Goal: Task Accomplishment & Management: Use online tool/utility

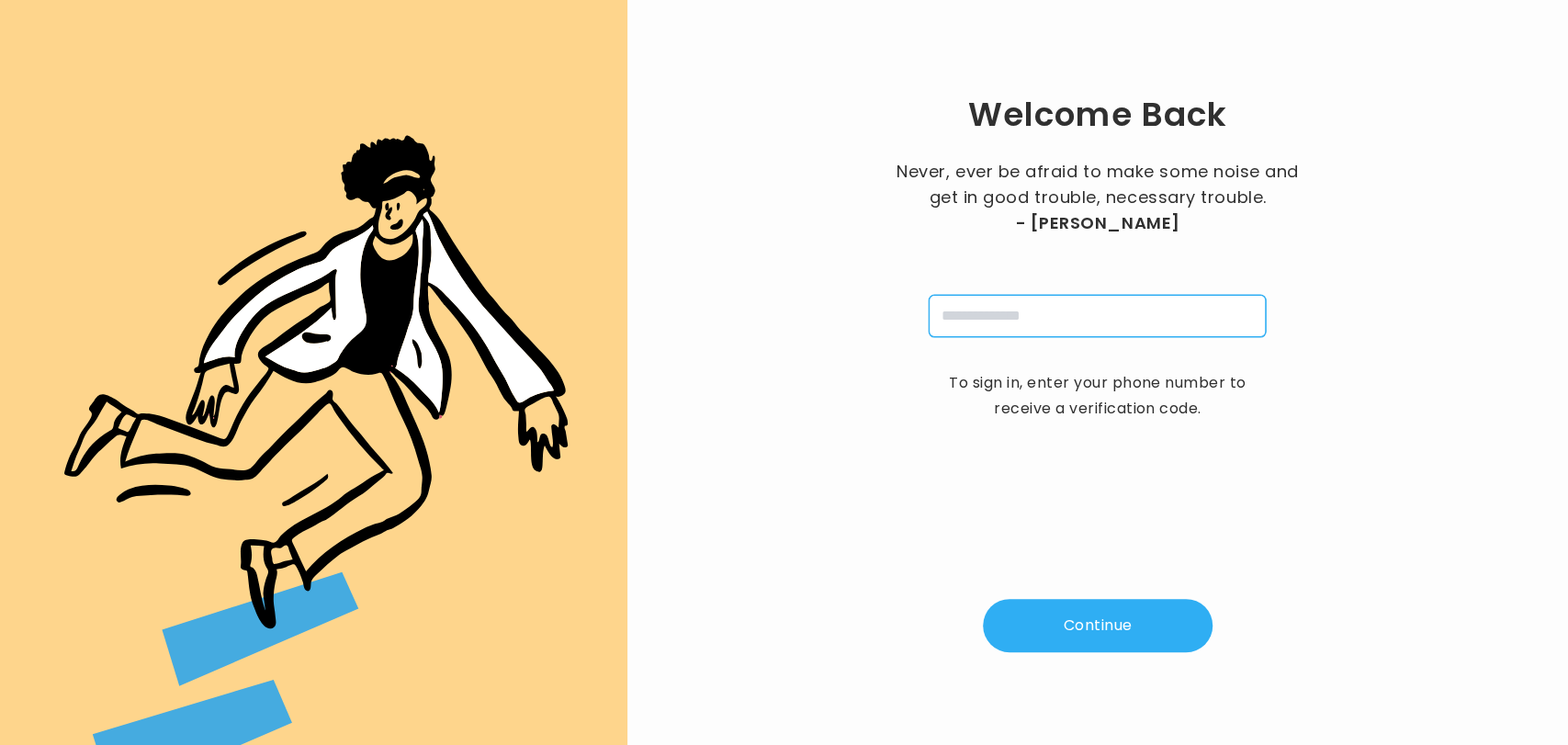
click at [941, 312] on input "tel" at bounding box center [1098, 316] width 337 height 42
type input "**********"
click at [1073, 606] on button "Continue" at bounding box center [1098, 625] width 230 height 53
click at [1013, 327] on input "pin" at bounding box center [1007, 316] width 42 height 42
type input "*"
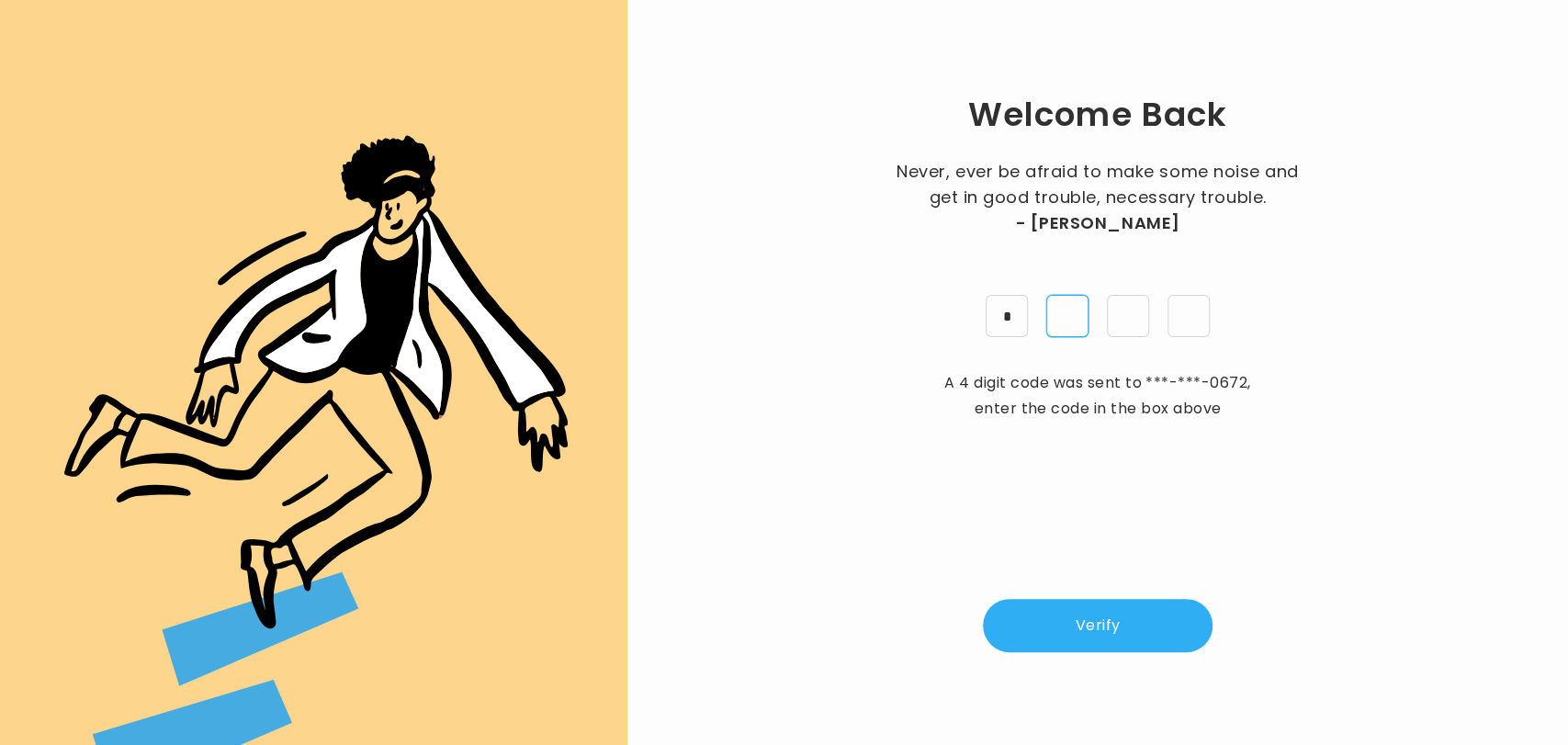
type input "*"
click at [1075, 637] on button "Verify" at bounding box center [1098, 625] width 230 height 53
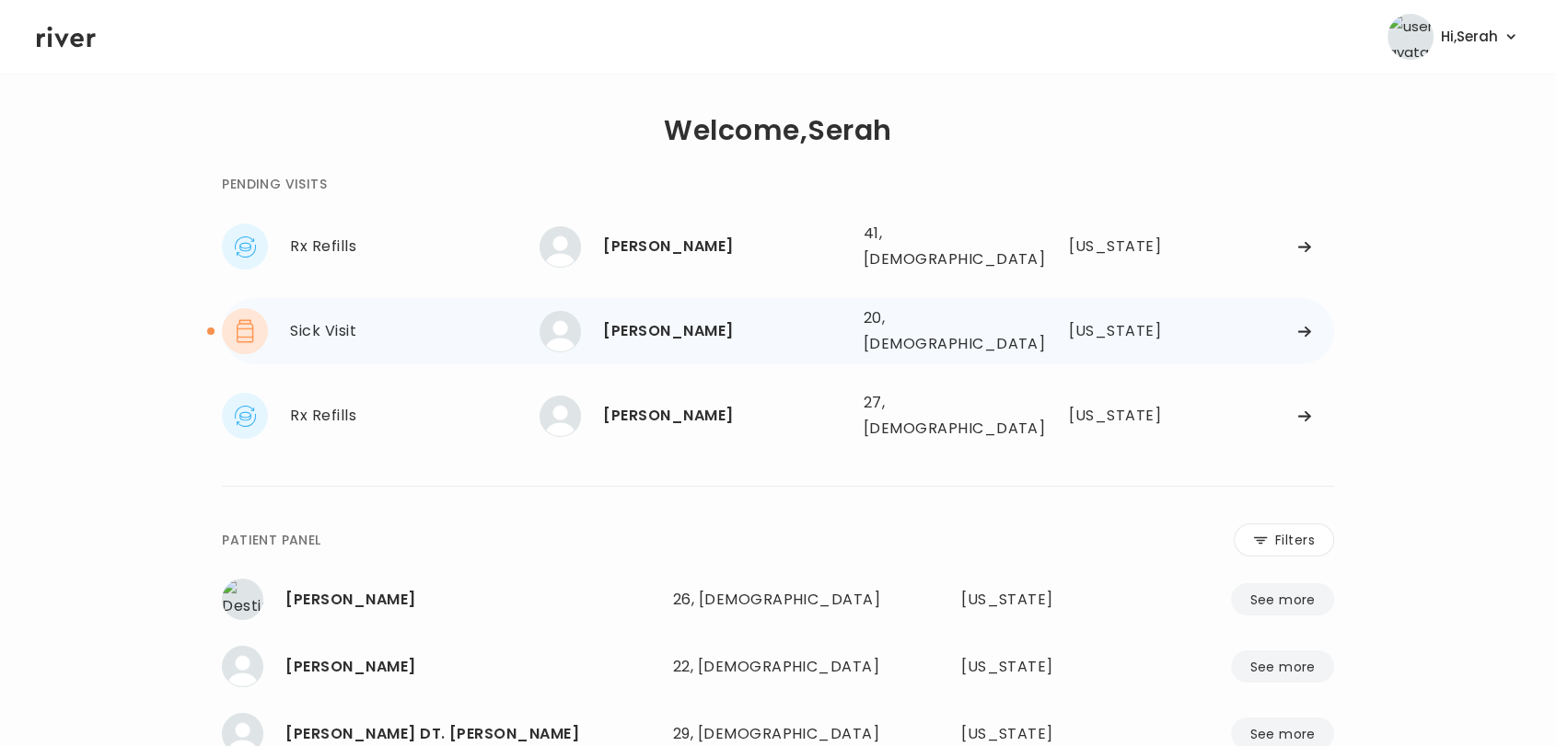
click at [632, 318] on div "MADISON HILT" at bounding box center [725, 331] width 245 height 26
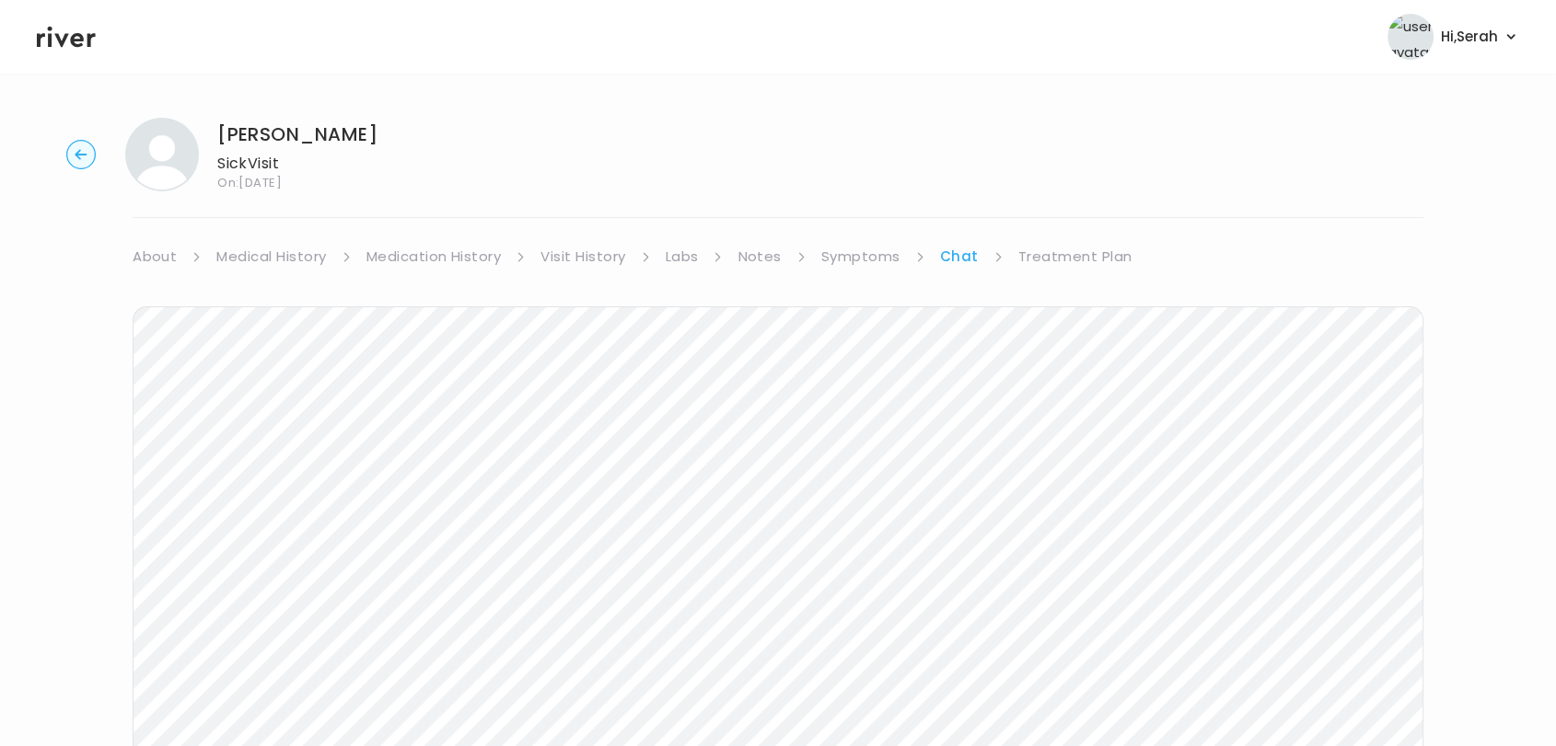
click at [1045, 278] on div "Next Ping message sent" at bounding box center [778, 624] width 1290 height 709
click at [1081, 252] on link "Treatment Plan" at bounding box center [1075, 257] width 114 height 26
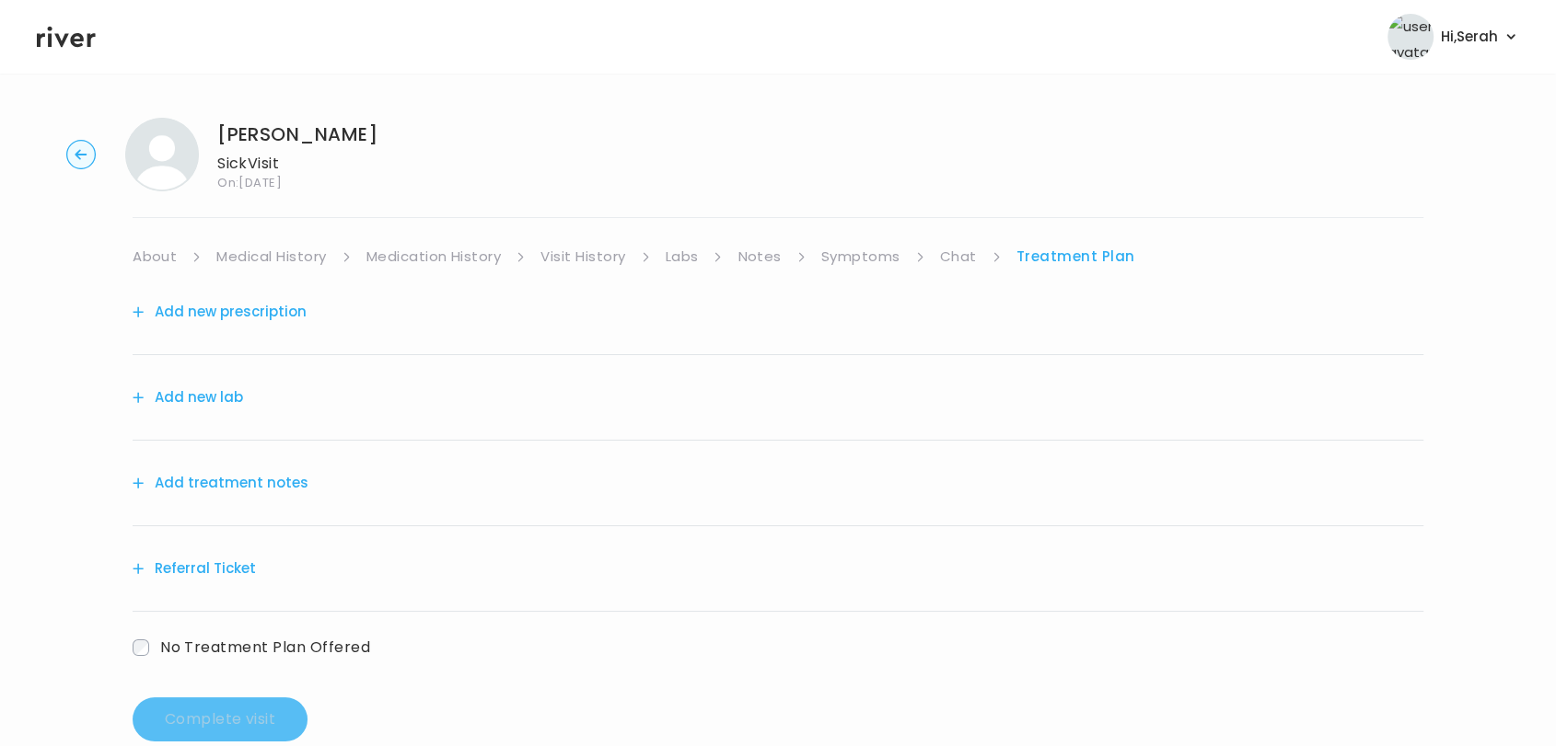
click at [220, 565] on button "Referral Ticket" at bounding box center [194, 569] width 123 height 26
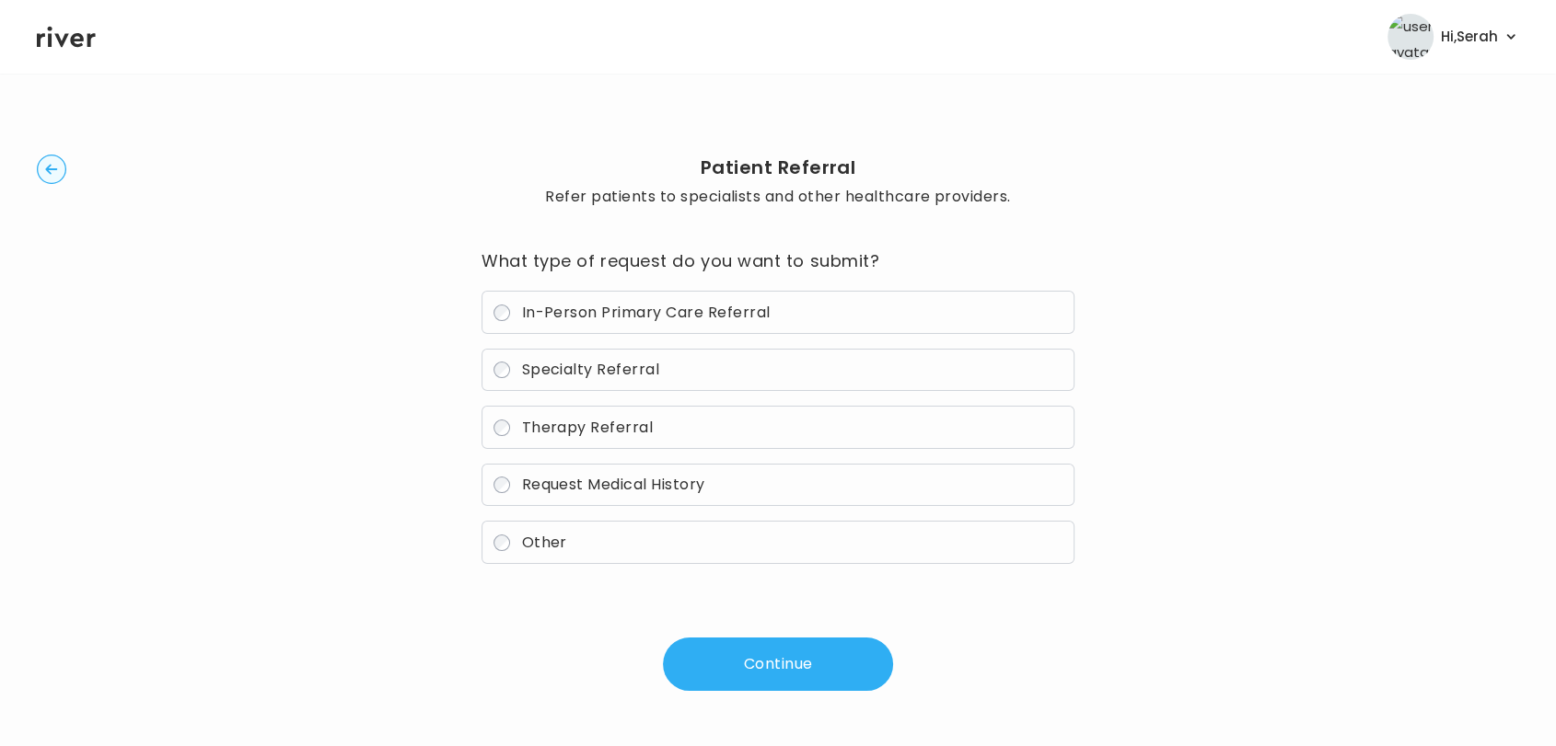
click at [543, 551] on span "Other" at bounding box center [543, 542] width 45 height 21
click at [738, 657] on button "Continue" at bounding box center [778, 664] width 230 height 53
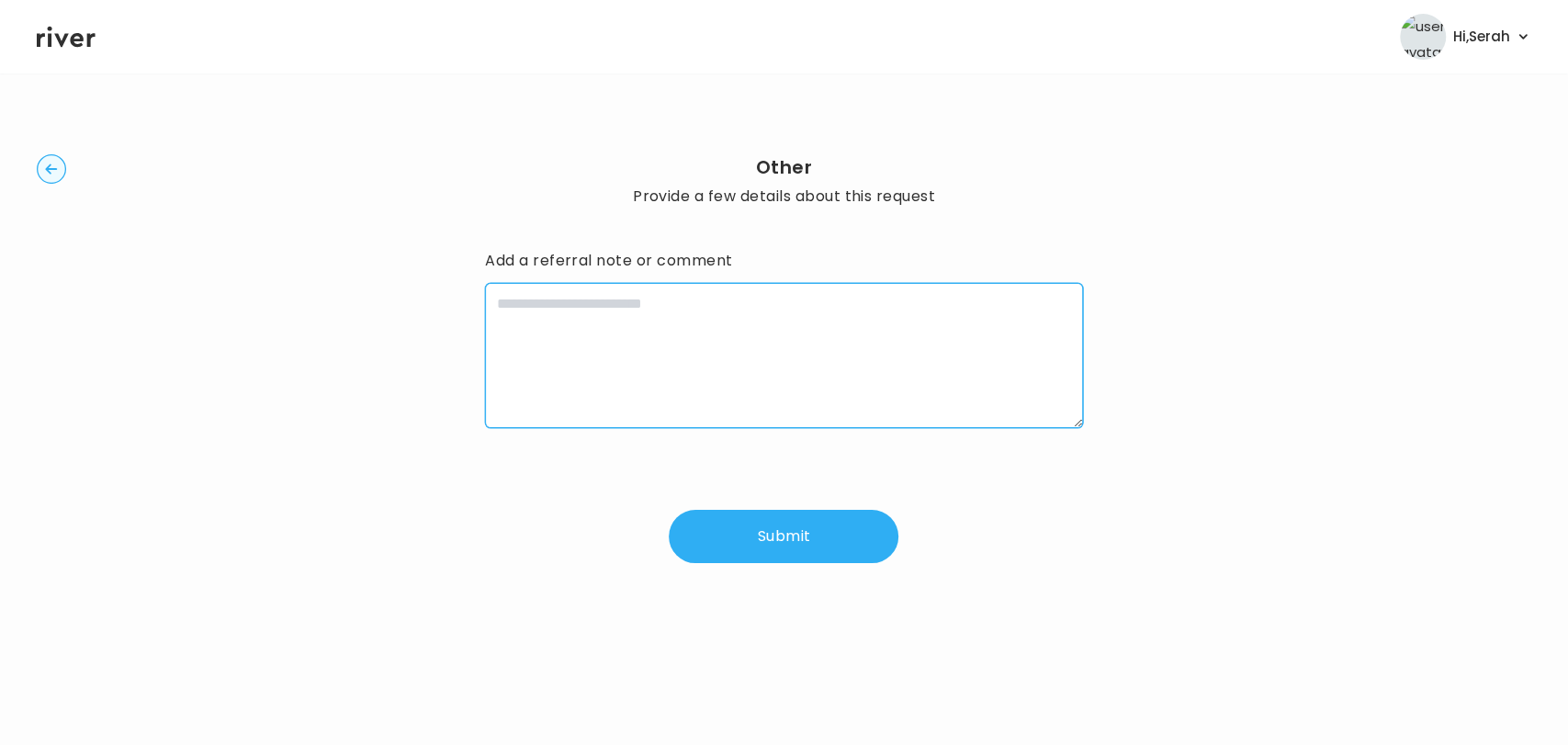
click at [618, 381] on textarea at bounding box center [784, 355] width 598 height 145
type textarea "**********"
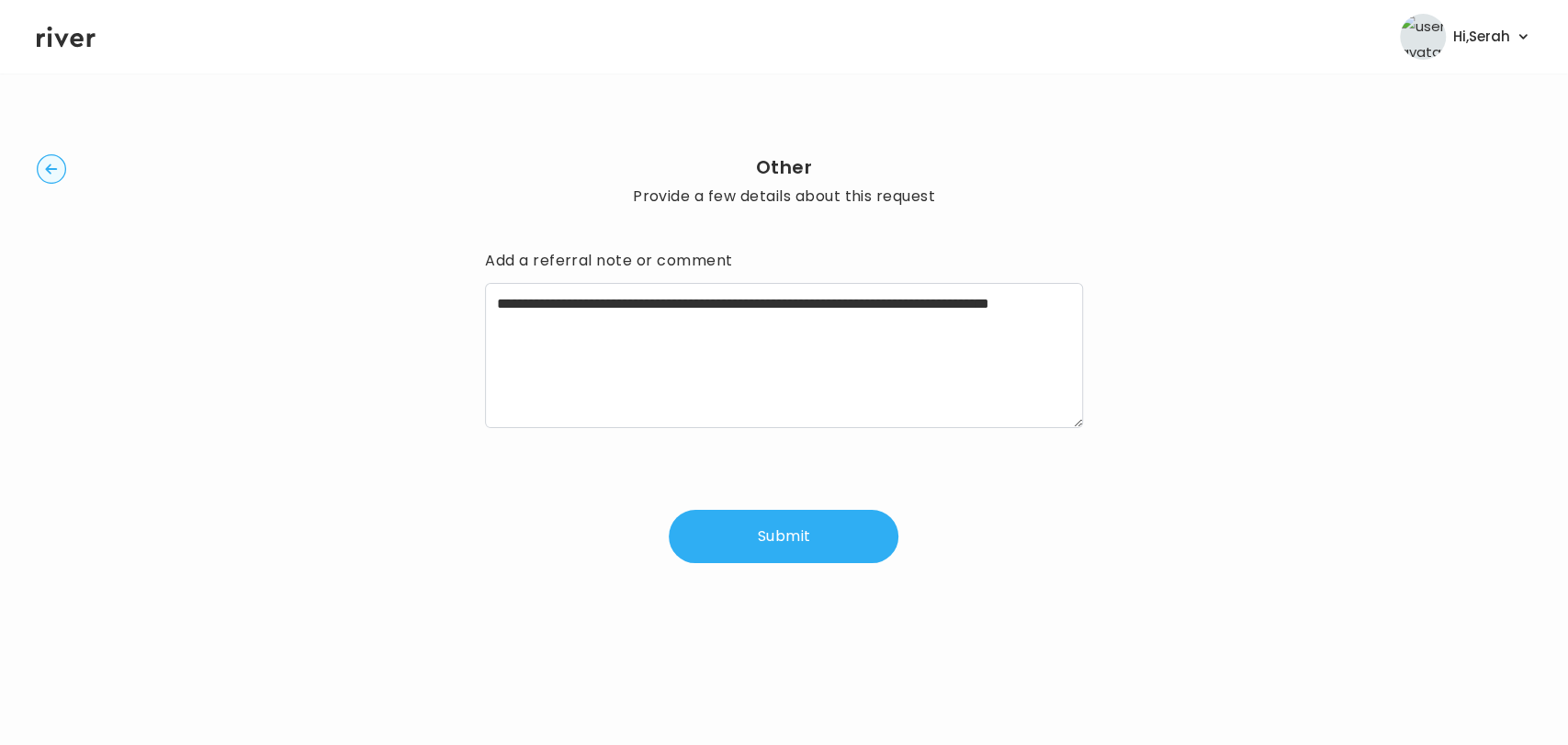
click at [751, 541] on button "Submit" at bounding box center [784, 536] width 230 height 53
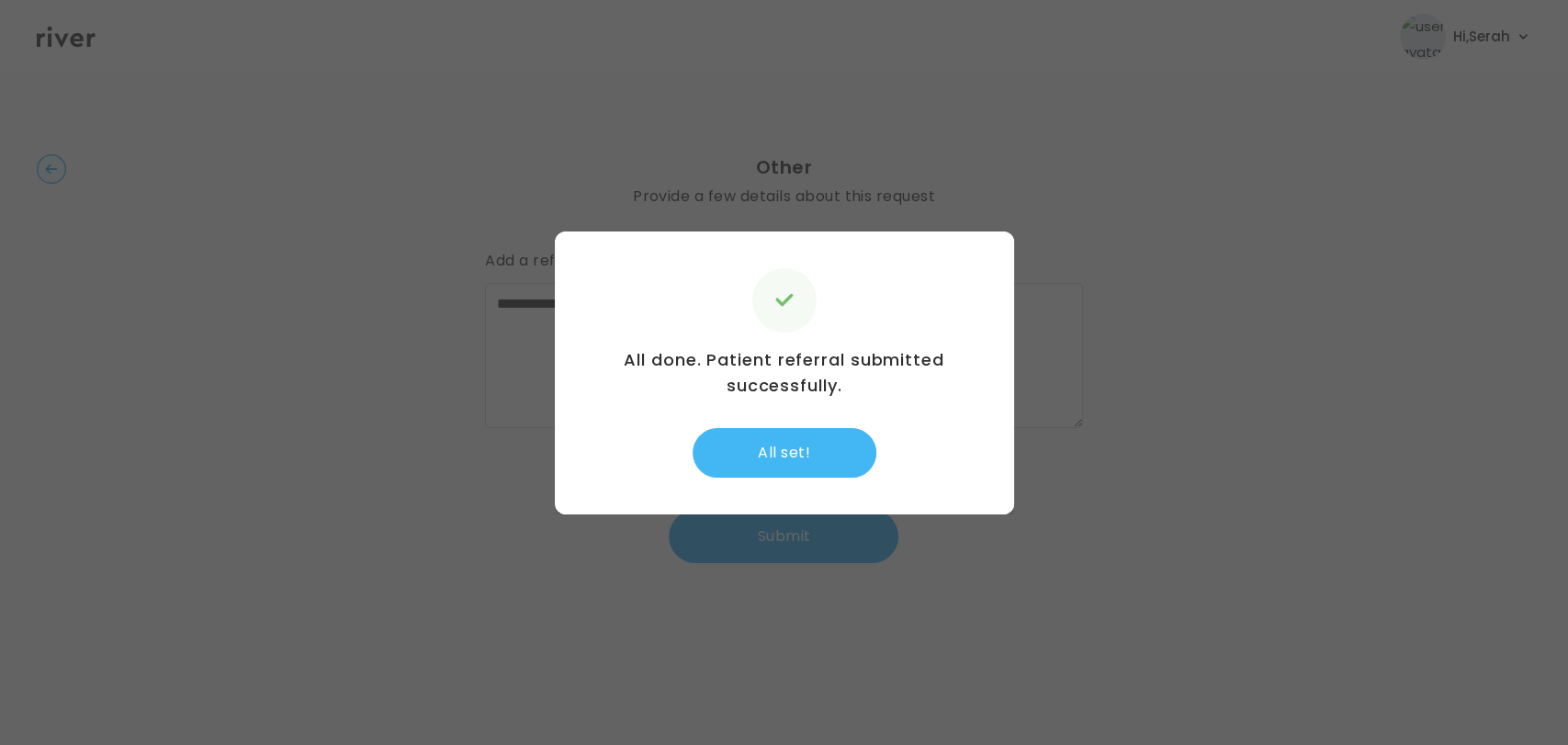
click at [782, 451] on button "All set!" at bounding box center [784, 453] width 184 height 50
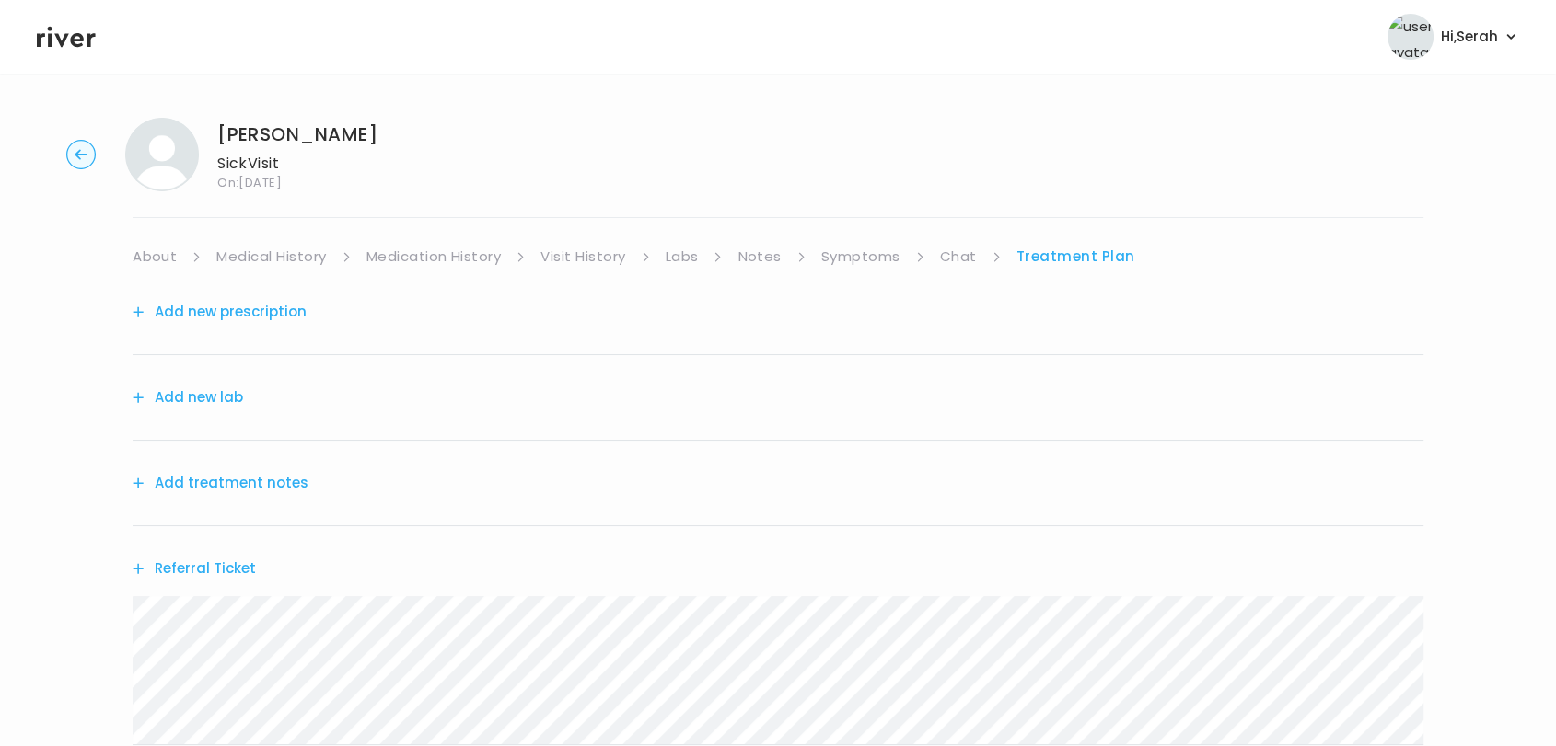
click at [185, 480] on button "Add treatment notes" at bounding box center [221, 483] width 176 height 26
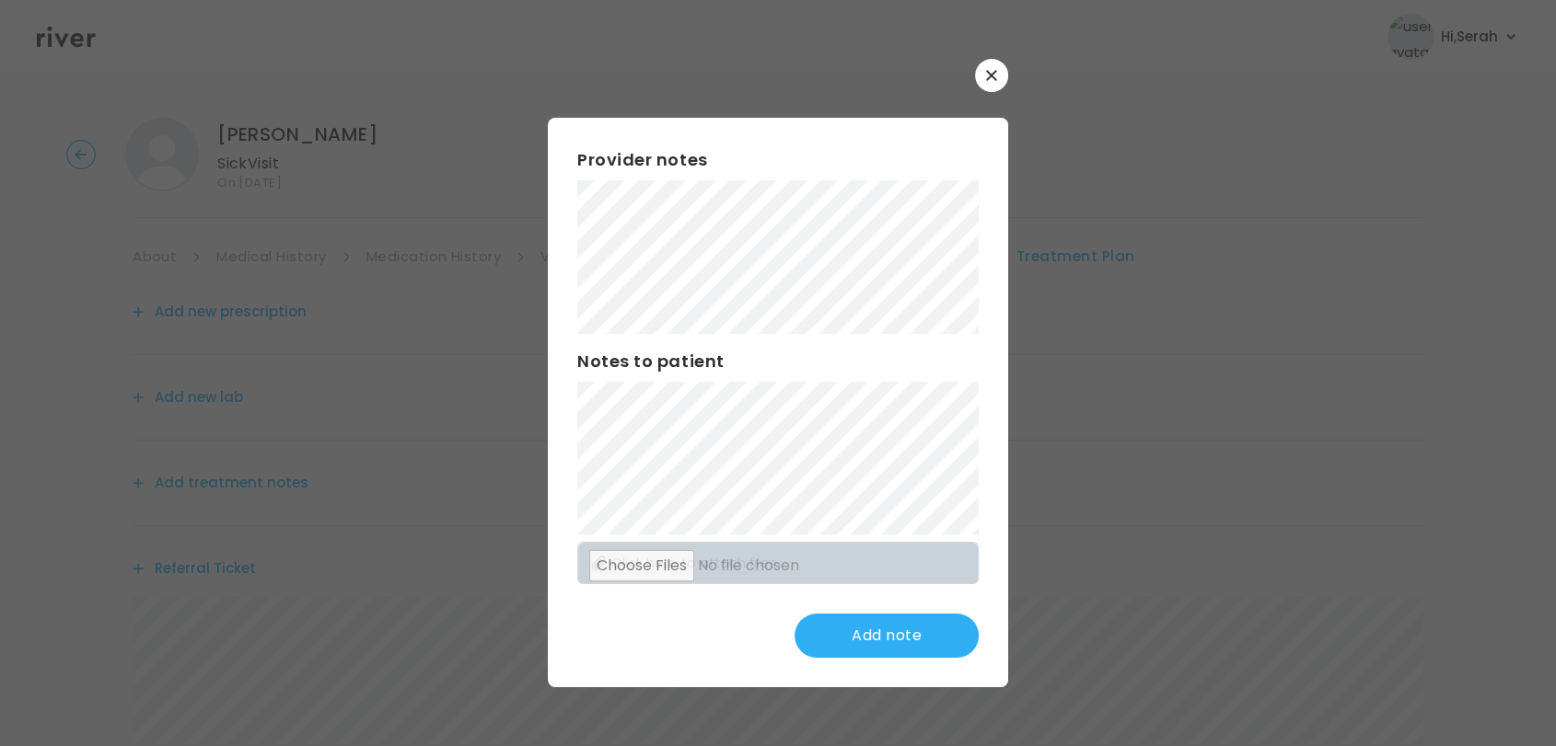
click at [990, 75] on icon "button" at bounding box center [991, 76] width 10 height 10
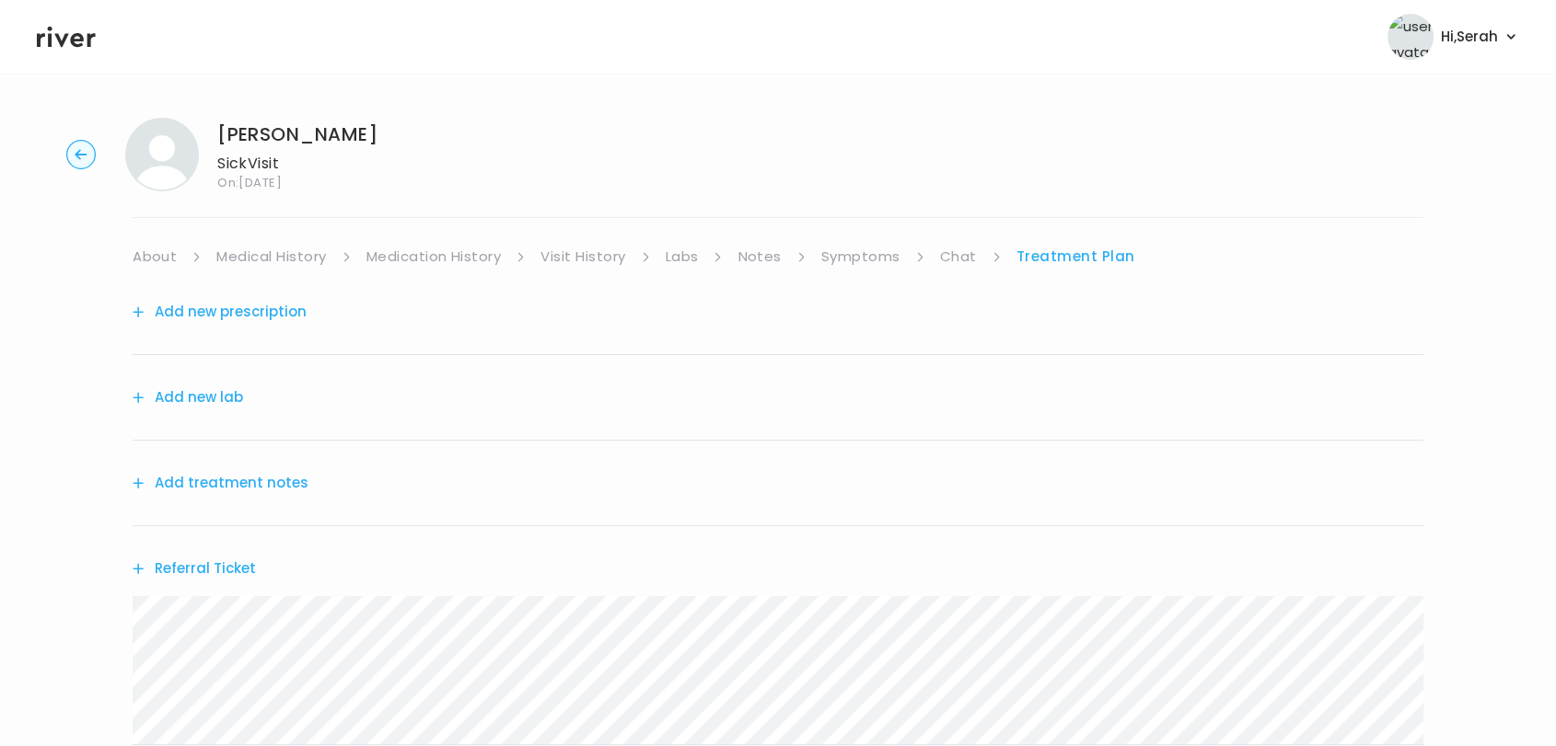
click at [840, 258] on link "Symptoms" at bounding box center [860, 257] width 79 height 26
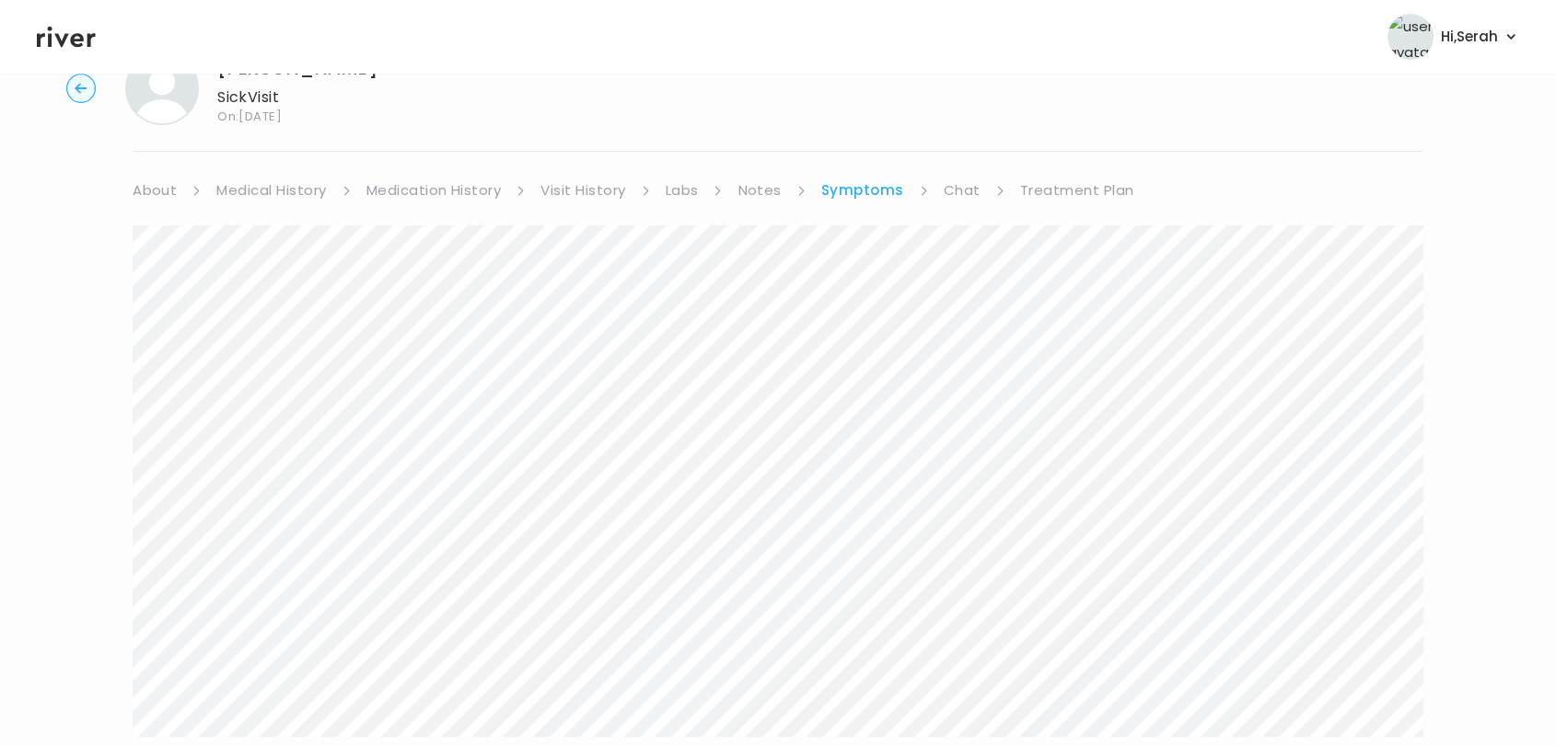
scroll to position [74, 0]
click at [1440, 469] on div "MADISON HILT Sick Visit On: 10 Sep 2025 About Medical History Medication Histor…" at bounding box center [778, 444] width 1556 height 831
click at [1054, 184] on link "Treatment Plan" at bounding box center [1077, 183] width 114 height 26
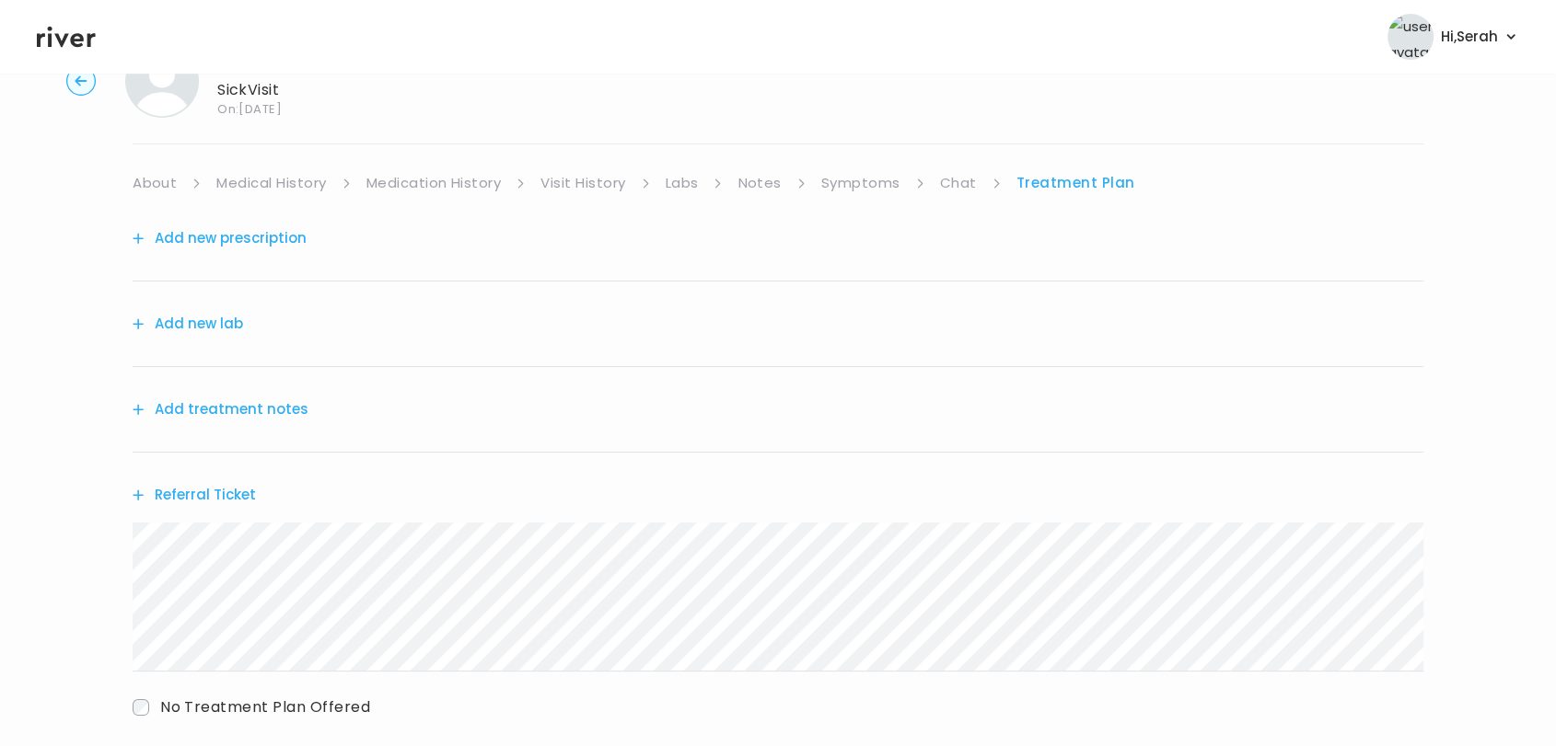
scroll to position [49, 0]
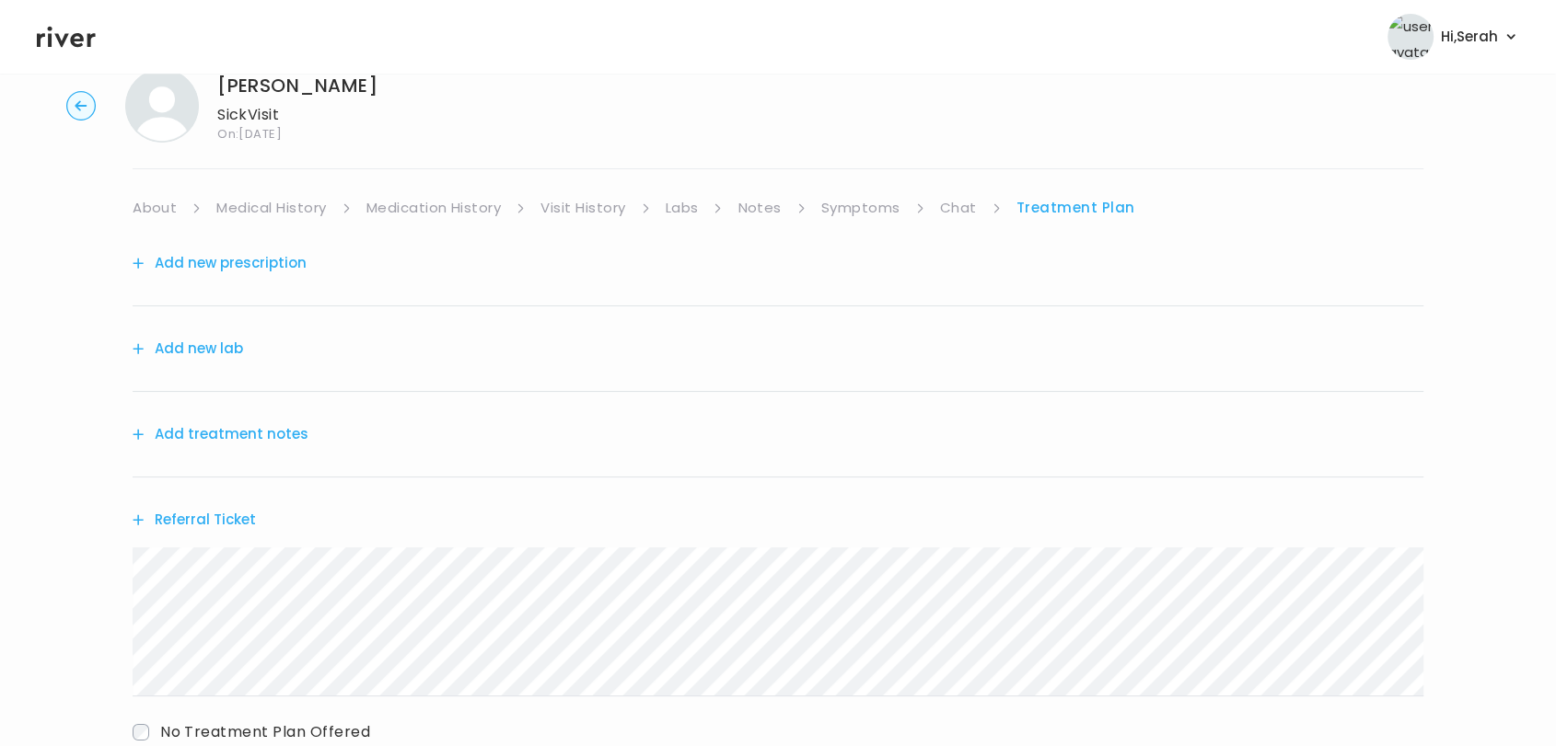
click at [236, 442] on button "Add treatment notes" at bounding box center [221, 435] width 176 height 26
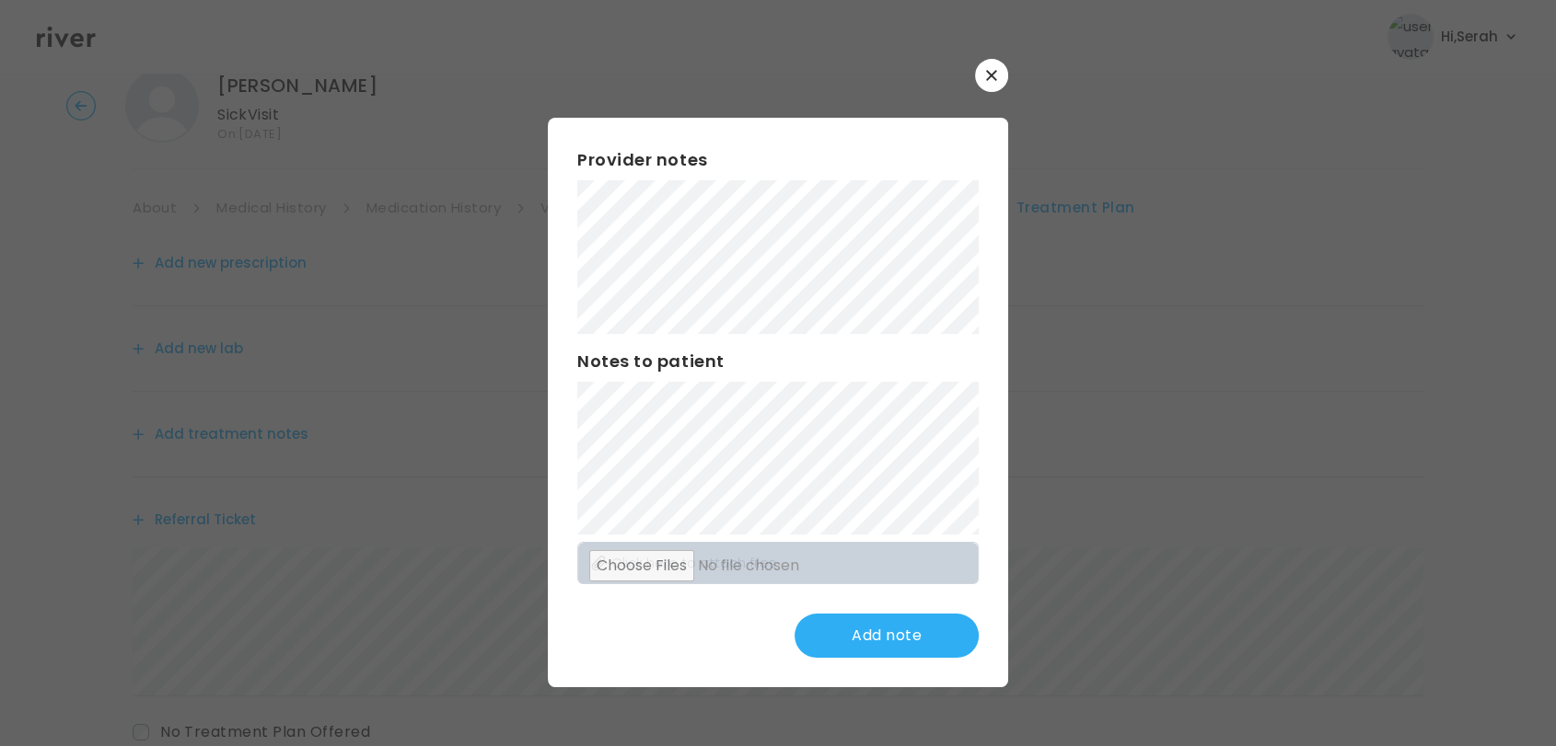
click at [566, 339] on div "Provider notes Notes to patient Click here to attach files Add note" at bounding box center [778, 402] width 460 height 569
click at [838, 641] on button "Update note" at bounding box center [886, 636] width 184 height 44
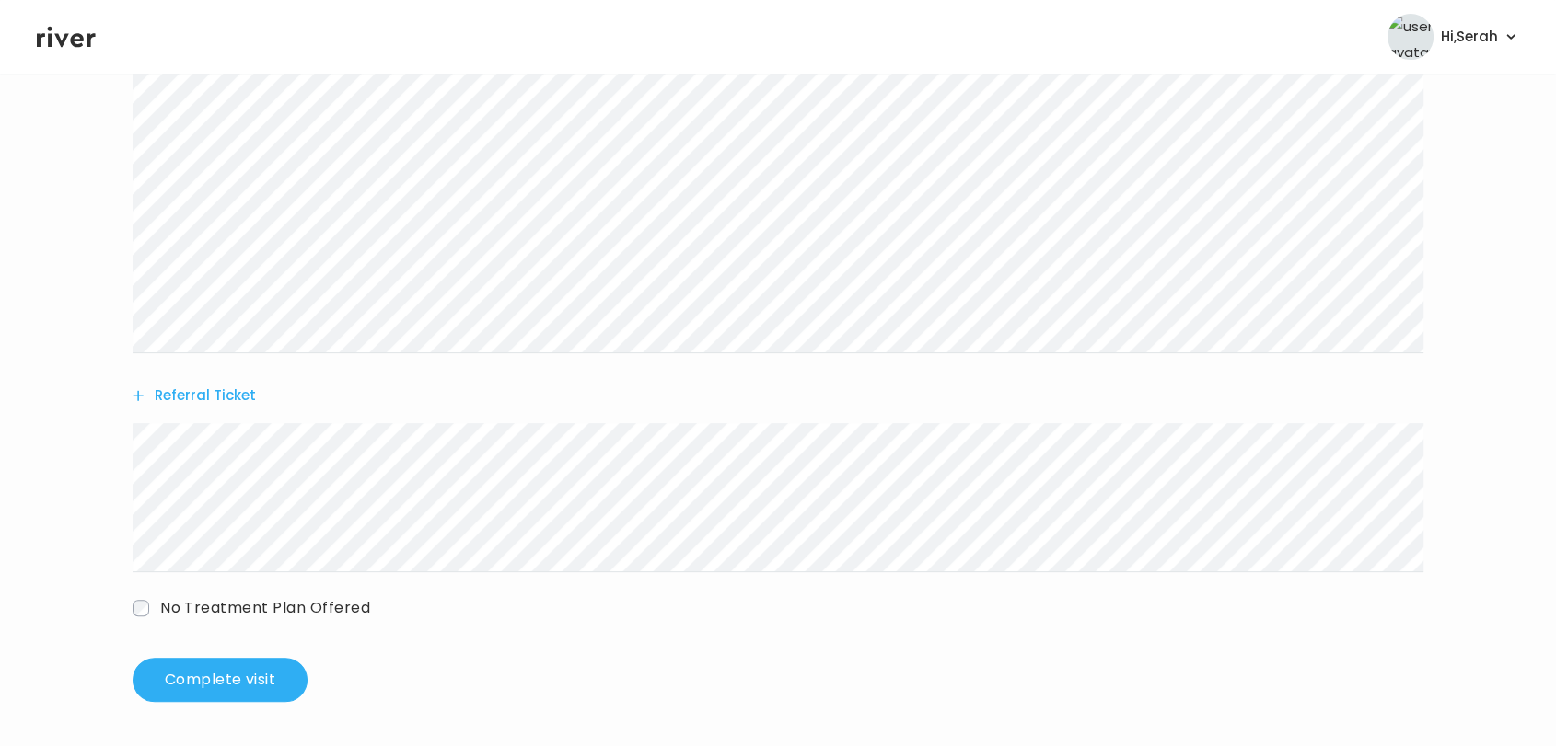
scroll to position [498, 0]
click at [228, 678] on button "Complete visit" at bounding box center [220, 681] width 175 height 44
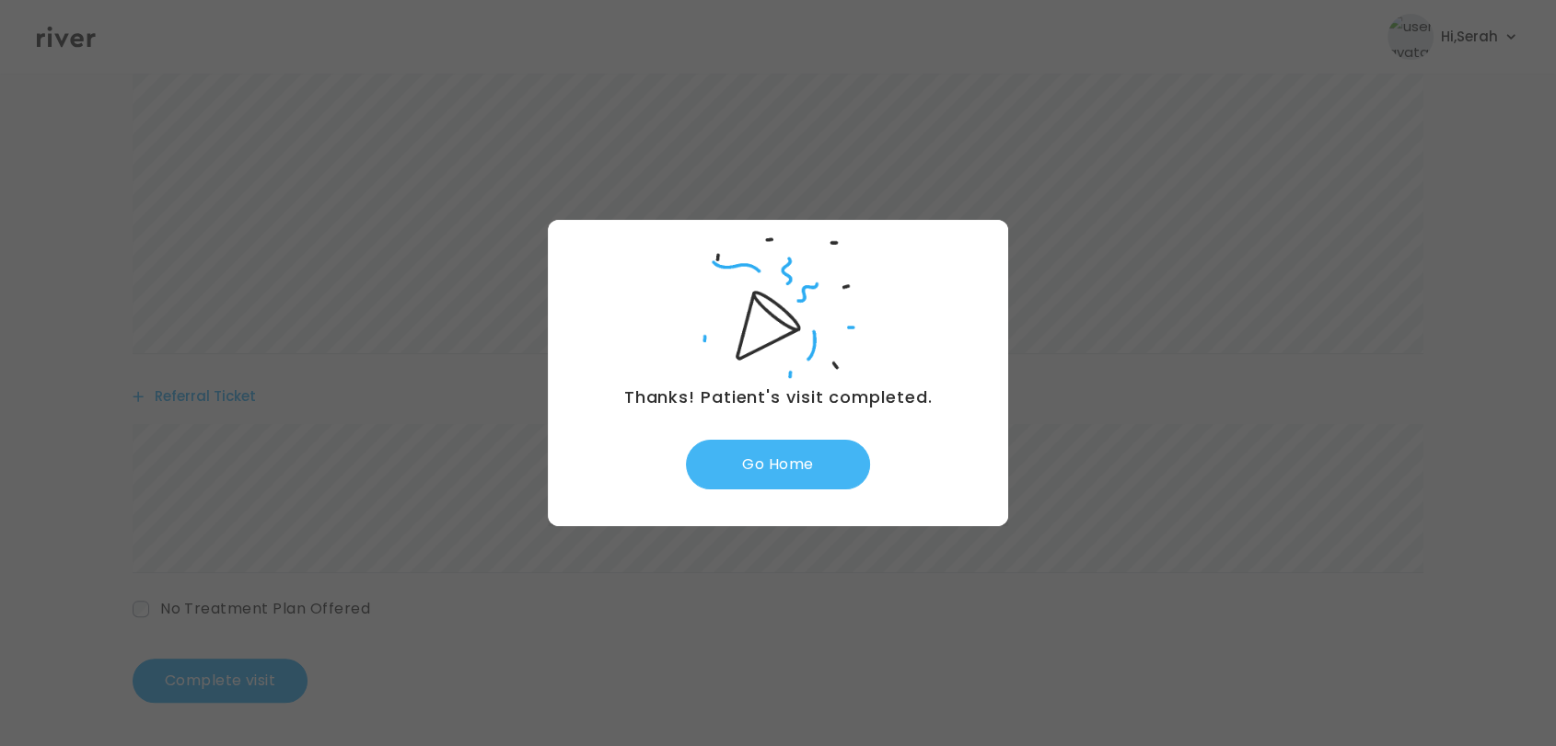
click at [812, 451] on button "Go Home" at bounding box center [778, 465] width 184 height 50
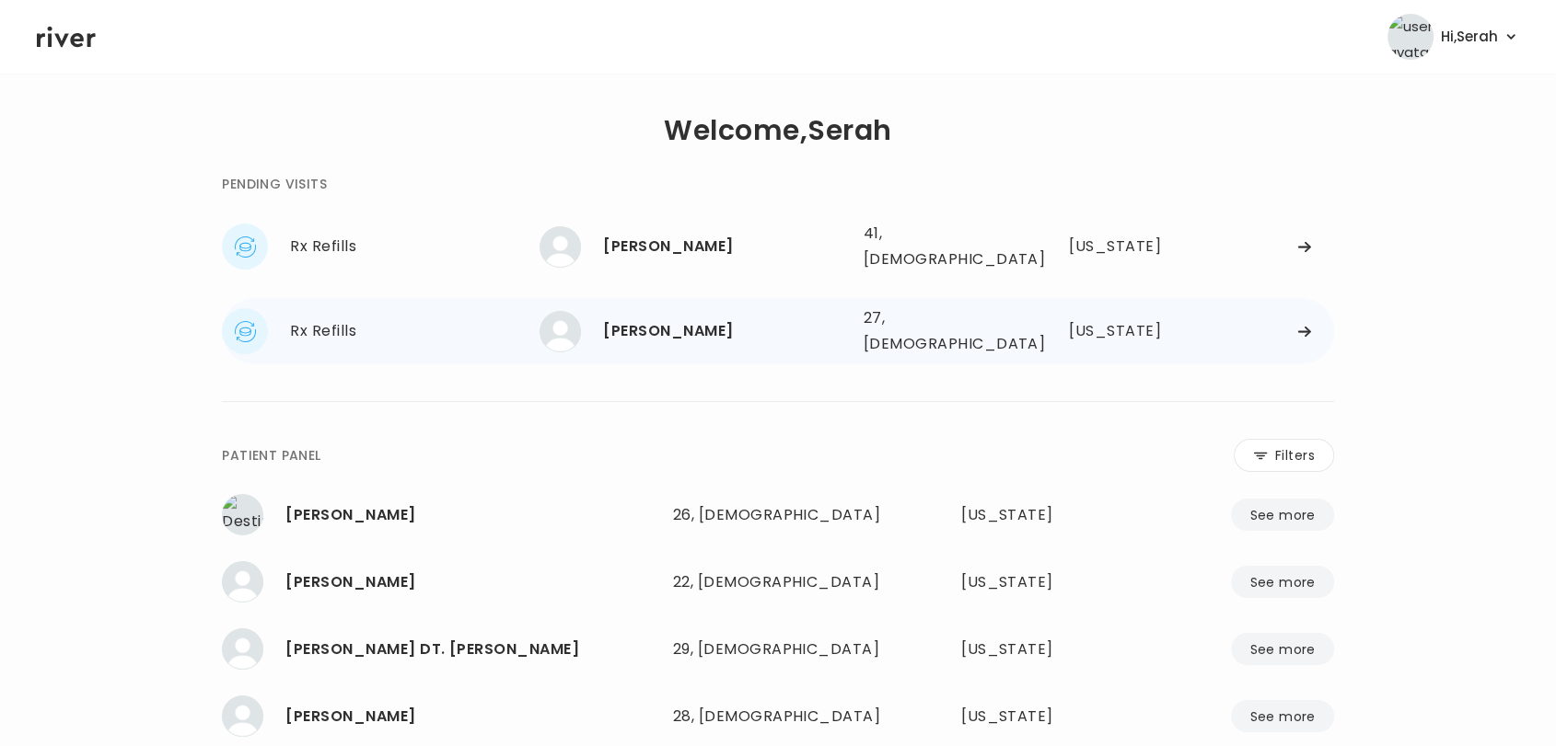
click at [677, 318] on div "BRIANA BANKS" at bounding box center [725, 331] width 245 height 26
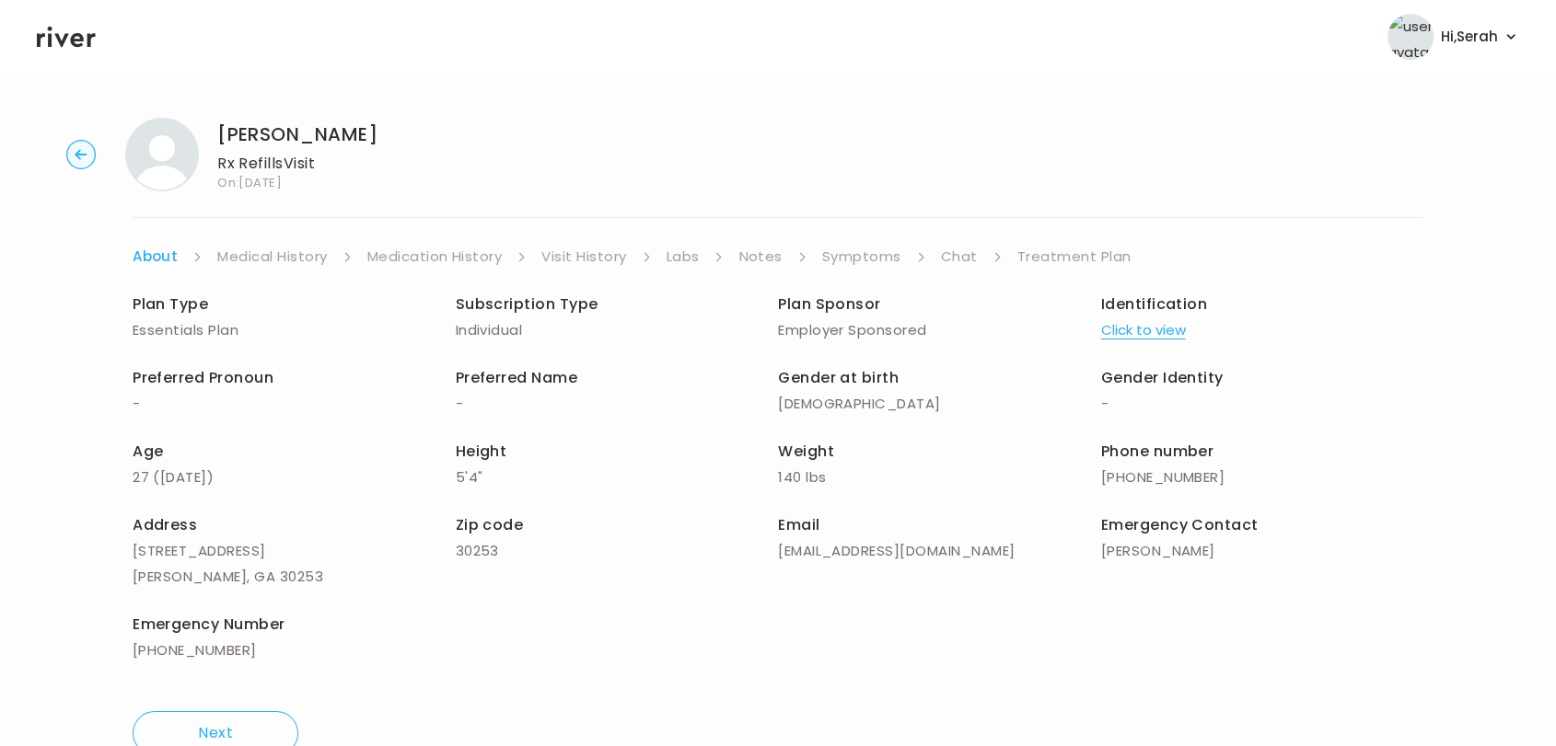
click at [865, 273] on div "Plan Type Essentials Plan Subscription Type Individual Plan Sponsor Employer Sp…" at bounding box center [778, 480] width 1290 height 420
click at [857, 264] on link "Symptoms" at bounding box center [861, 257] width 79 height 26
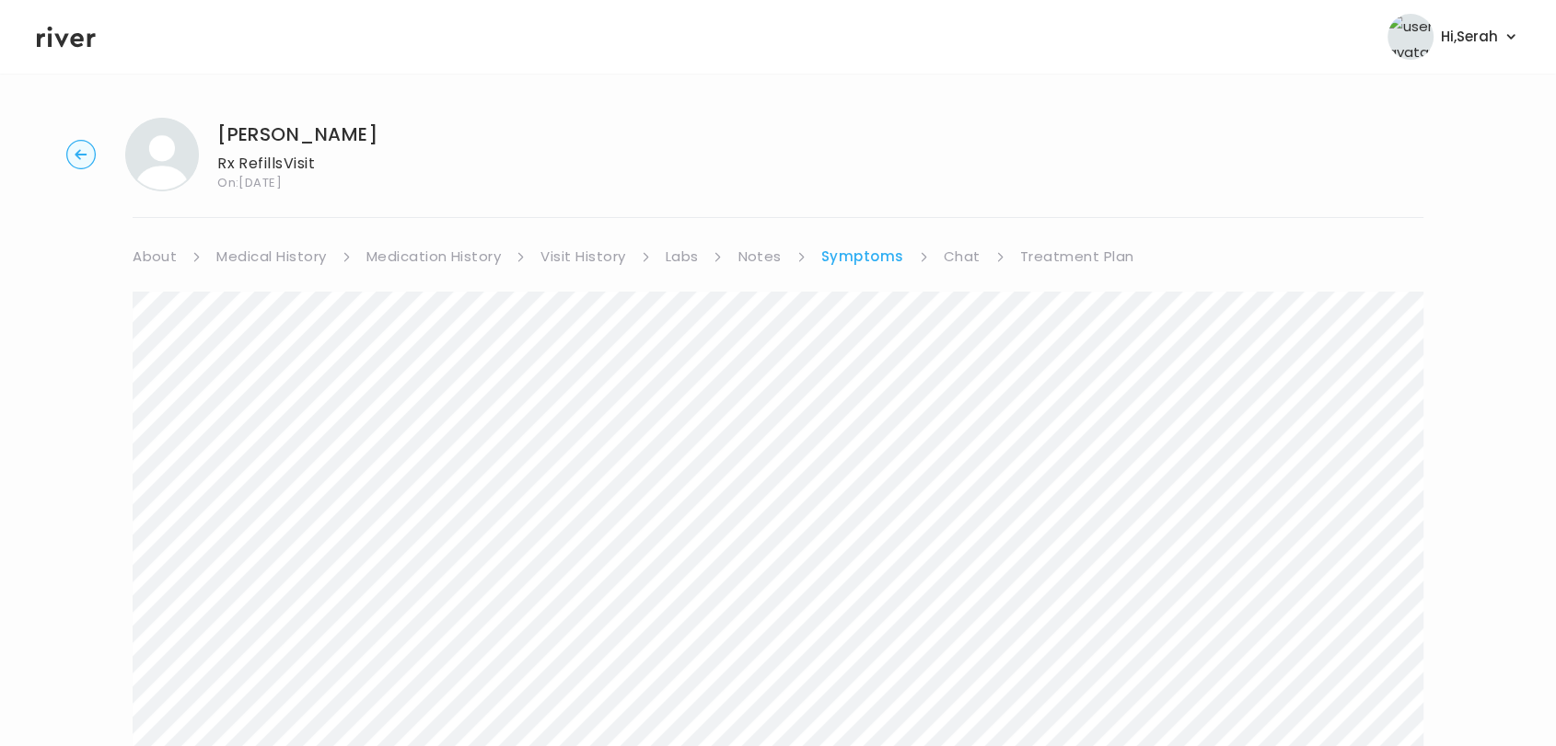
scroll to position [322, 0]
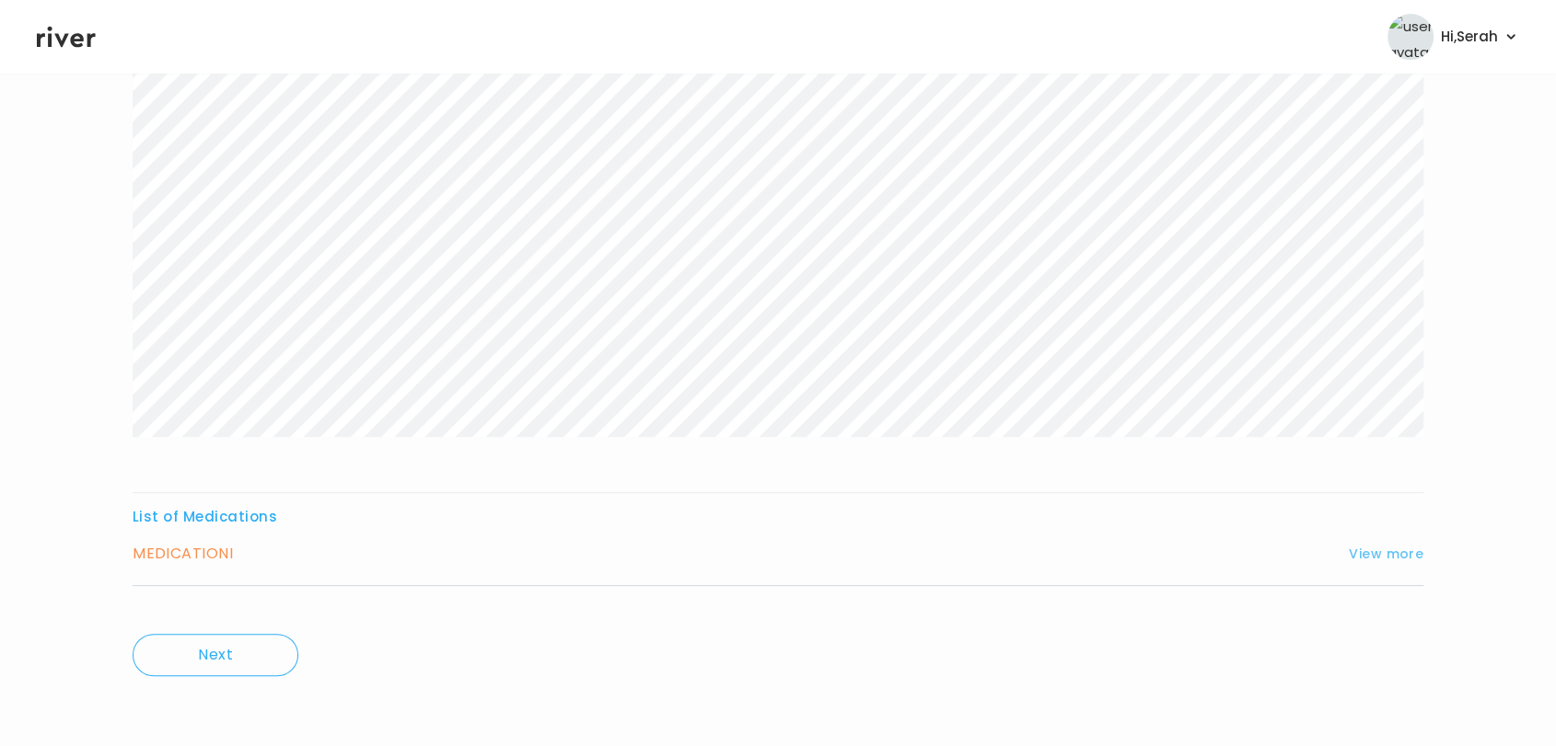
click at [1384, 550] on button "View more" at bounding box center [1385, 554] width 75 height 22
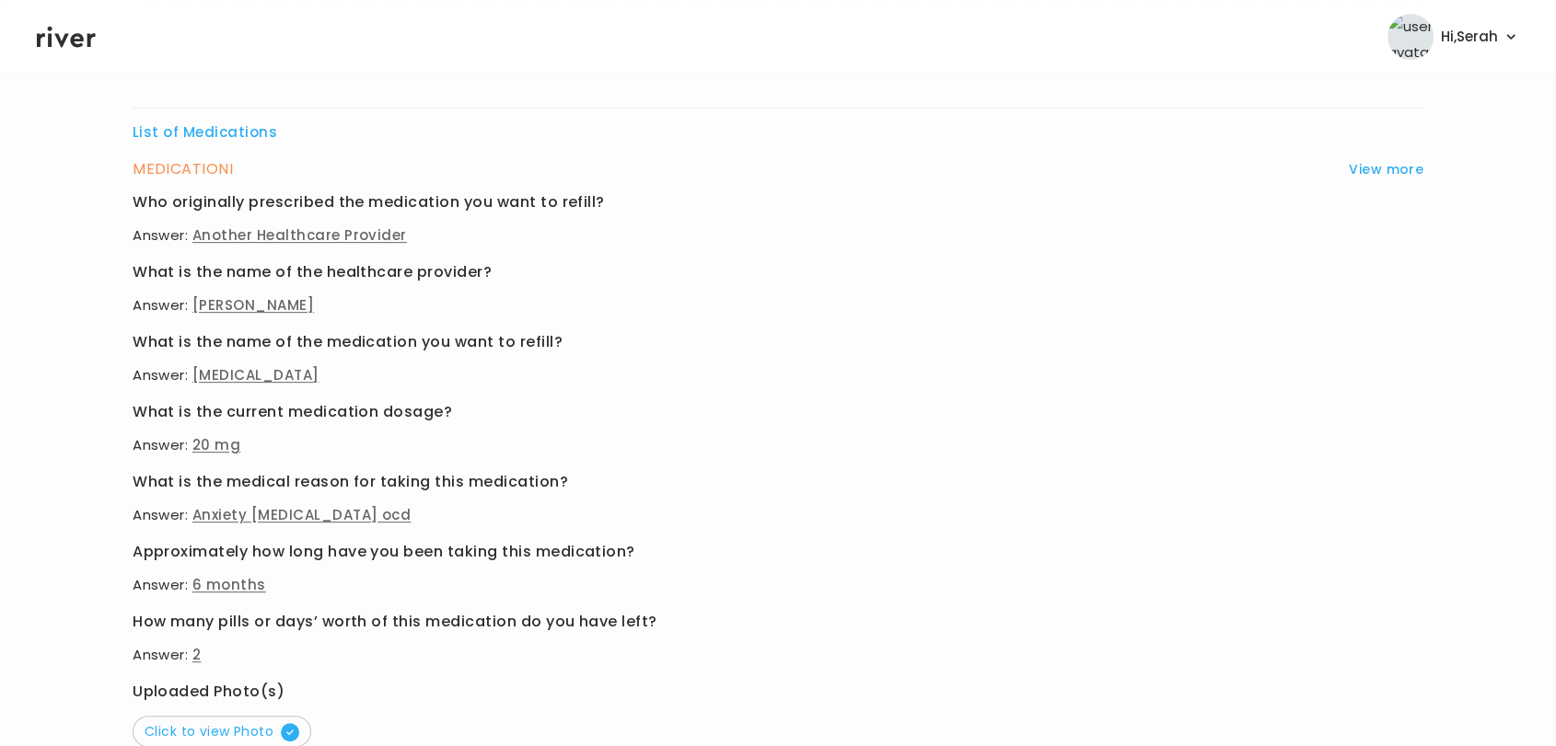
scroll to position [0, 0]
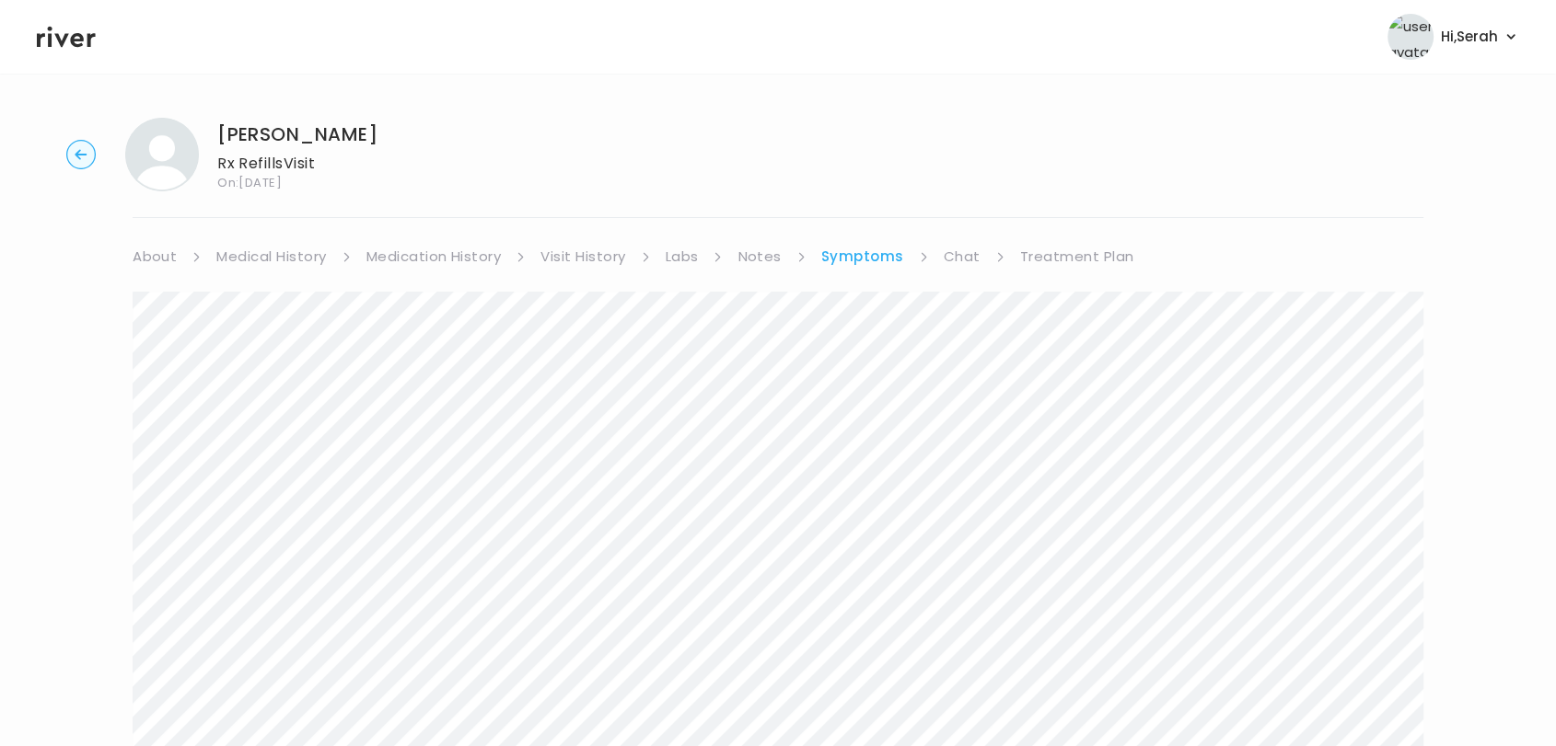
click at [1068, 261] on link "Treatment Plan" at bounding box center [1077, 257] width 114 height 26
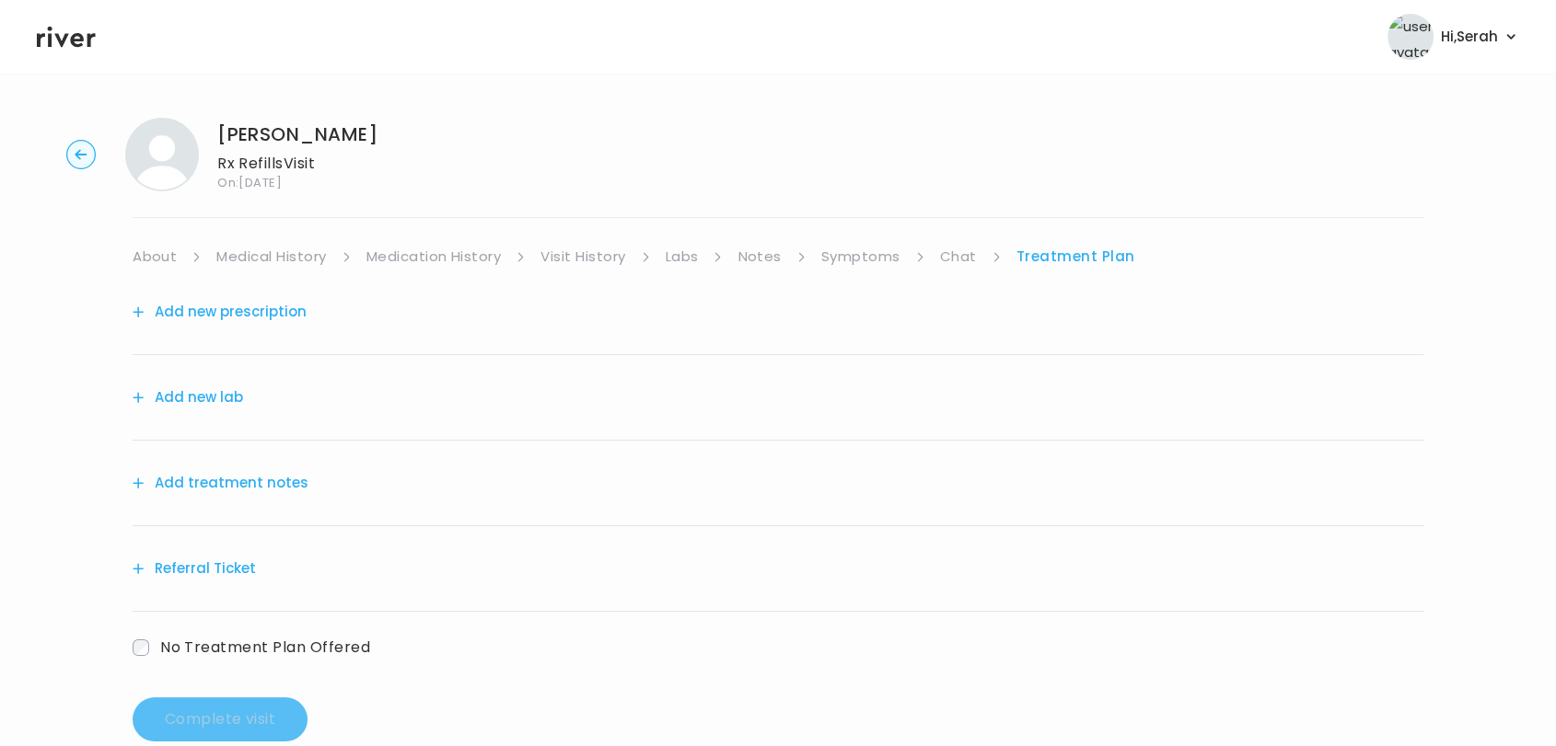
click at [249, 311] on button "Add new prescription" at bounding box center [220, 312] width 174 height 26
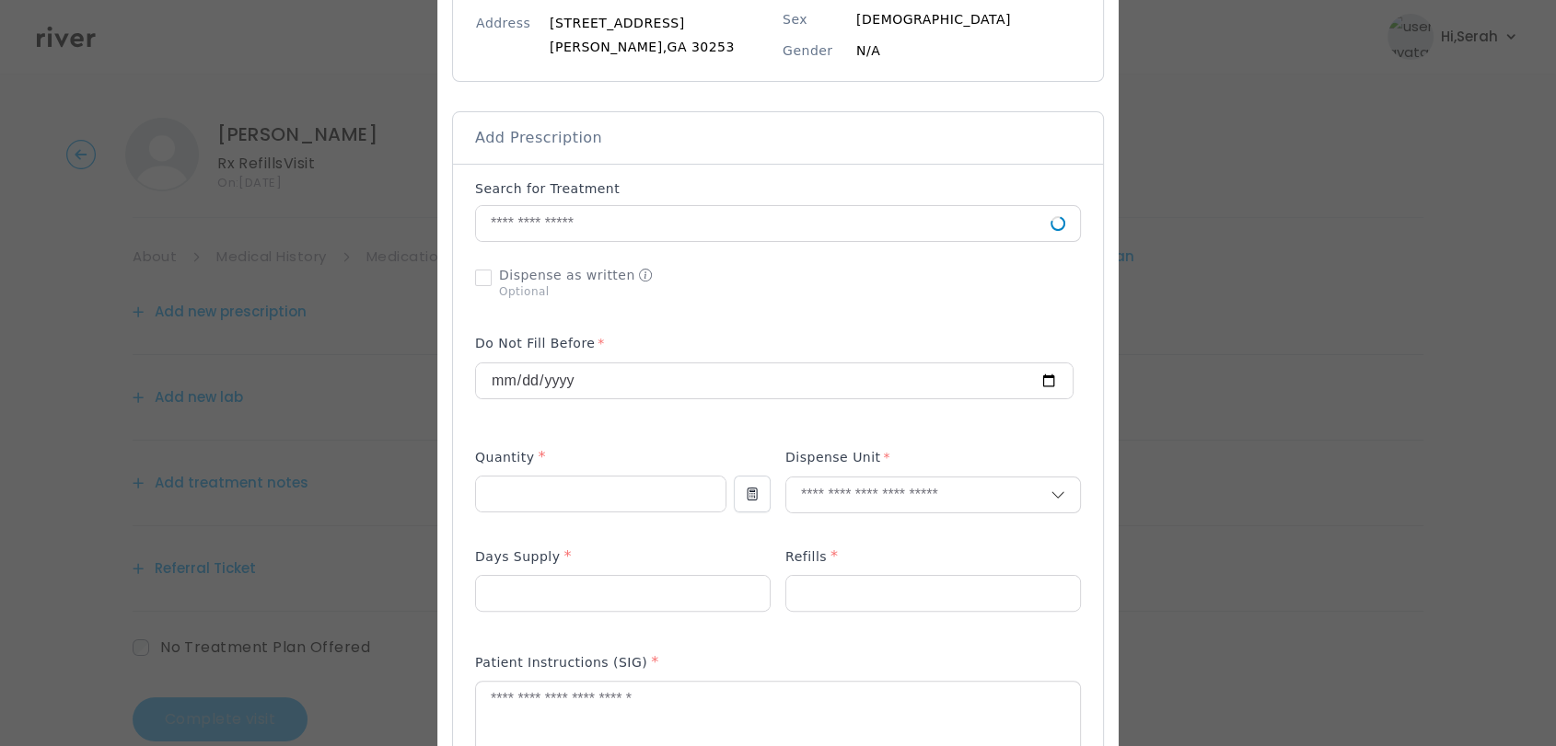
scroll to position [311, 0]
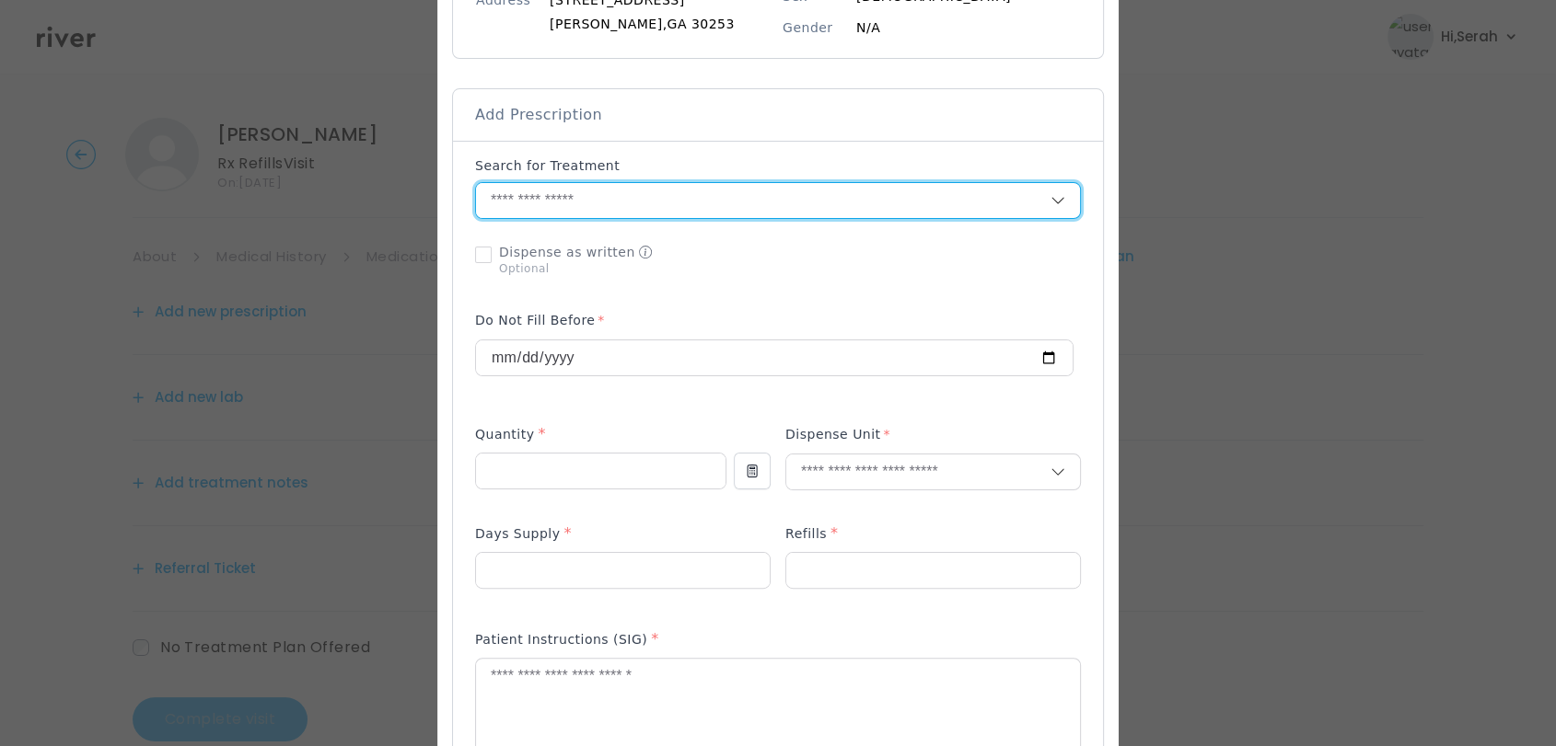
click at [639, 190] on input "text" at bounding box center [763, 200] width 574 height 35
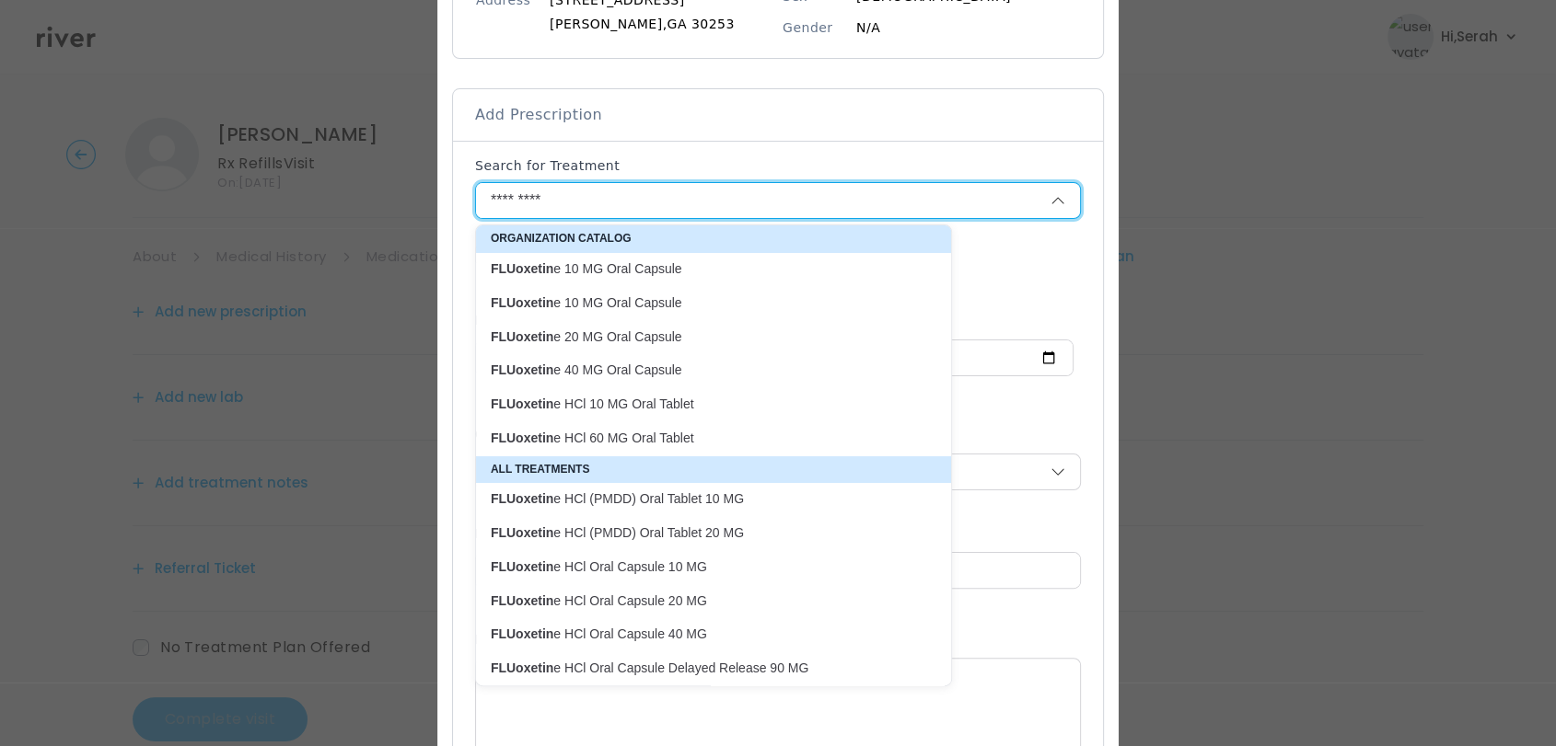
click at [614, 339] on p "FLUoxetin e 20 MG Oral Capsule" at bounding box center [702, 337] width 423 height 17
type input "**********"
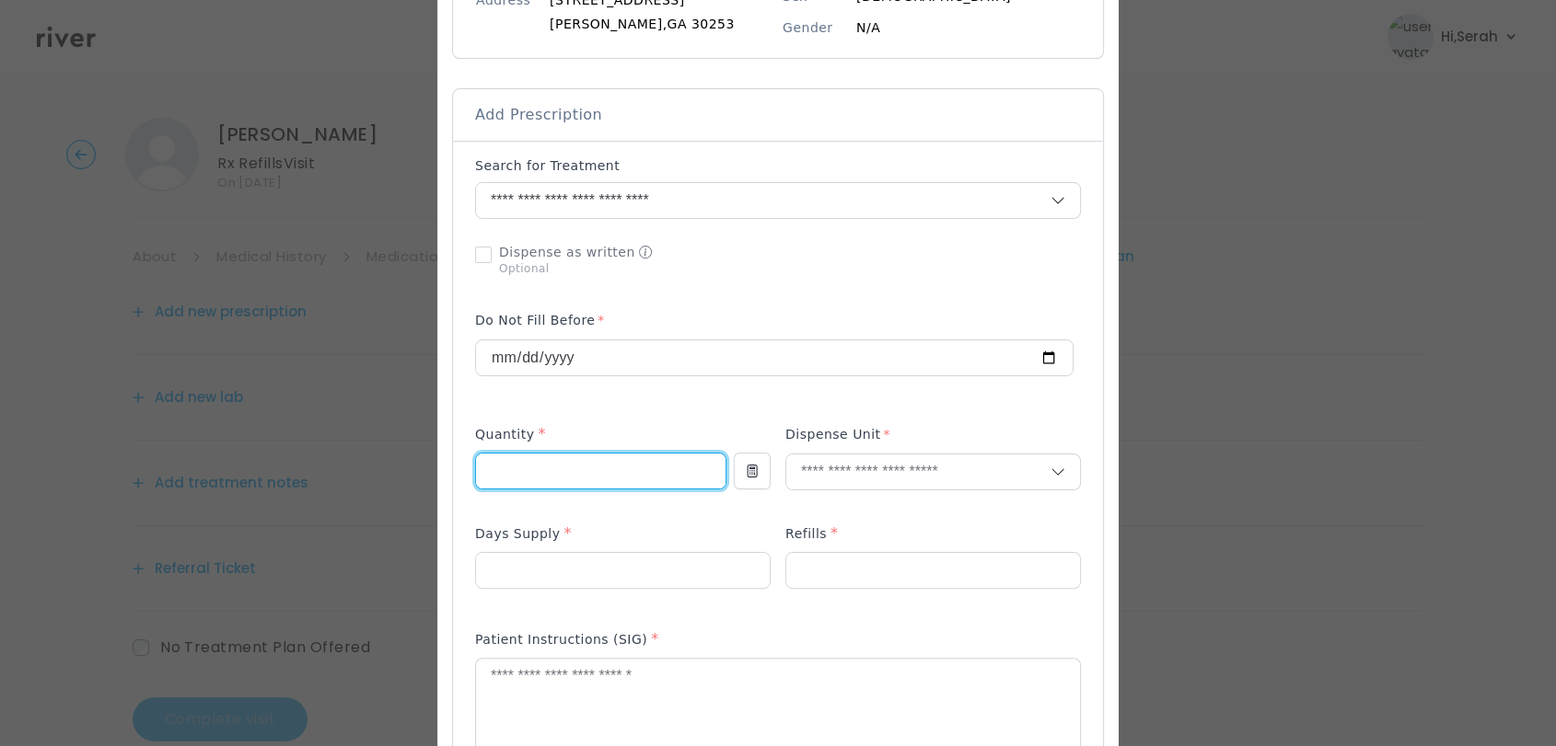
click at [545, 464] on input "number" at bounding box center [600, 471] width 249 height 35
type input "**"
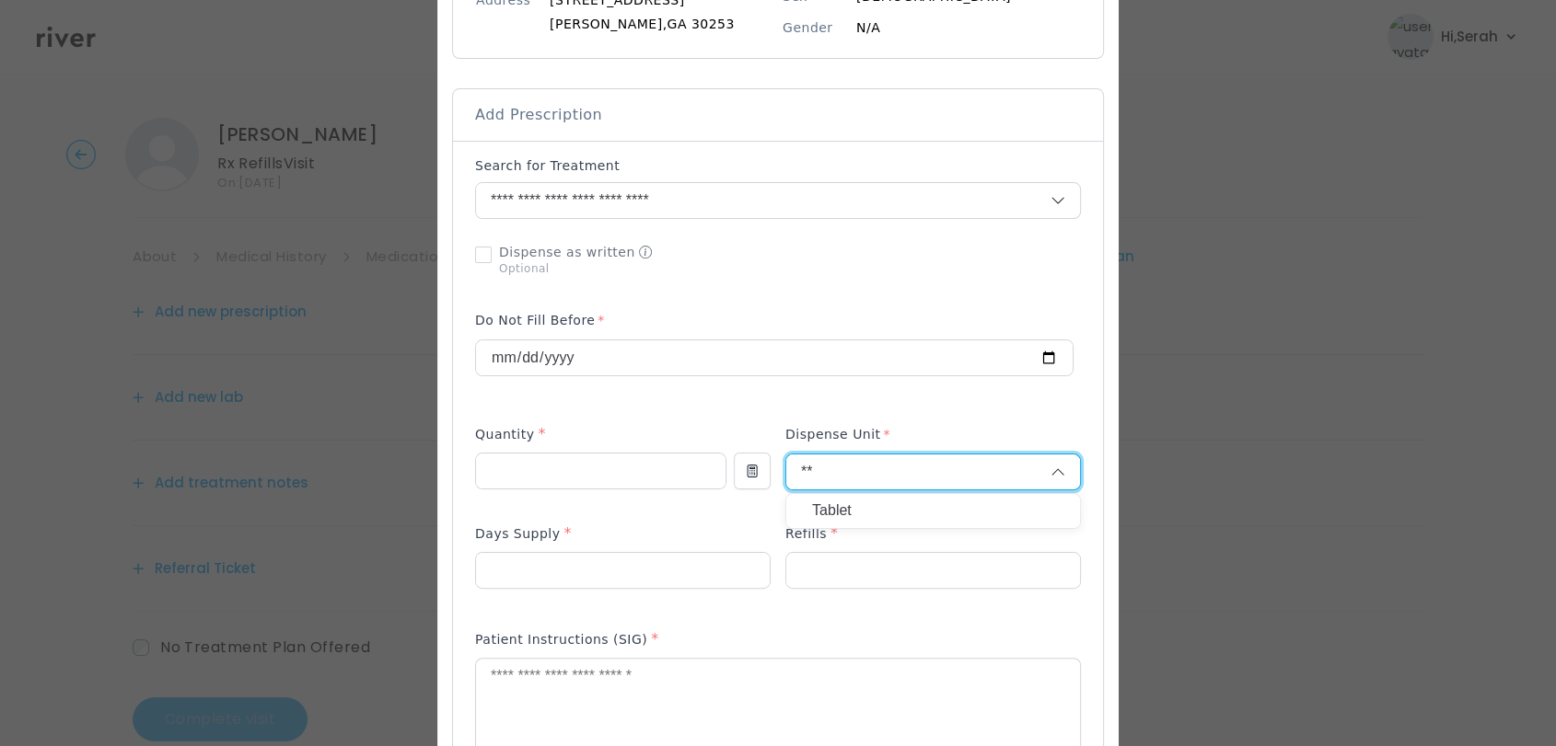
type input "**"
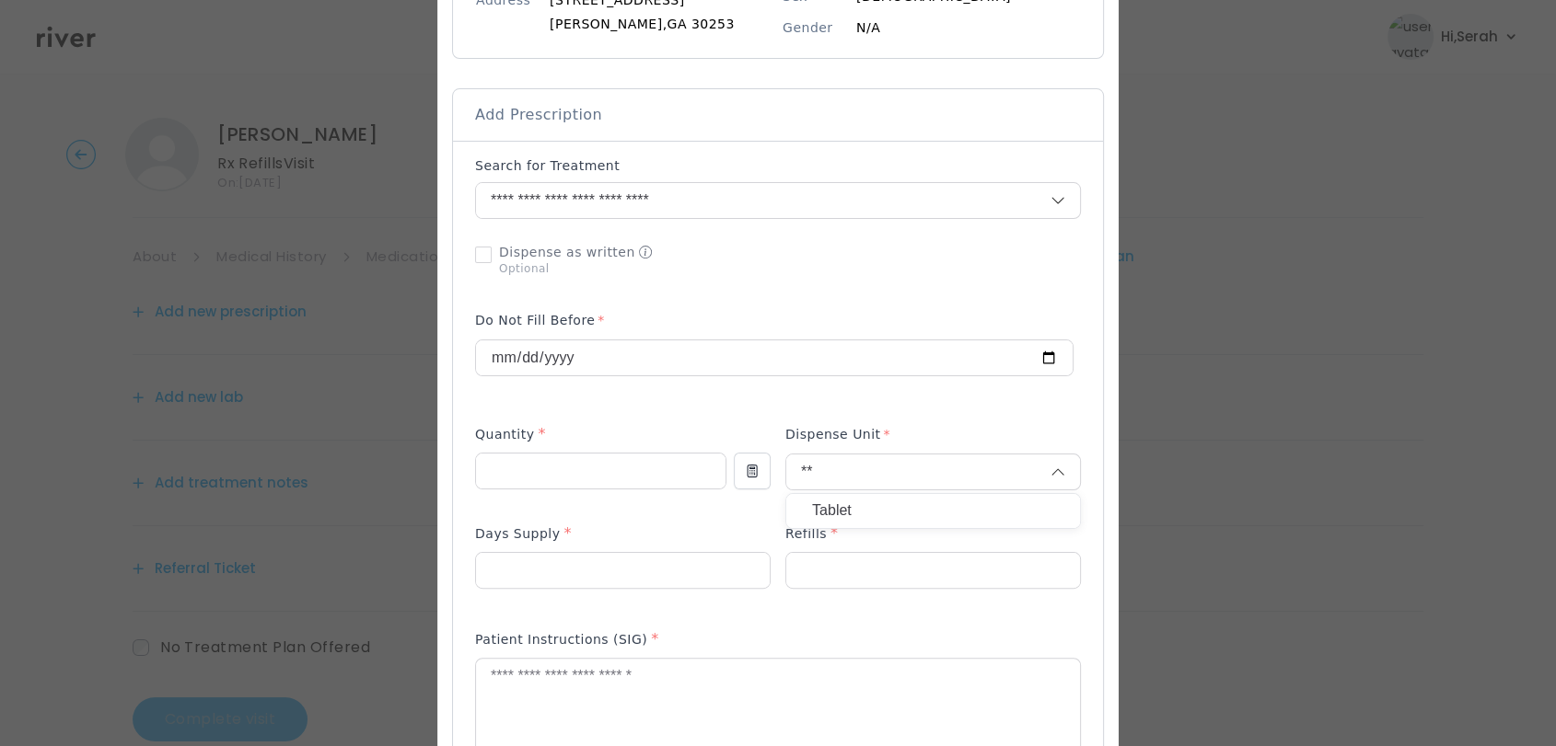
click at [828, 510] on p "Tablet" at bounding box center [933, 511] width 242 height 27
click at [604, 598] on p at bounding box center [622, 600] width 295 height 19
click at [575, 576] on input "number" at bounding box center [623, 570] width 294 height 35
type input "**"
type input "*"
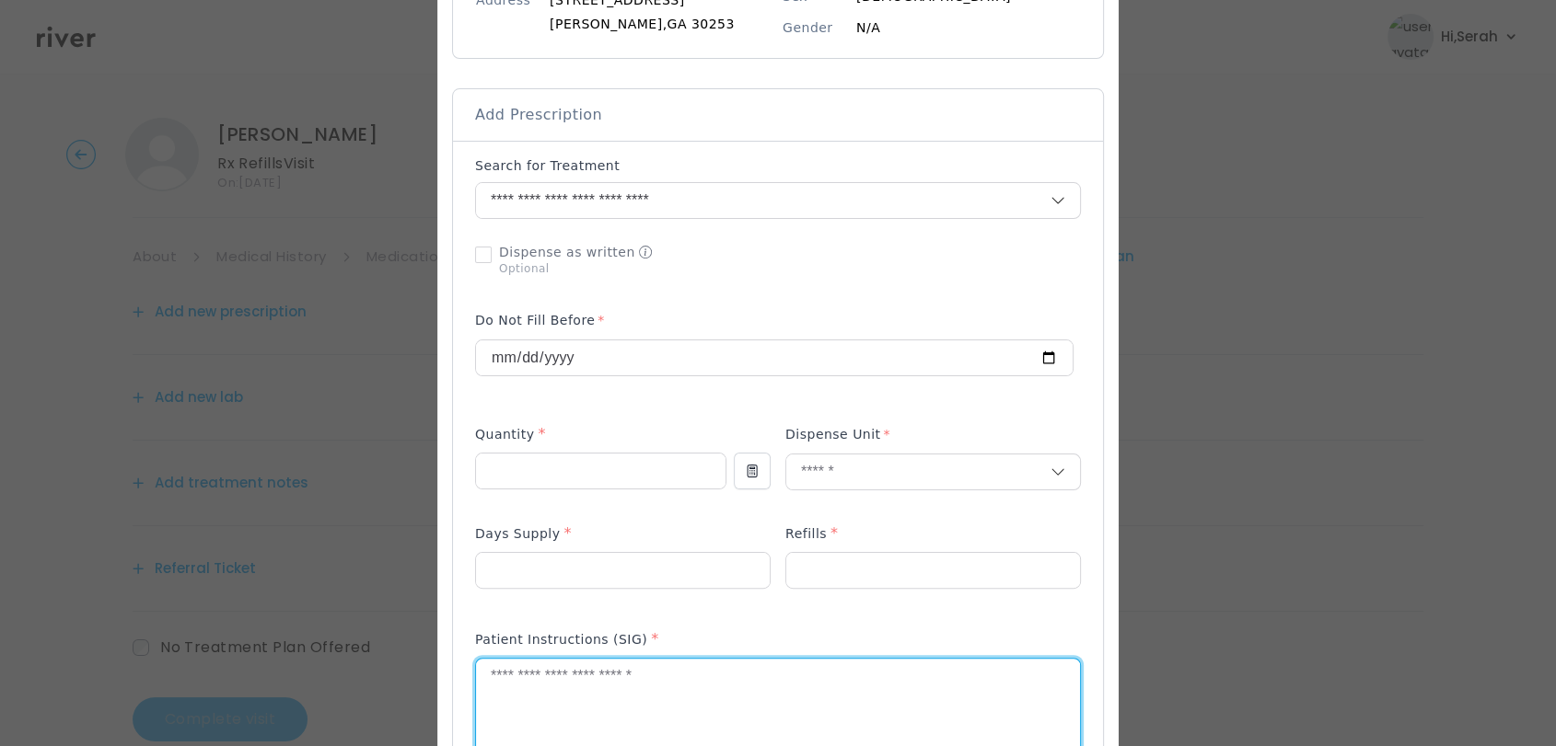
click at [561, 687] on textarea at bounding box center [778, 708] width 604 height 98
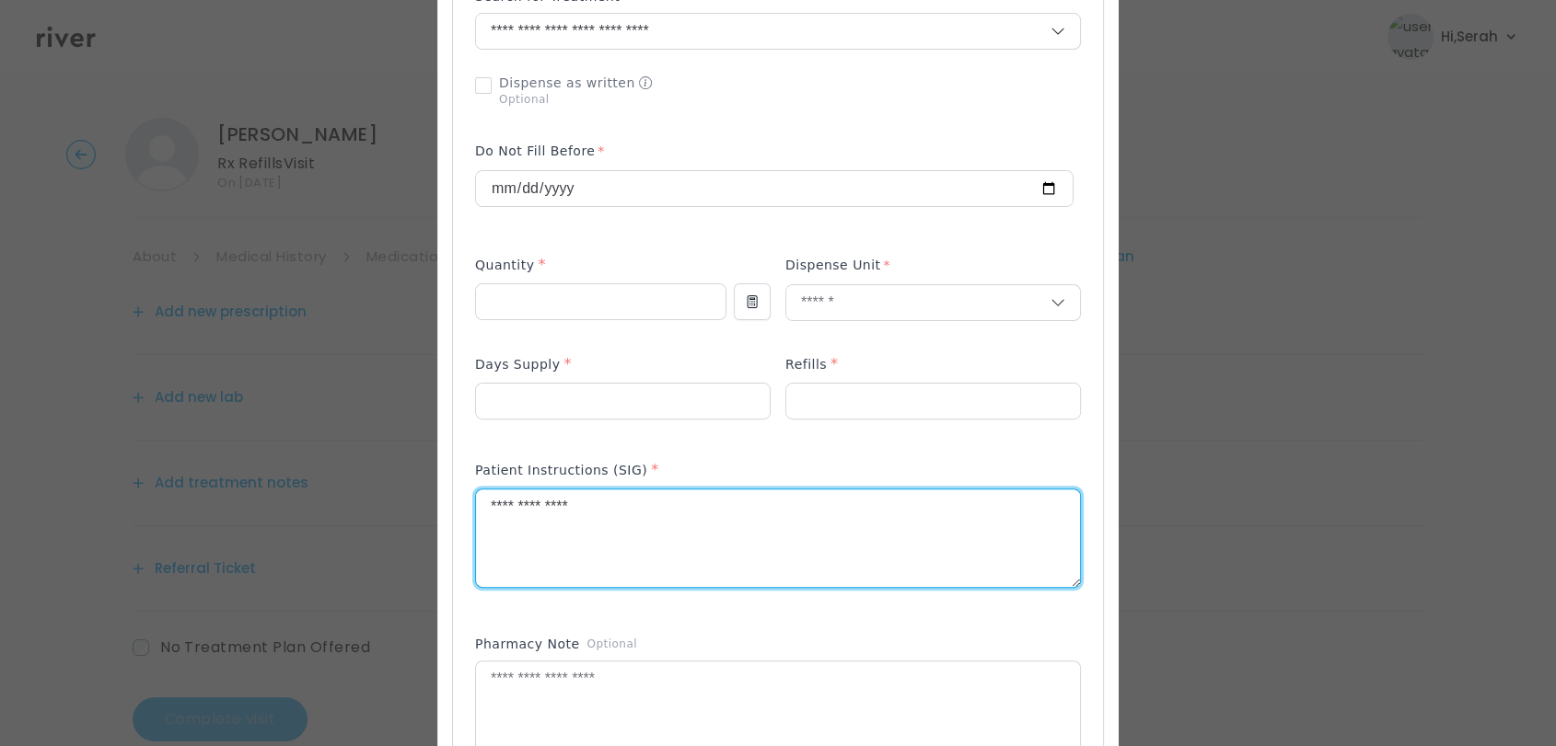
scroll to position [481, 0]
type textarea "**********"
click at [735, 638] on div "Pharmacy Note Optional" at bounding box center [778, 647] width 606 height 26
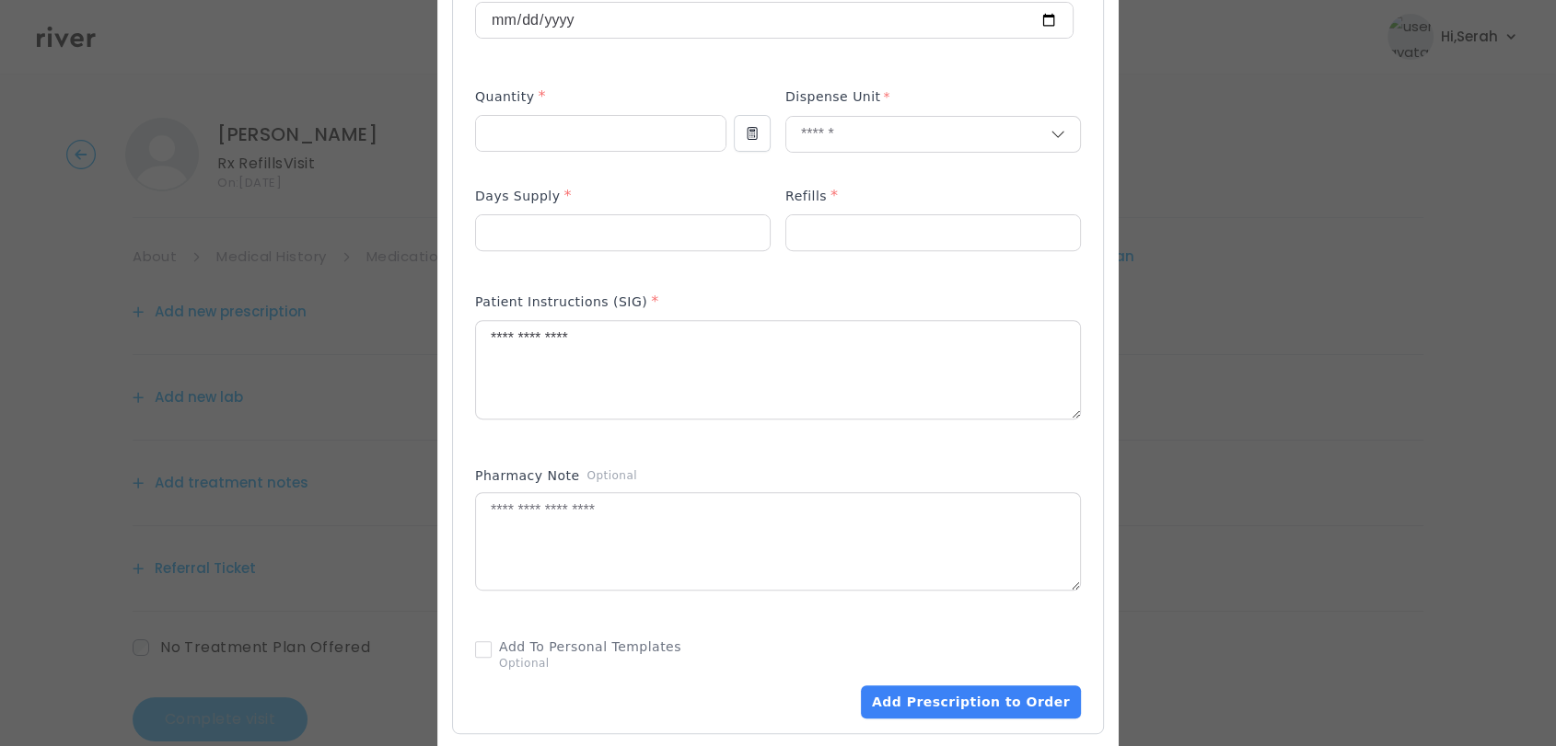
scroll to position [667, 0]
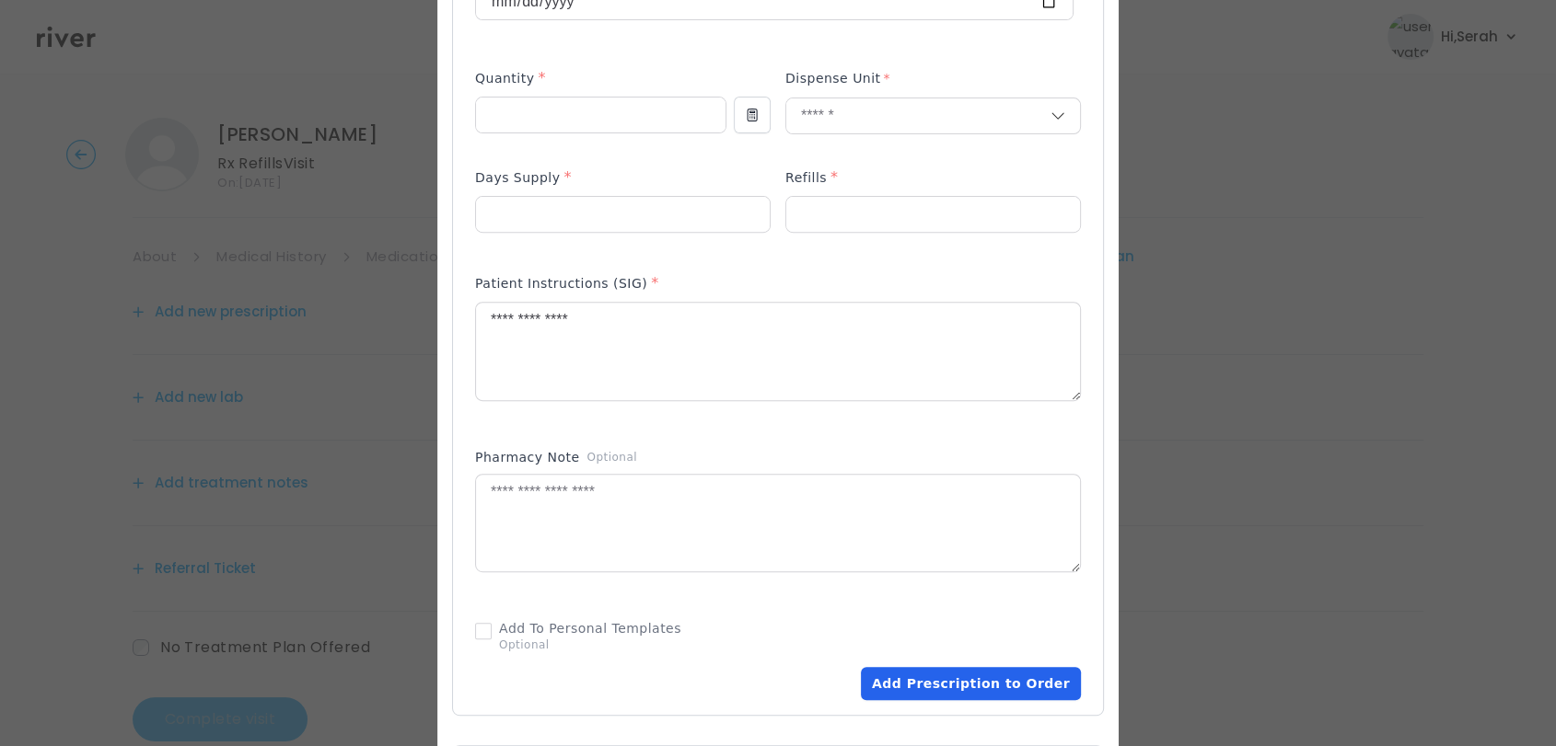
click at [920, 672] on button "Add Prescription to Order" at bounding box center [971, 683] width 220 height 33
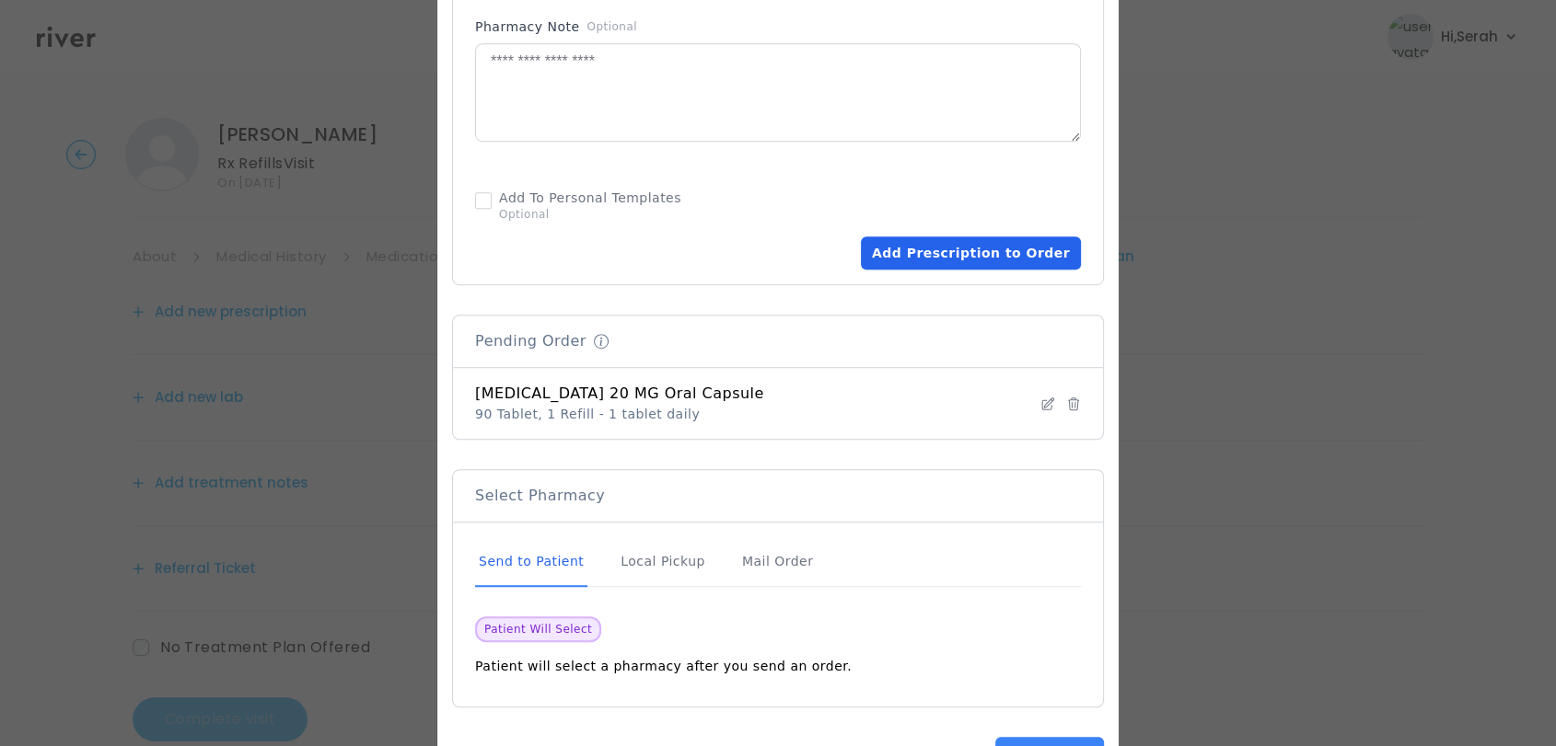
scroll to position [1163, 0]
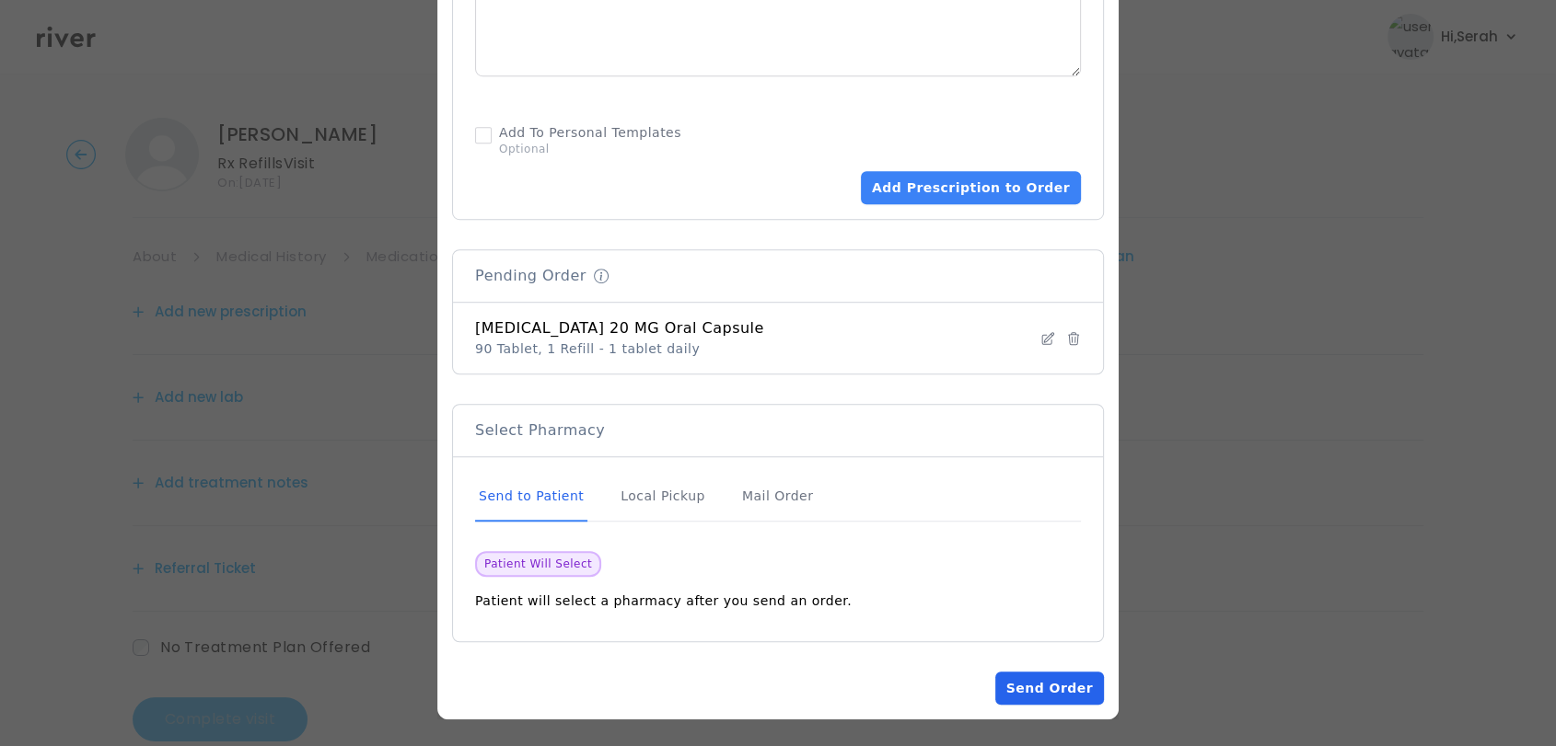
click at [1048, 688] on button "Send Order" at bounding box center [1049, 688] width 109 height 33
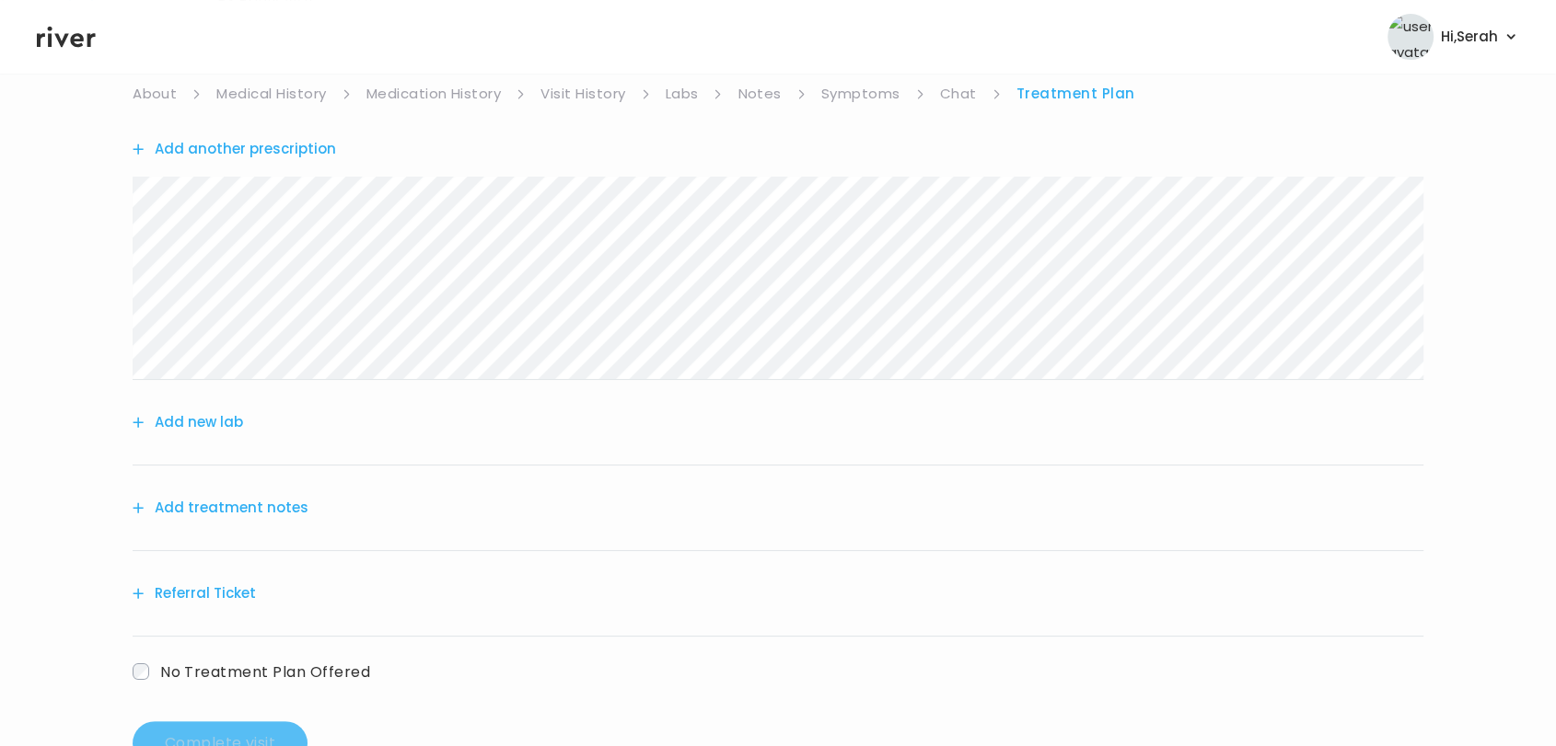
scroll to position [164, 0]
click at [245, 488] on div "Add treatment notes" at bounding box center [778, 508] width 1290 height 86
click at [245, 495] on button "Add treatment notes" at bounding box center [221, 507] width 176 height 26
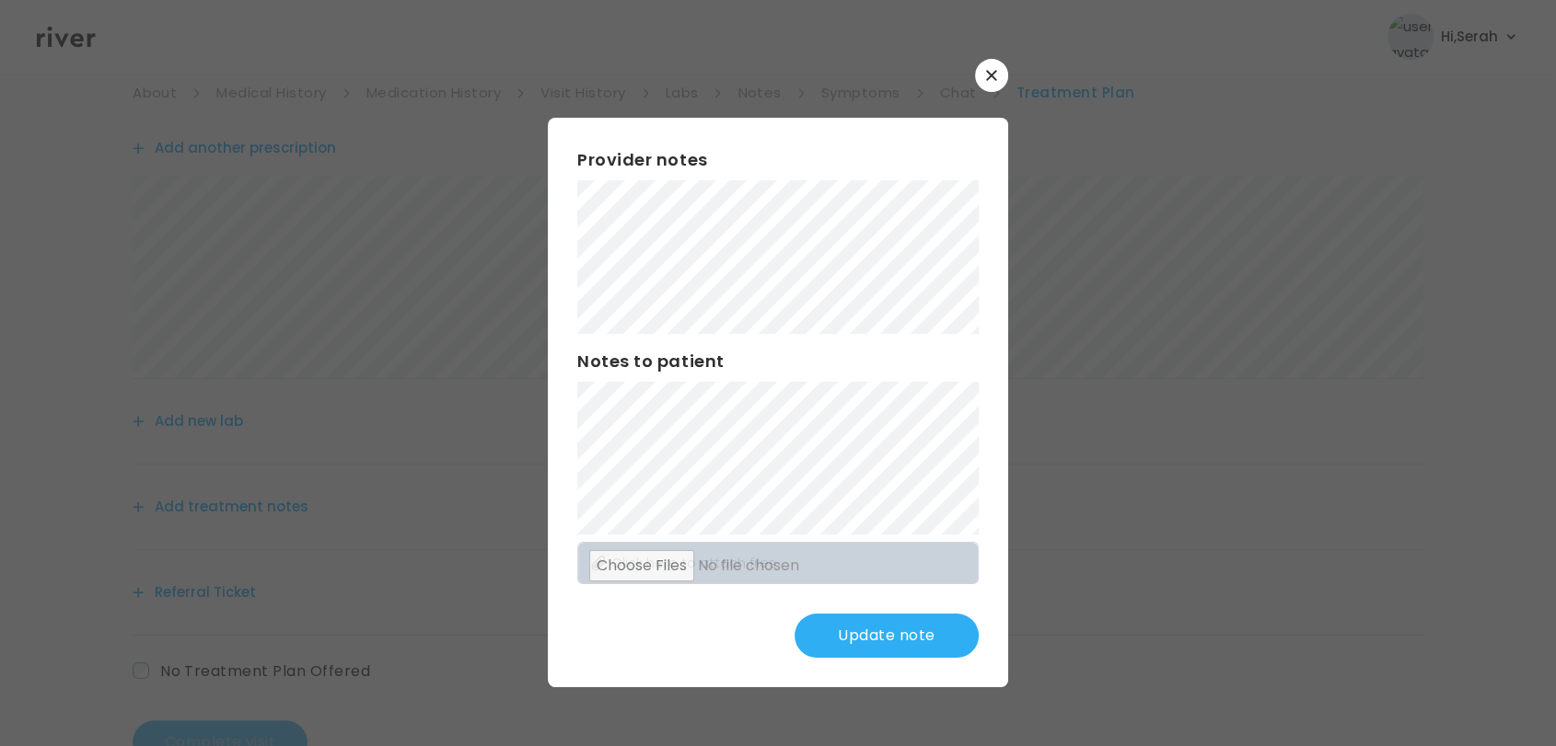
click at [715, 377] on div "Notes to patient" at bounding box center [777, 442] width 401 height 186
click at [892, 635] on button "Update note" at bounding box center [886, 636] width 184 height 44
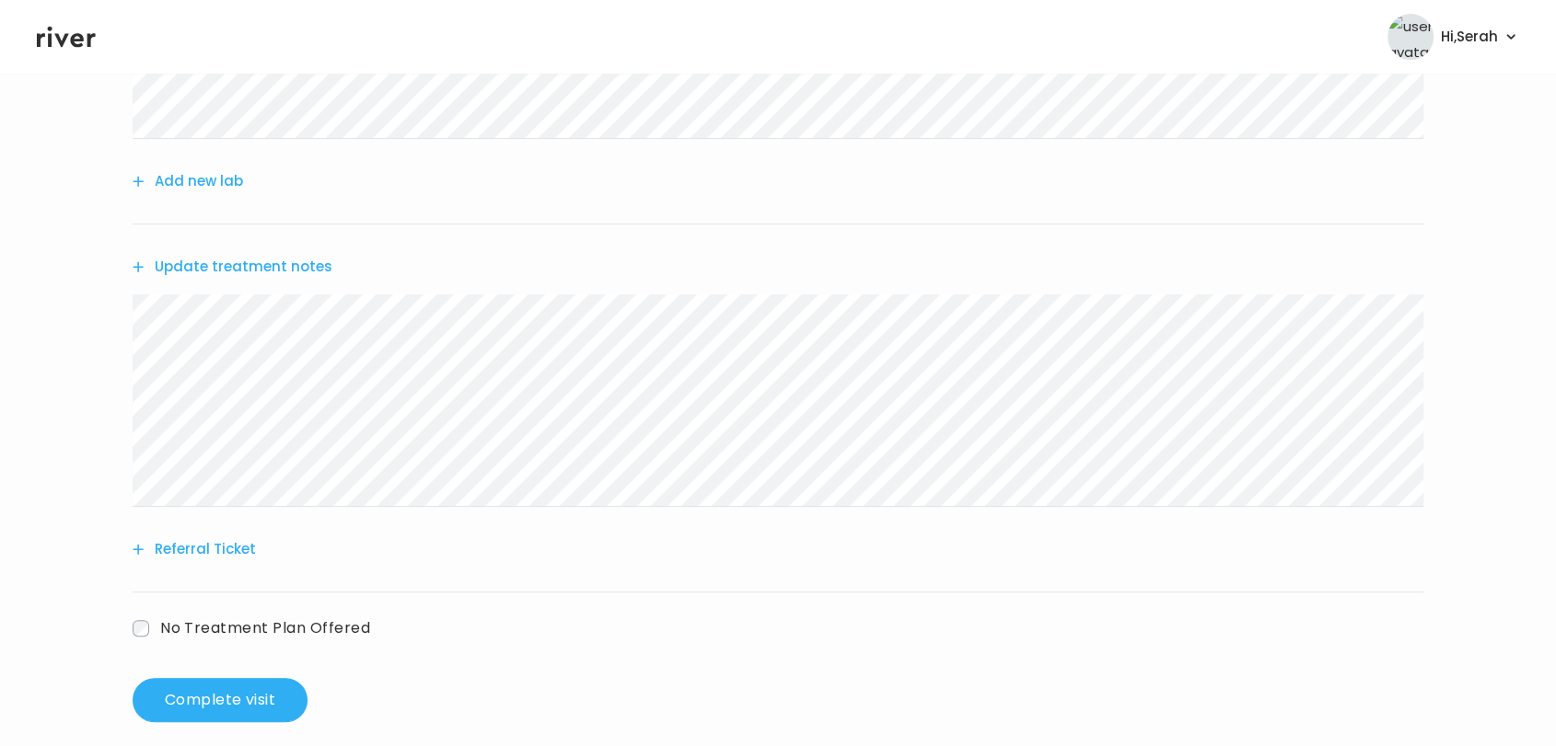
scroll to position [405, 0]
click at [284, 695] on button "Complete visit" at bounding box center [220, 699] width 175 height 44
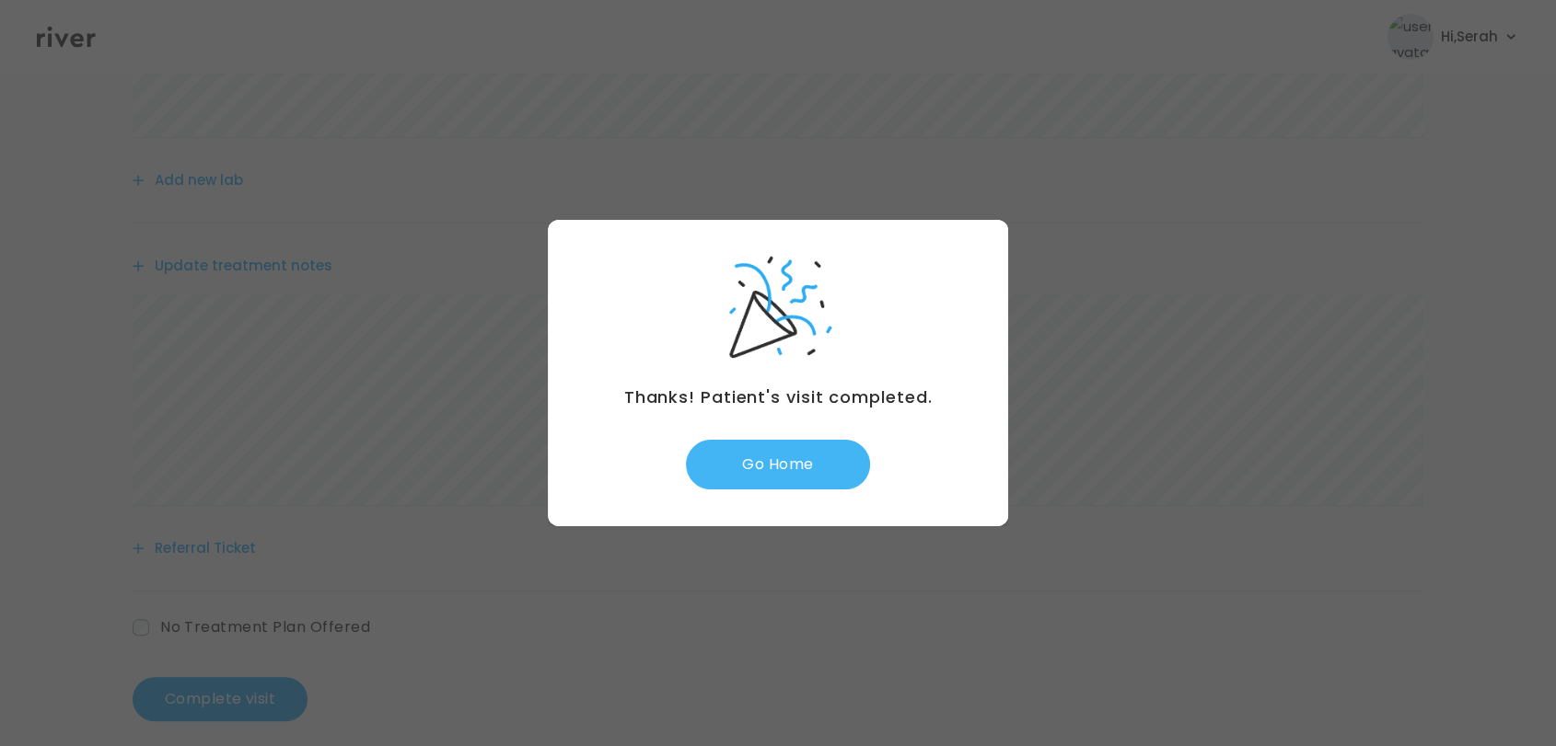
click at [775, 461] on button "Go Home" at bounding box center [778, 465] width 184 height 50
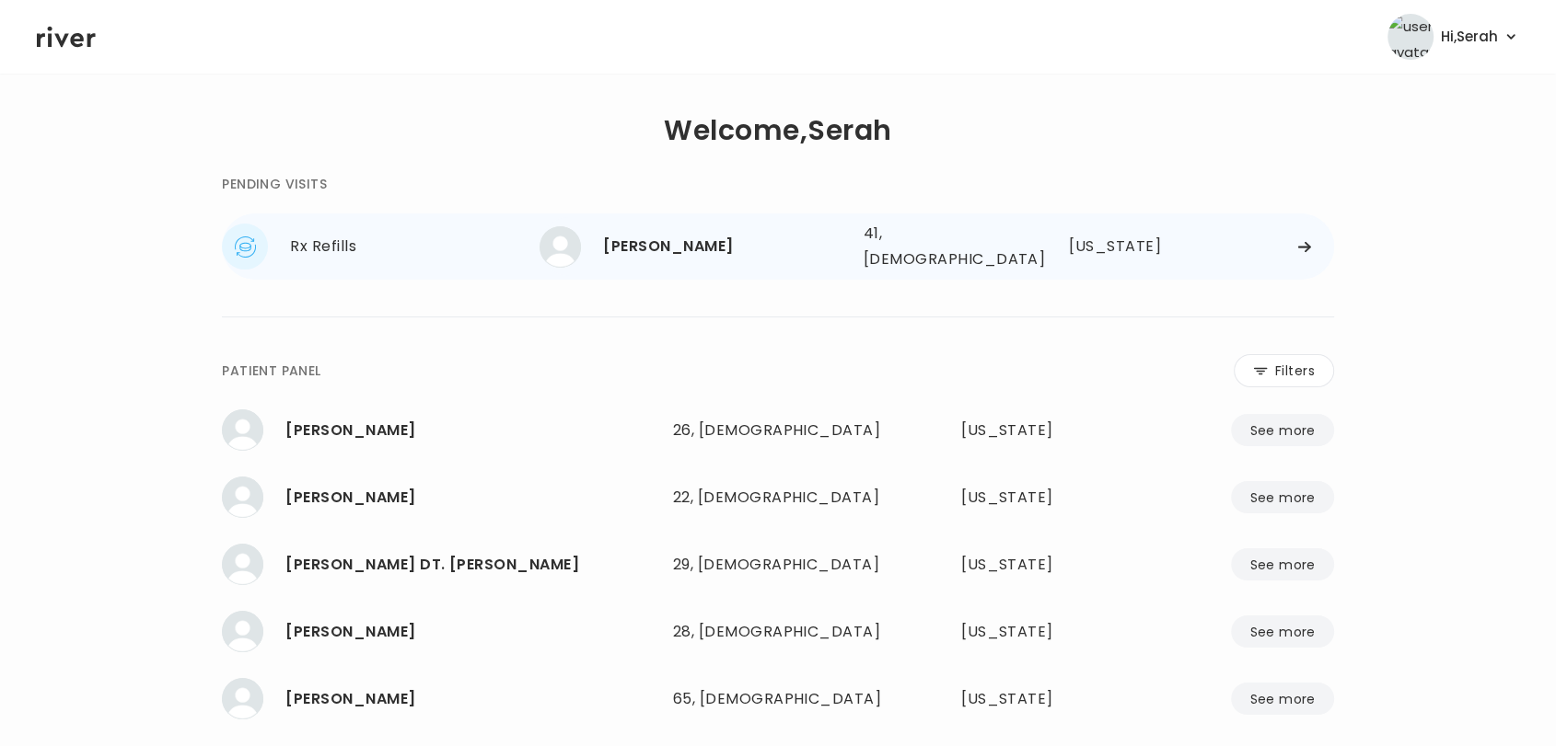
click at [688, 248] on div "[PERSON_NAME]" at bounding box center [725, 247] width 245 height 26
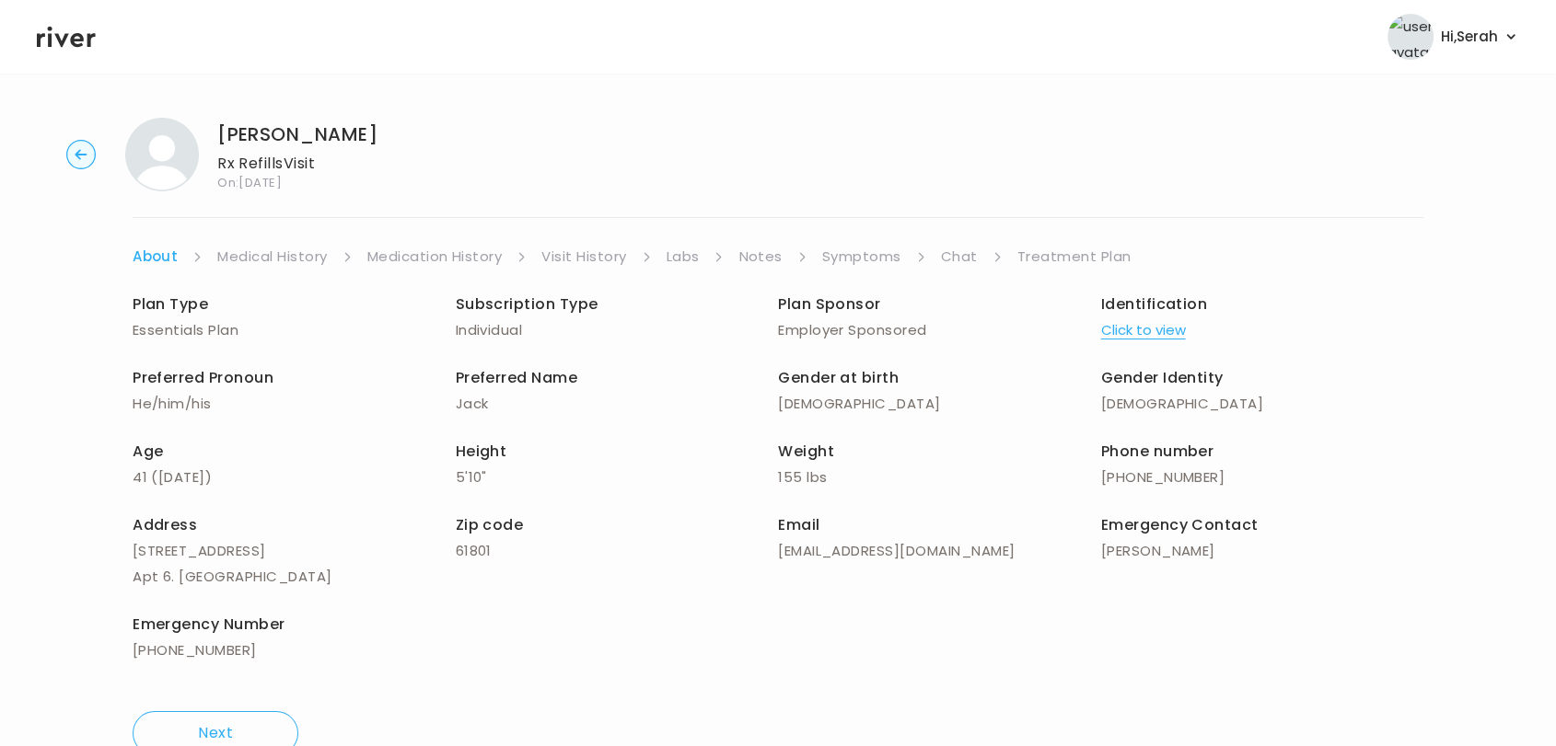
click at [869, 253] on link "Symptoms" at bounding box center [861, 257] width 79 height 26
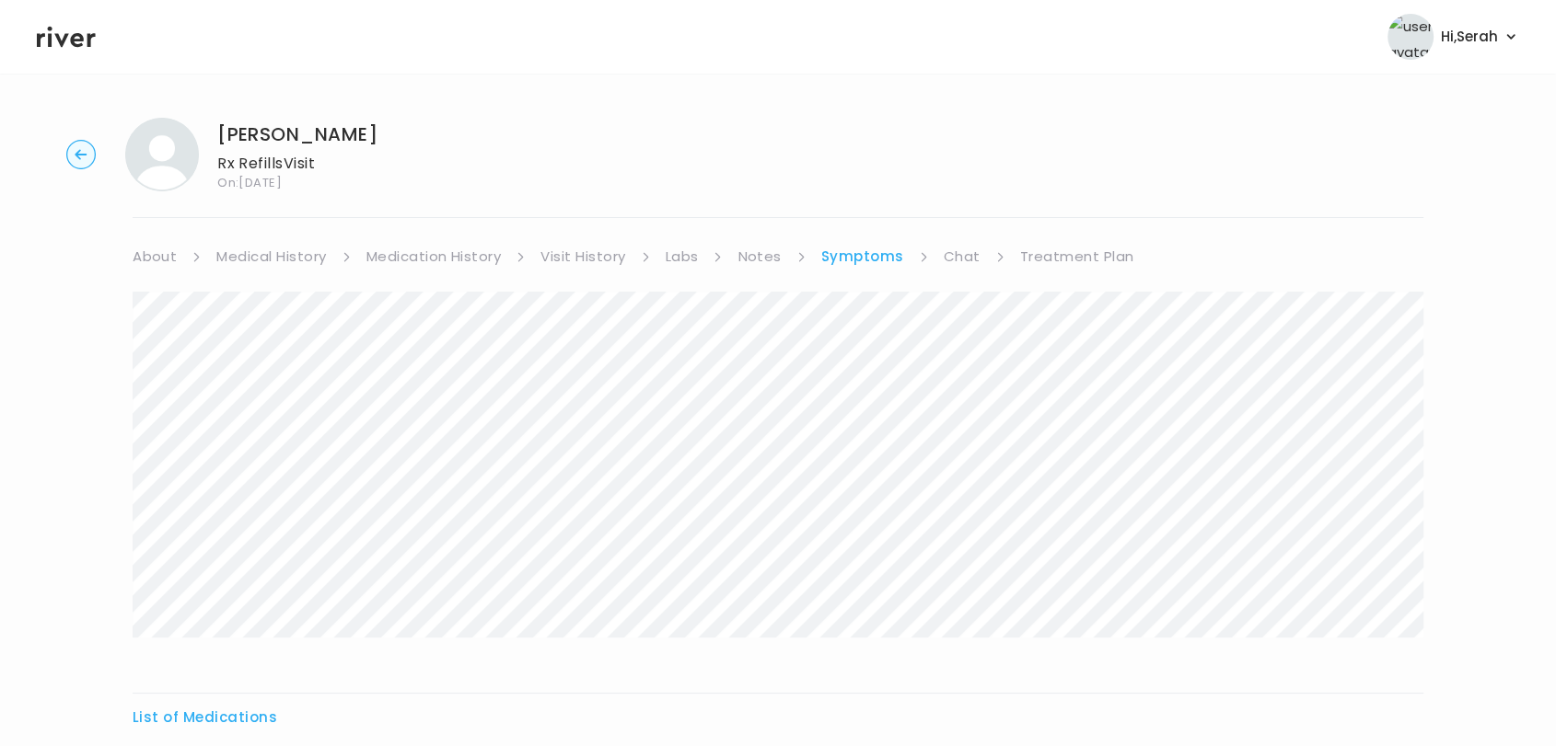
scroll to position [264, 0]
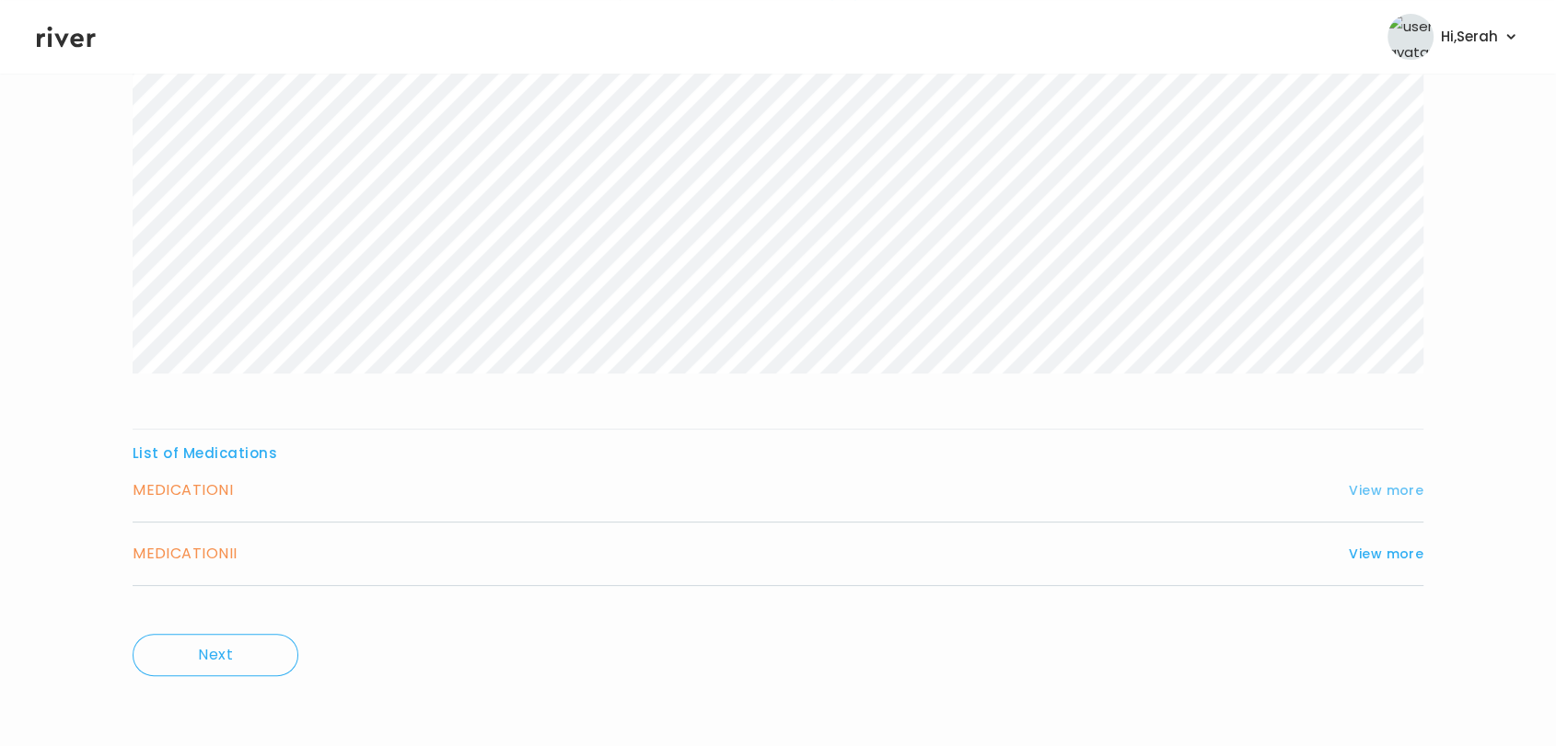
click at [1362, 489] on button "View more" at bounding box center [1385, 491] width 75 height 22
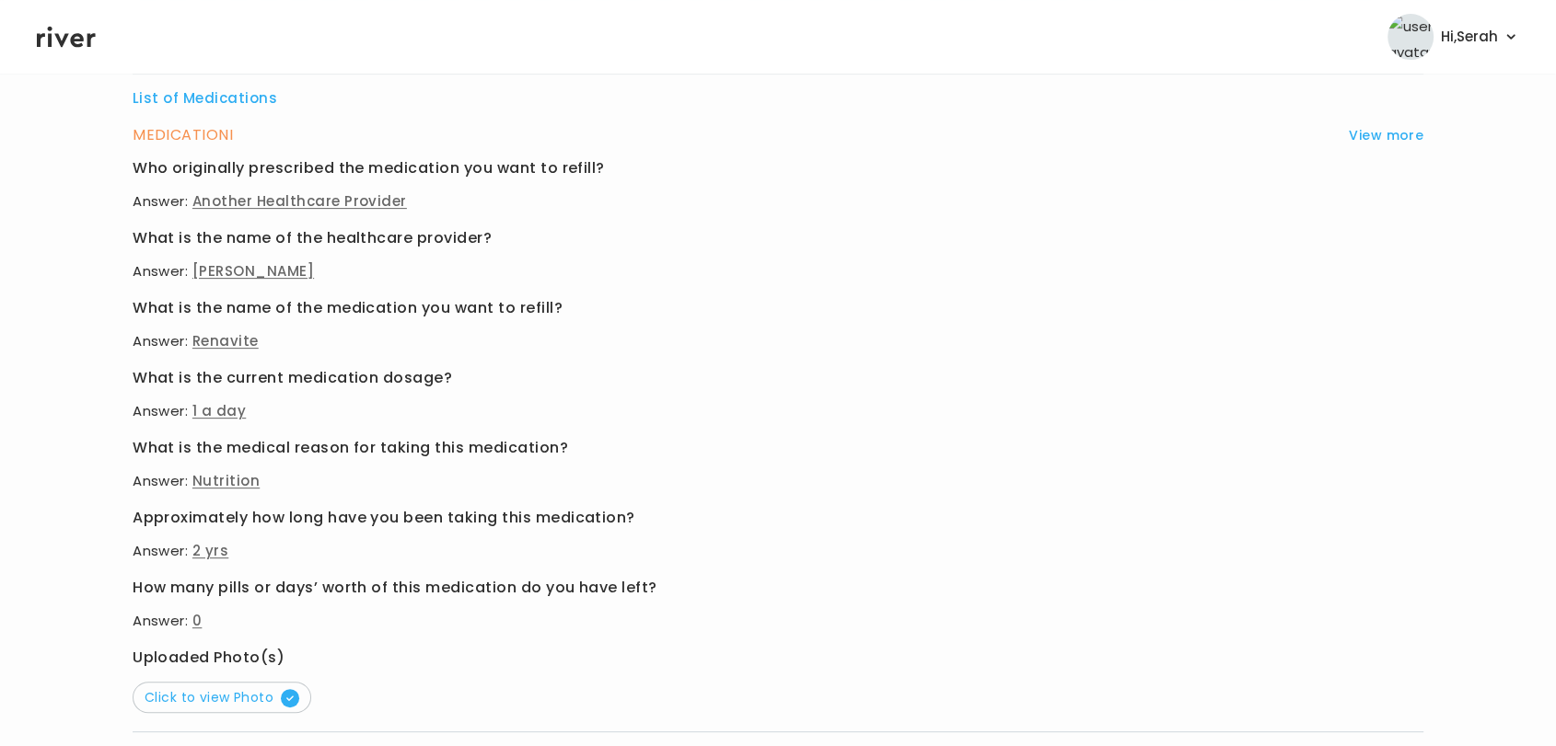
scroll to position [620, 0]
click at [250, 723] on div "MEDICATION I View more Who originally prescribed the medication you want to ref…" at bounding box center [778, 426] width 1290 height 610
click at [274, 701] on span "Click to view Photo" at bounding box center [222, 697] width 155 height 18
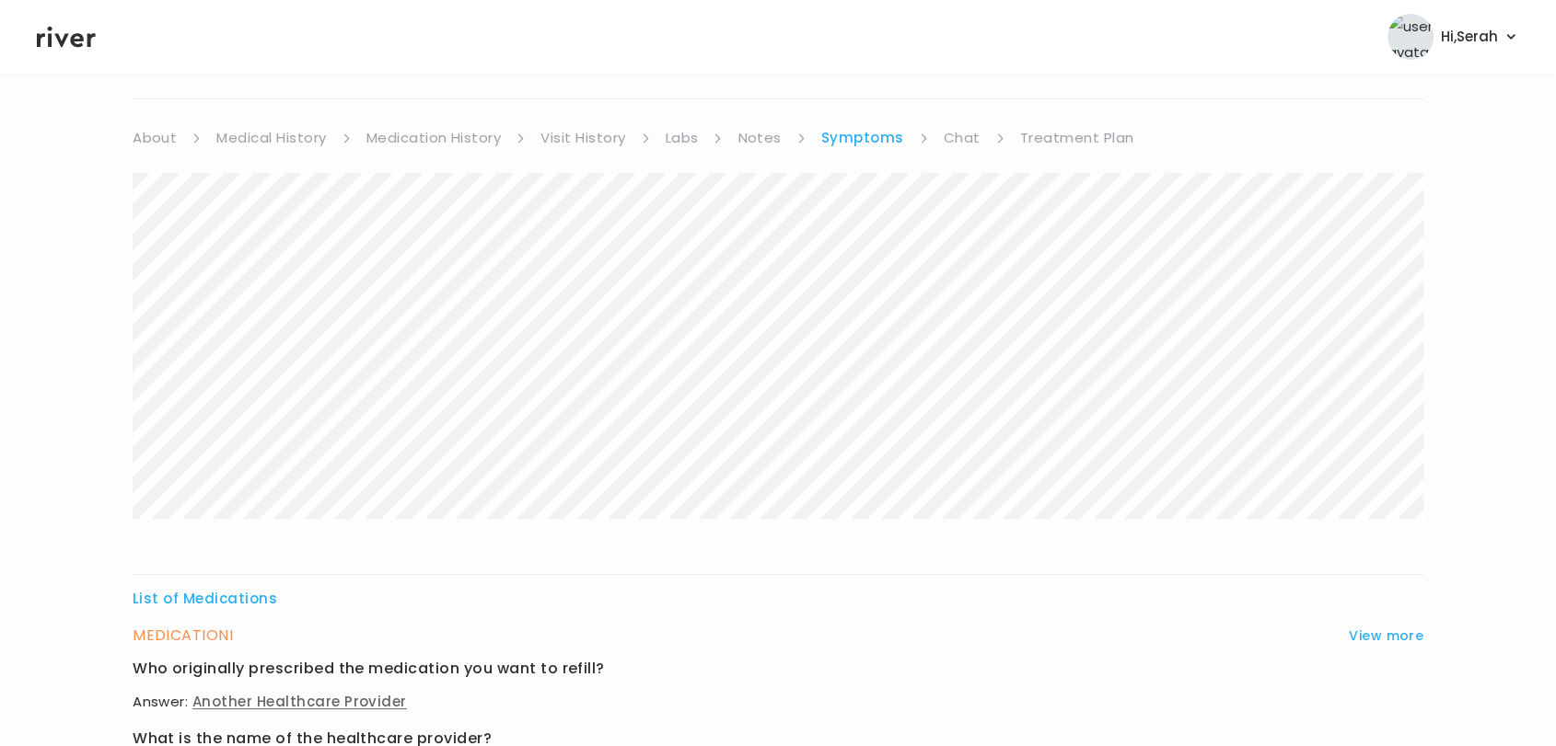
scroll to position [0, 0]
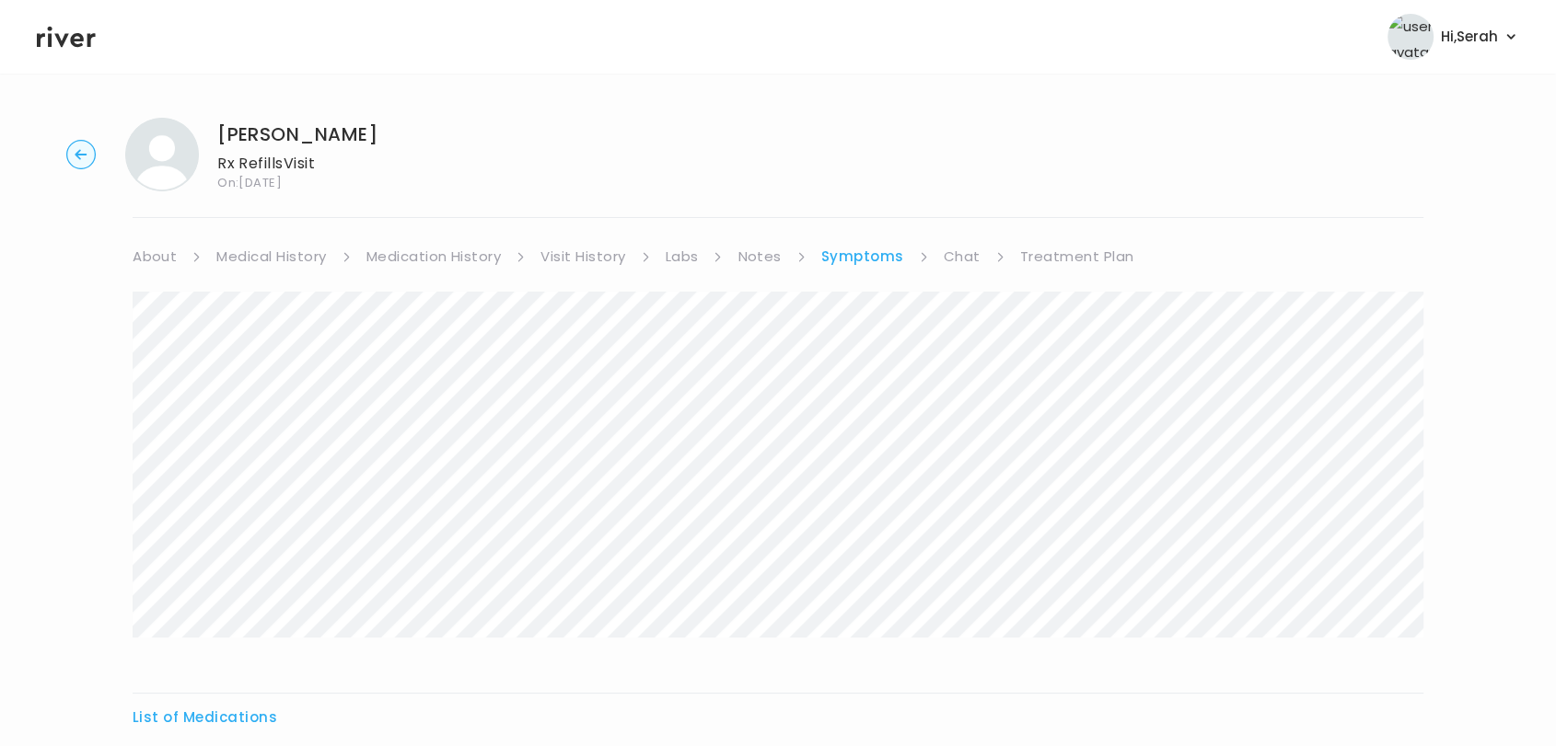
click at [848, 248] on link "Symptoms" at bounding box center [862, 257] width 83 height 26
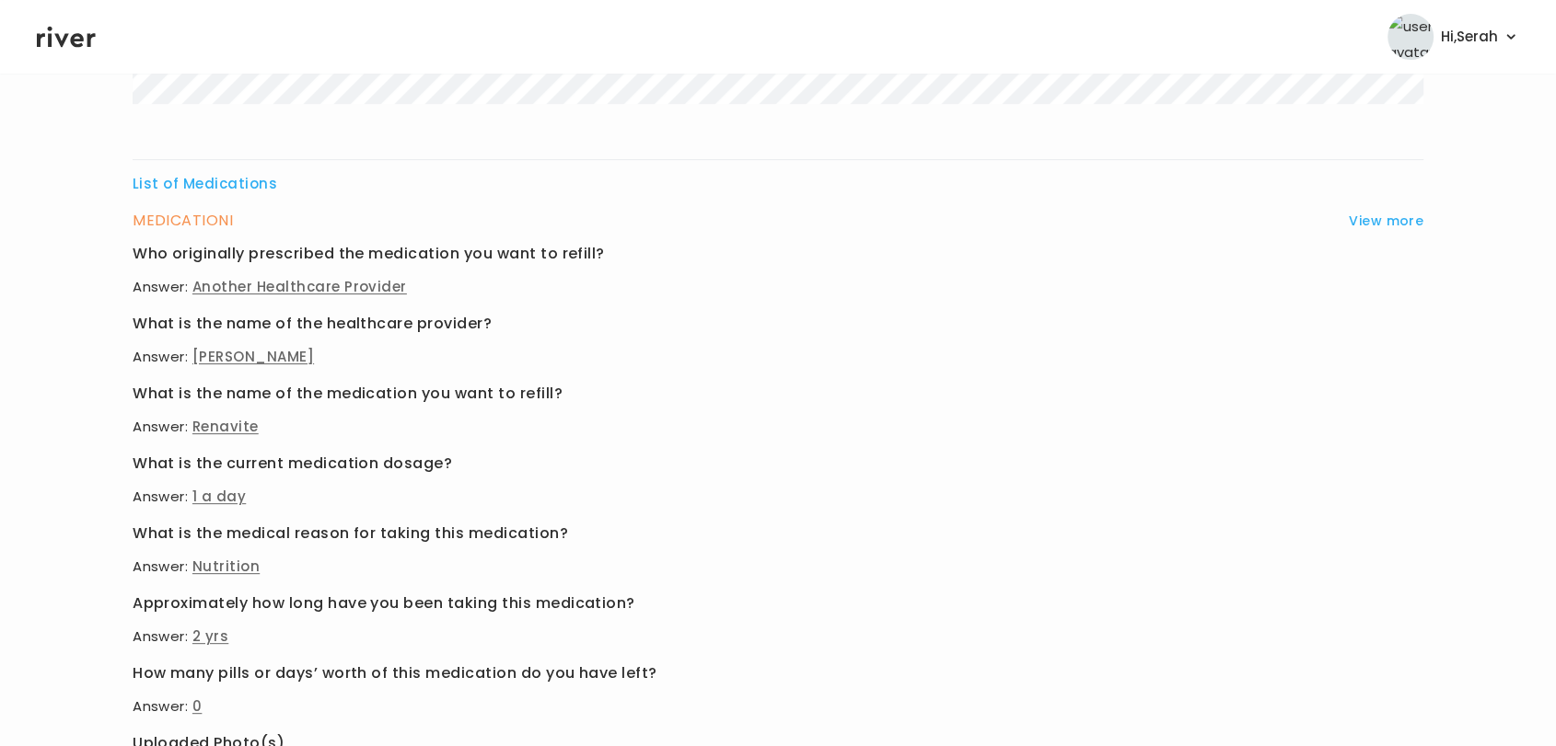
scroll to position [827, 0]
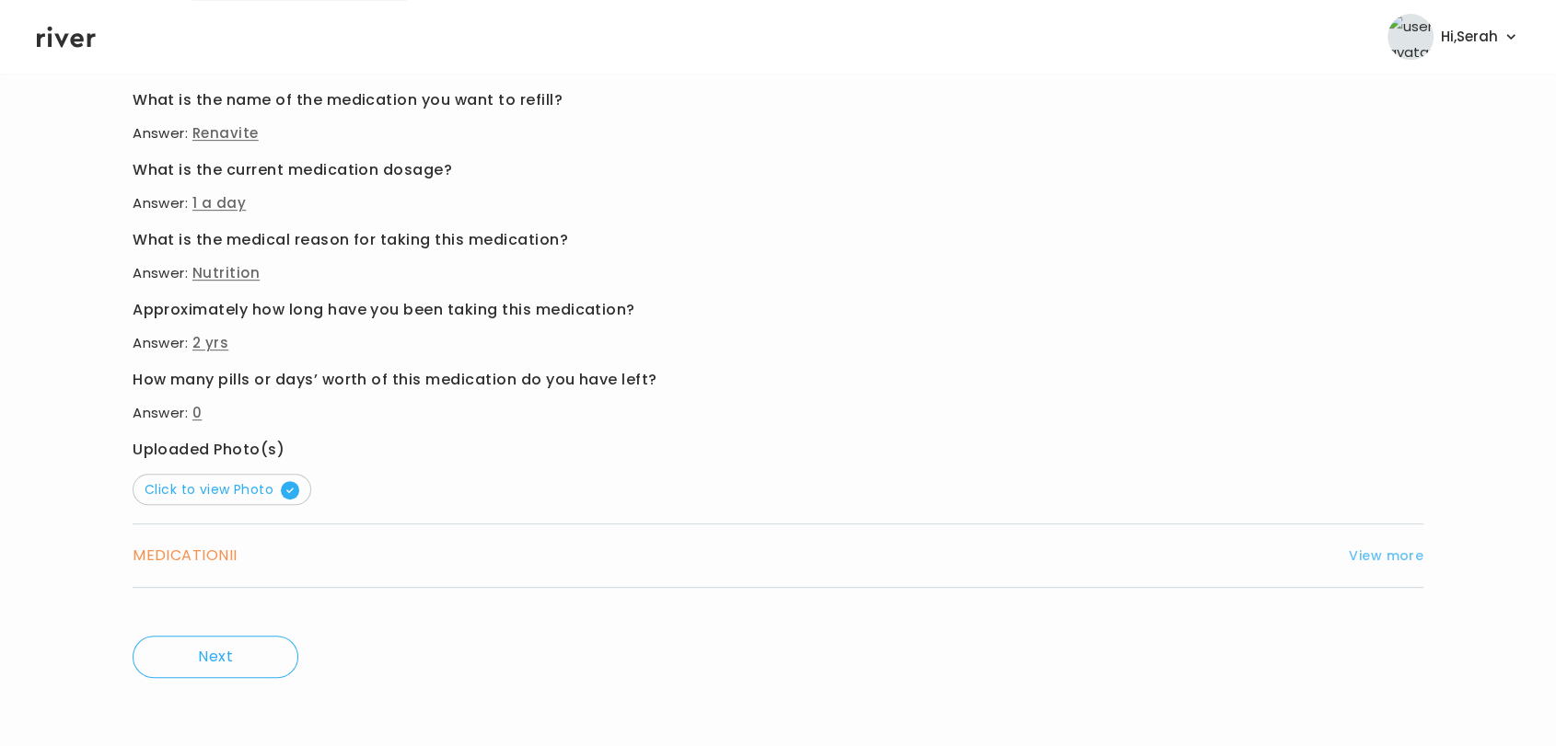
click at [1398, 557] on button "View more" at bounding box center [1385, 556] width 75 height 22
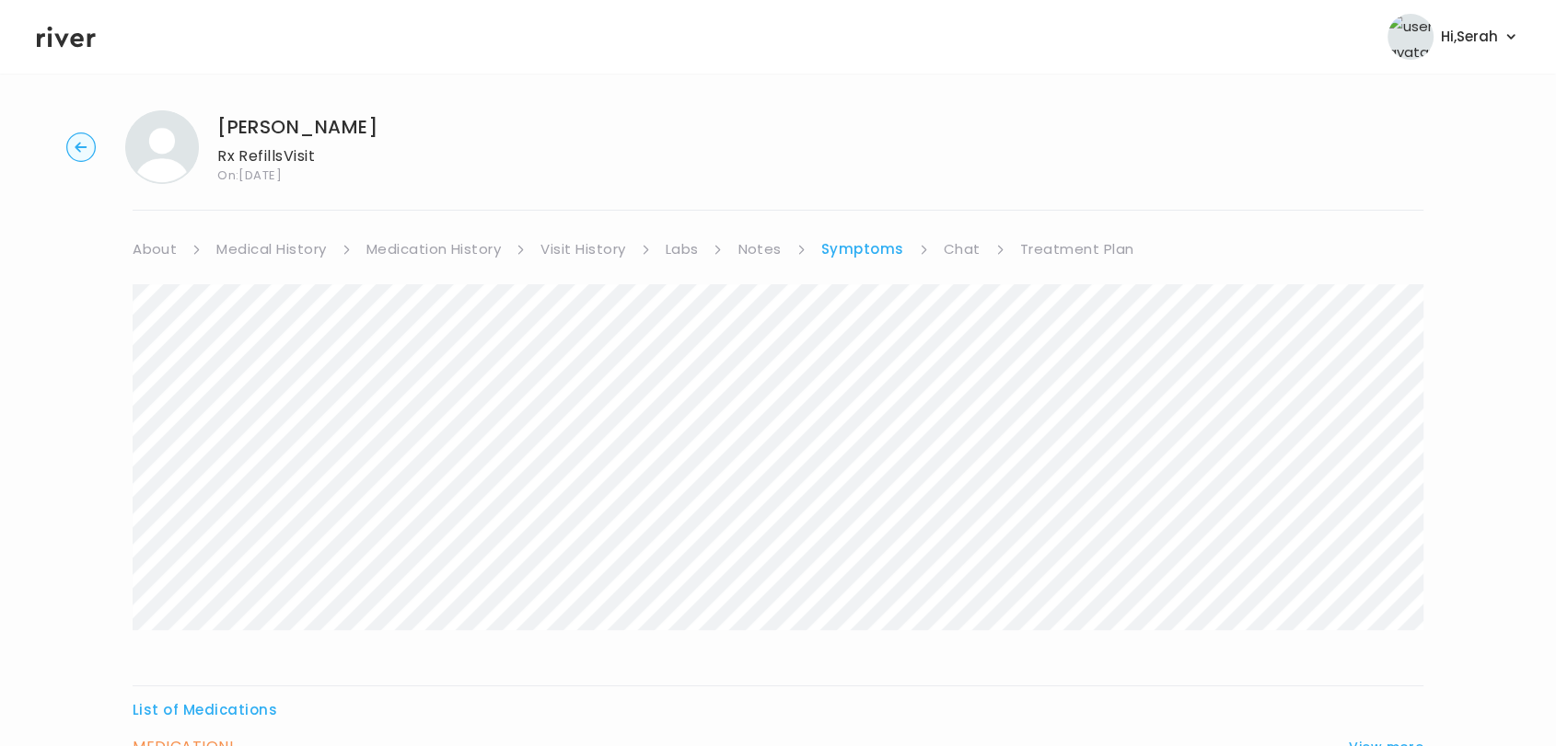
scroll to position [0, 0]
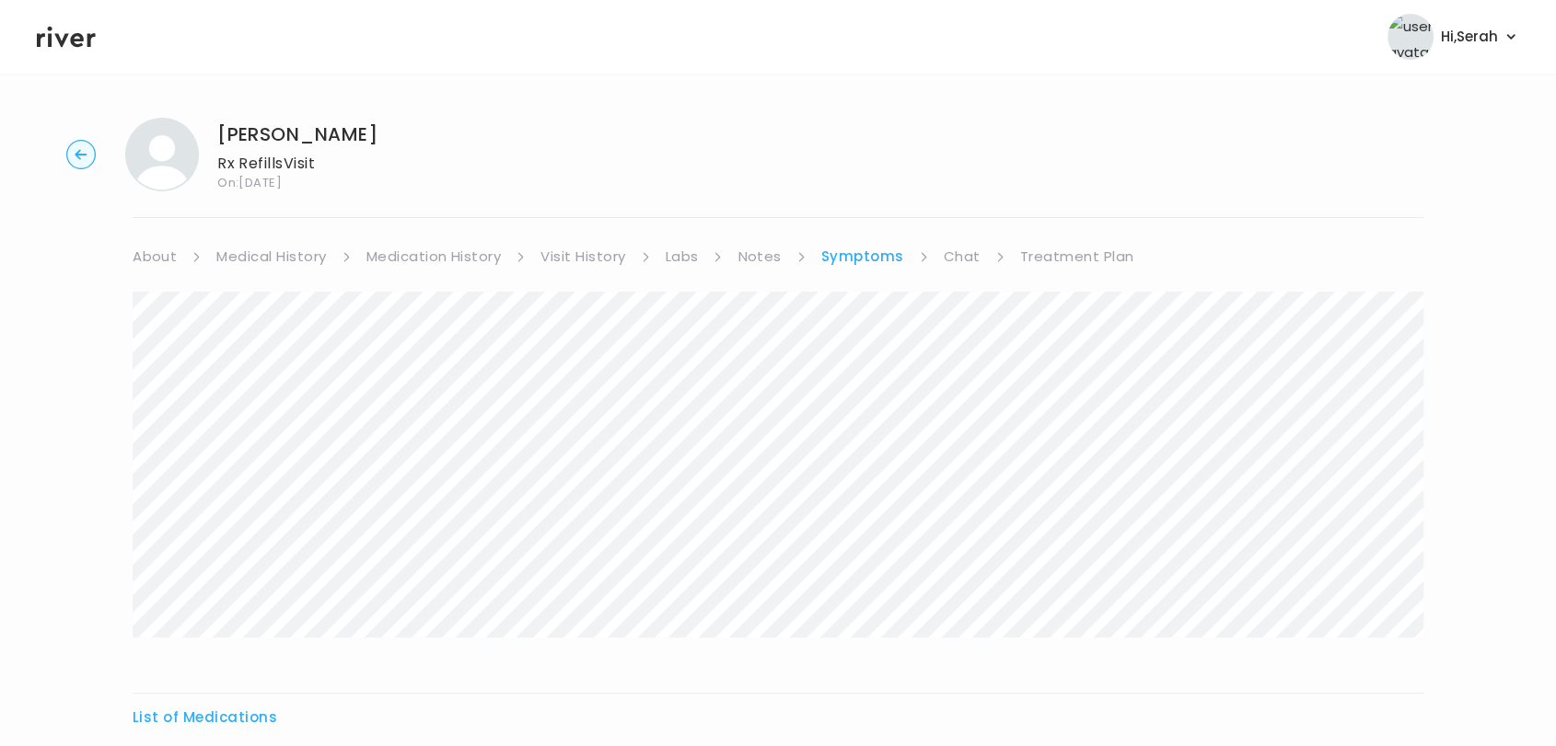
click at [431, 255] on link "Medication History" at bounding box center [433, 257] width 135 height 26
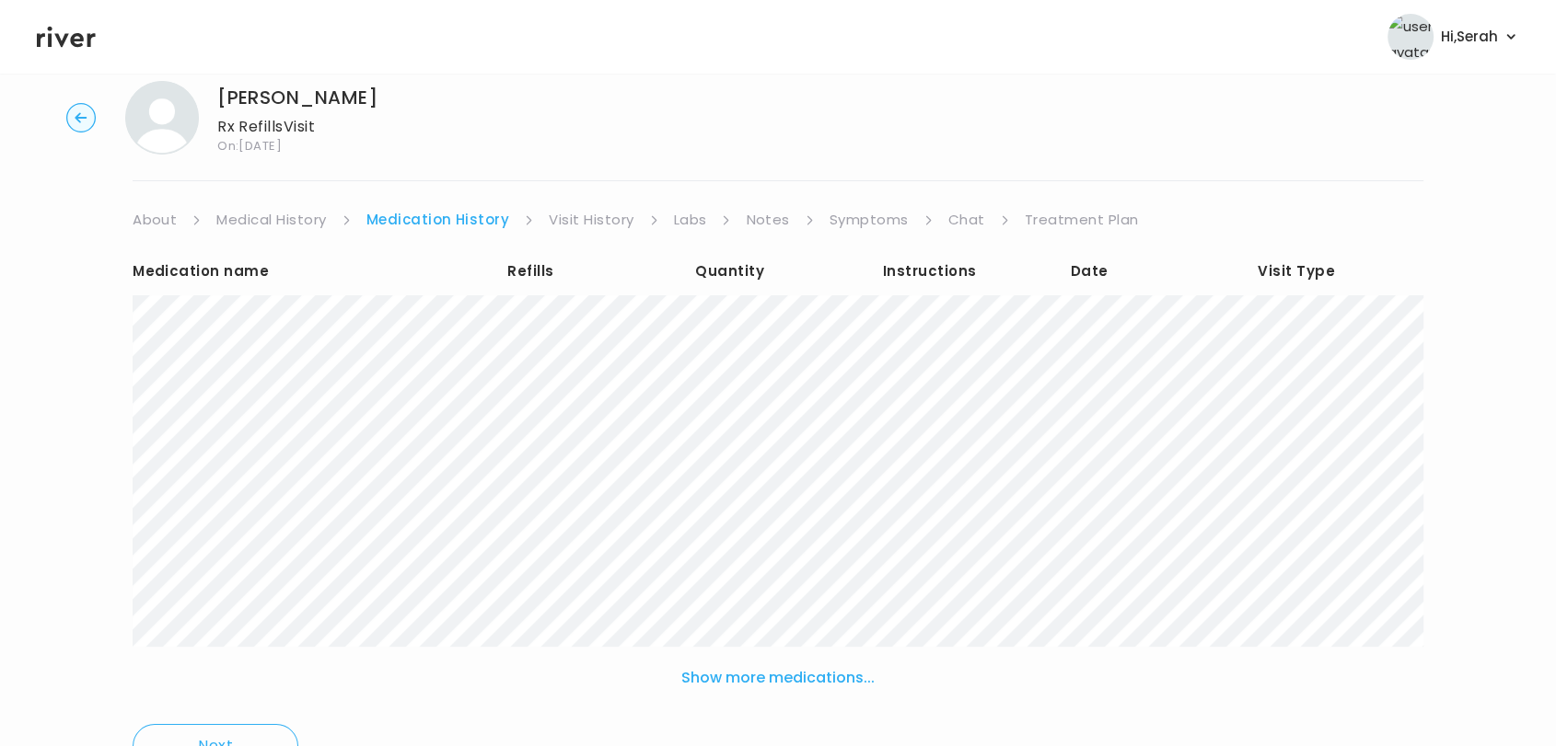
scroll to position [52, 0]
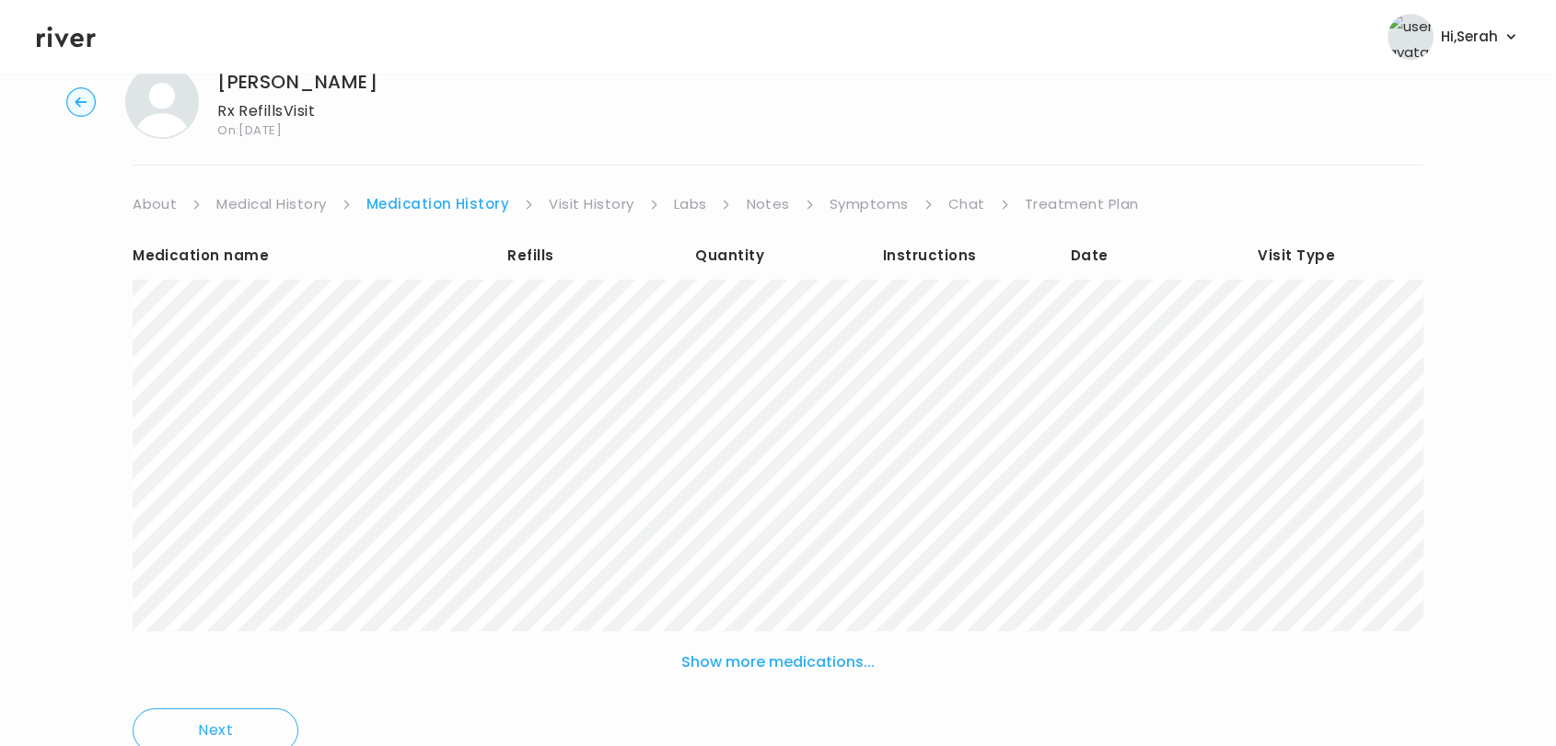
click at [1051, 214] on link "Treatment Plan" at bounding box center [1081, 204] width 114 height 26
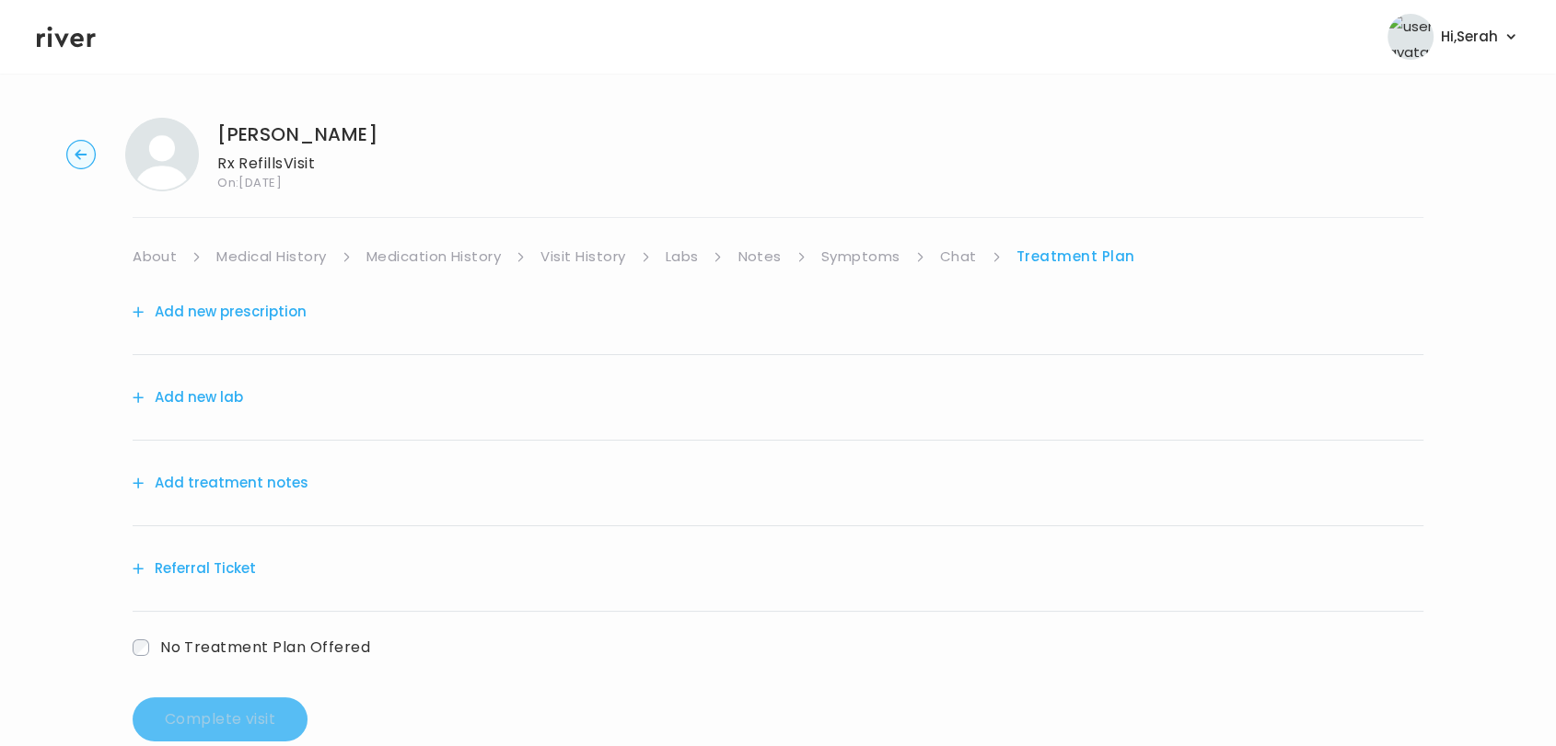
scroll to position [39, 0]
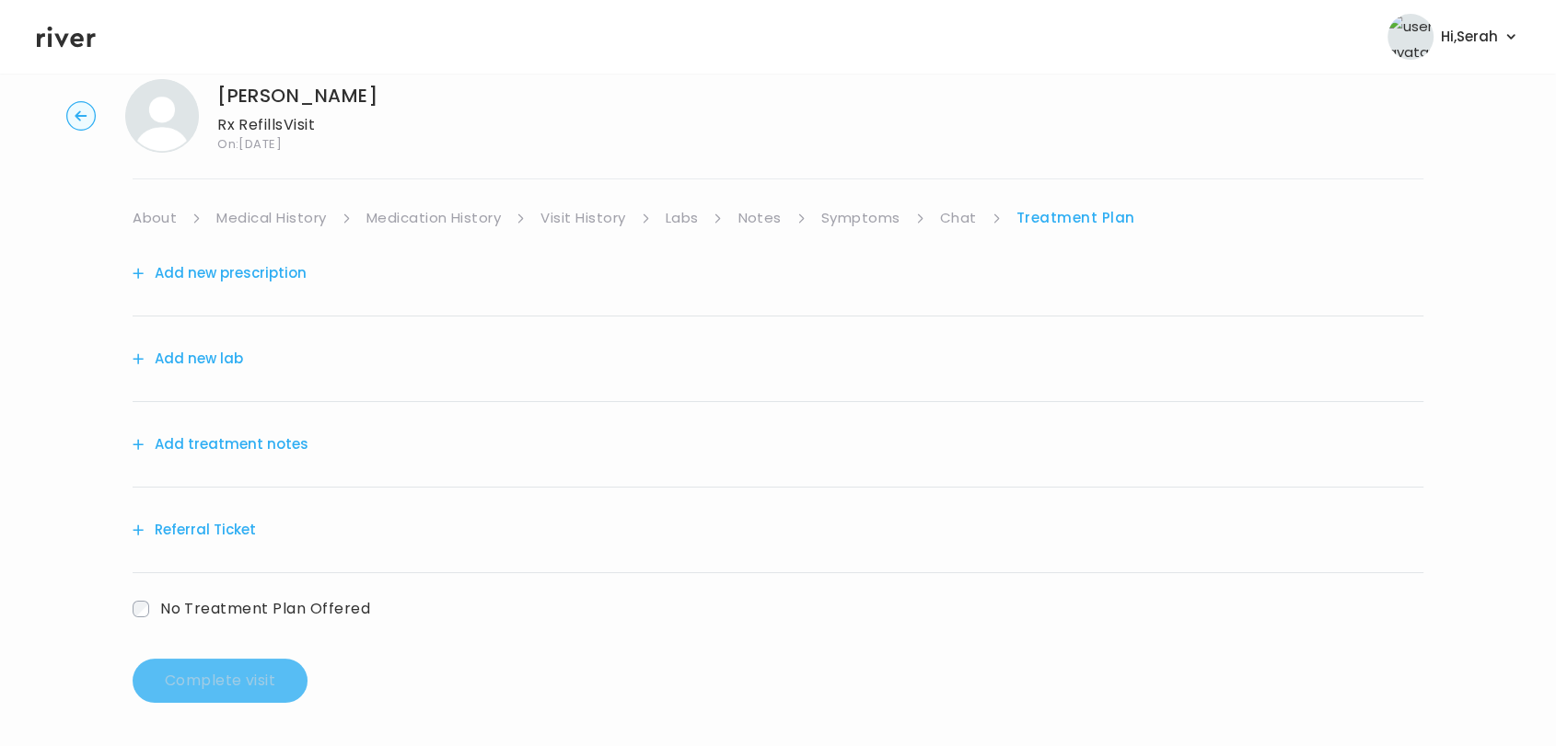
click at [250, 436] on button "Add treatment notes" at bounding box center [221, 445] width 176 height 26
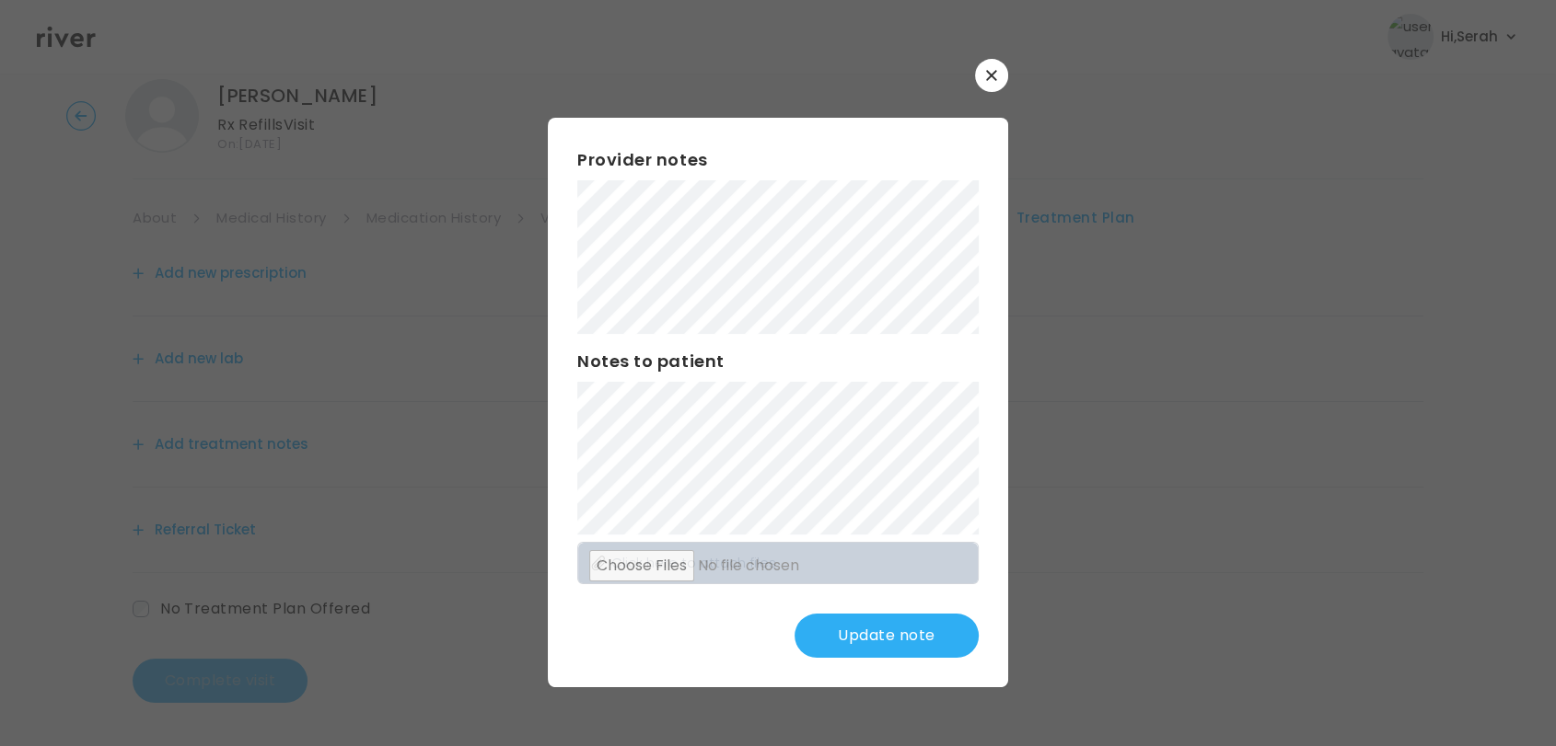
click at [881, 634] on button "Update note" at bounding box center [886, 636] width 184 height 44
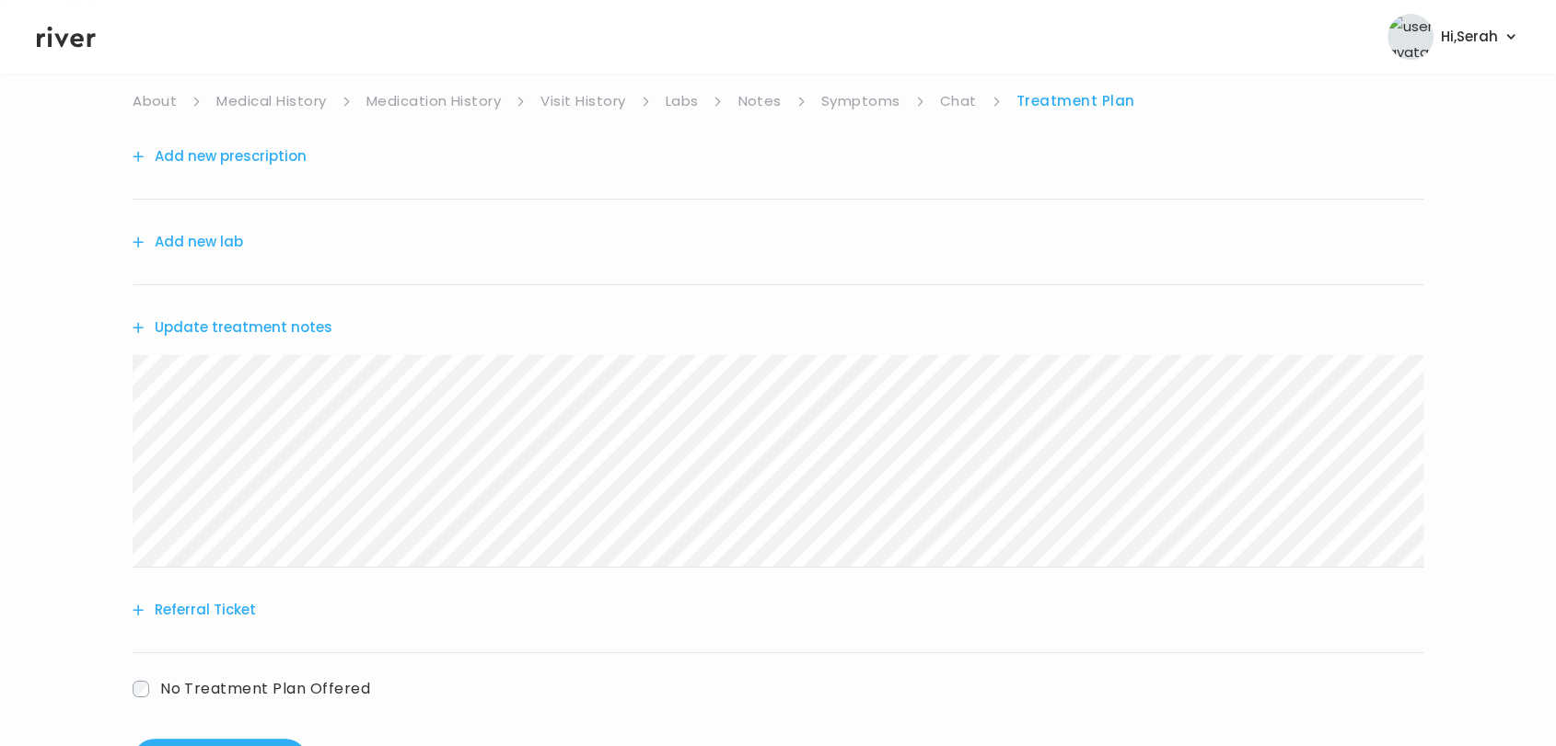
scroll to position [147, 0]
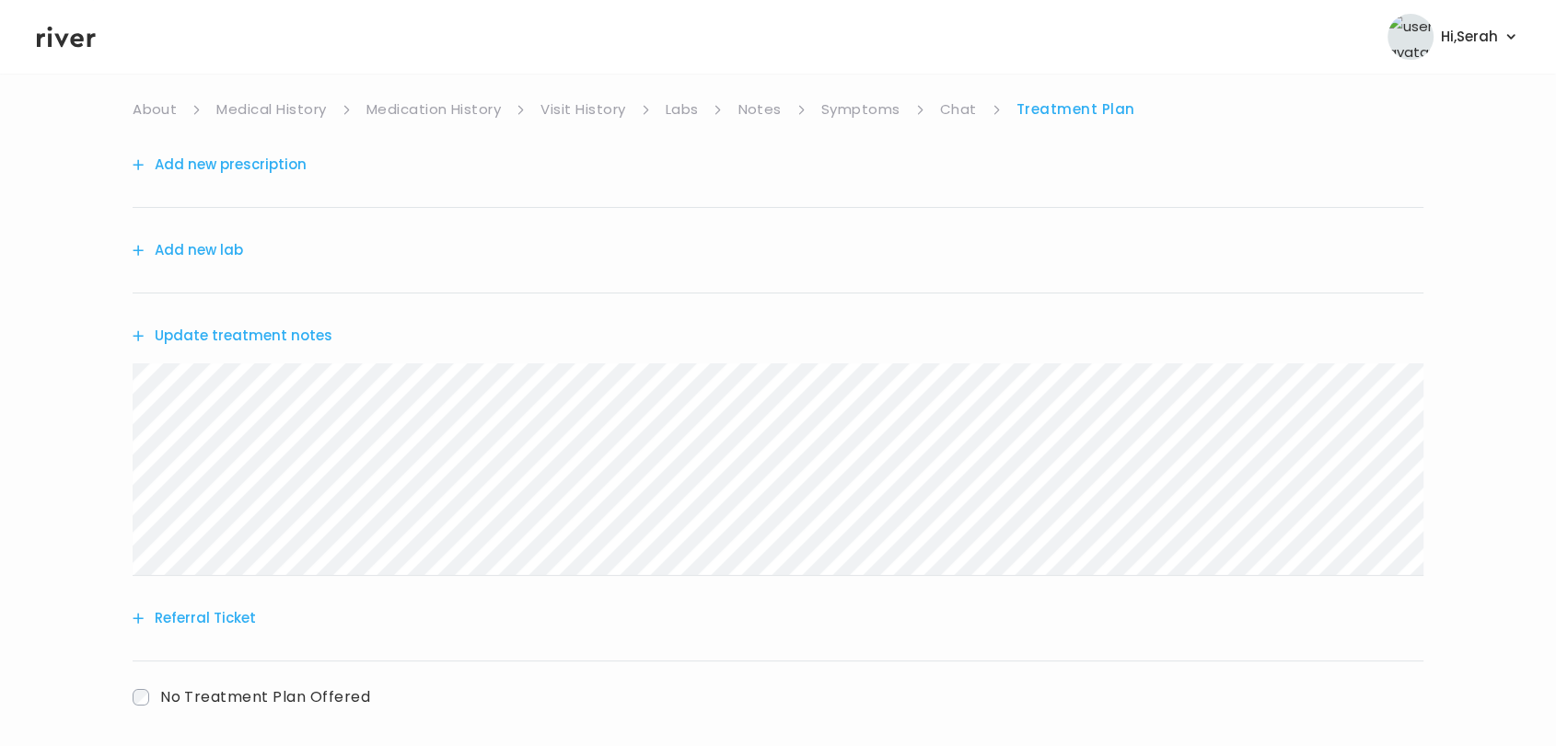
click at [278, 168] on button "Add new prescription" at bounding box center [220, 165] width 174 height 26
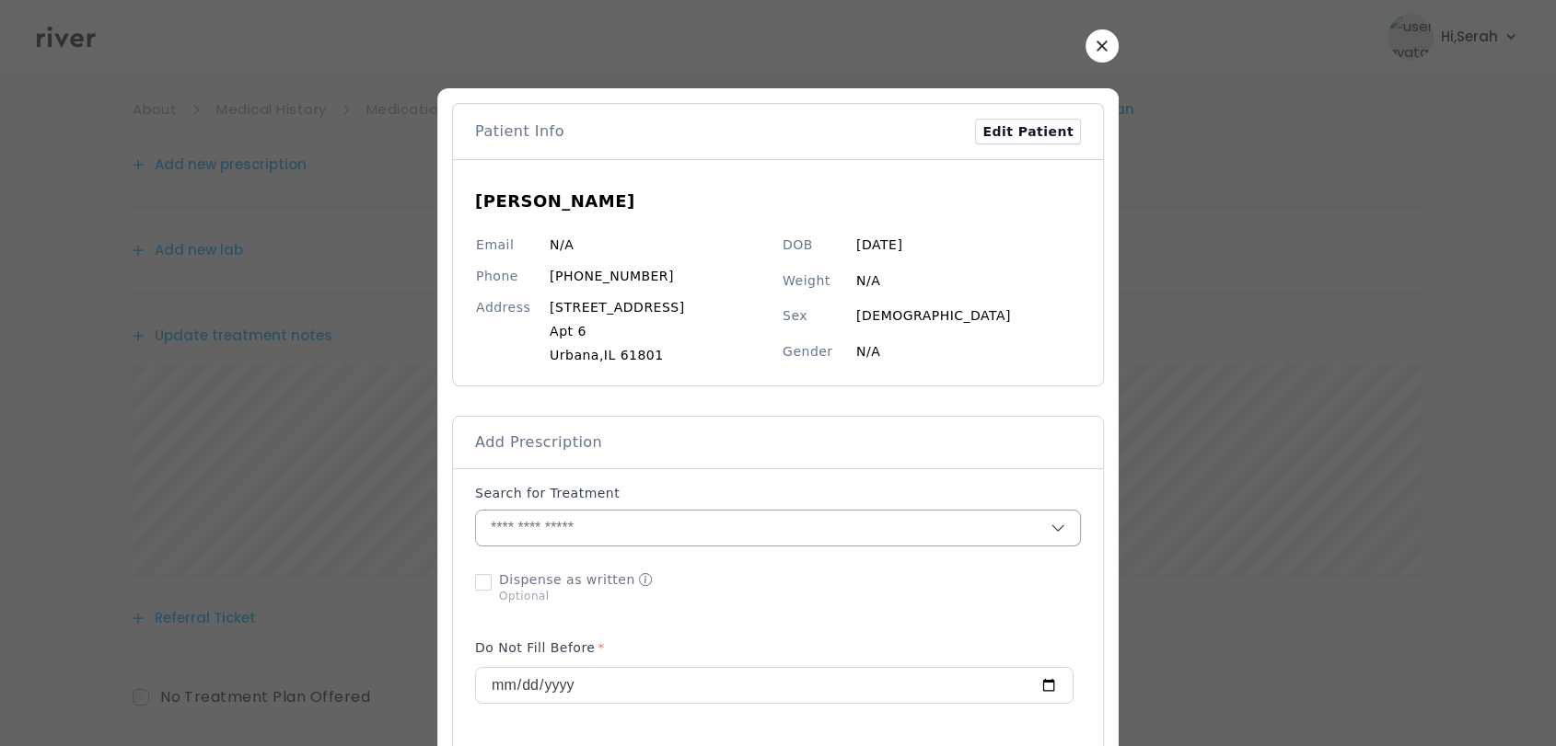
click at [601, 527] on input "text" at bounding box center [763, 528] width 574 height 35
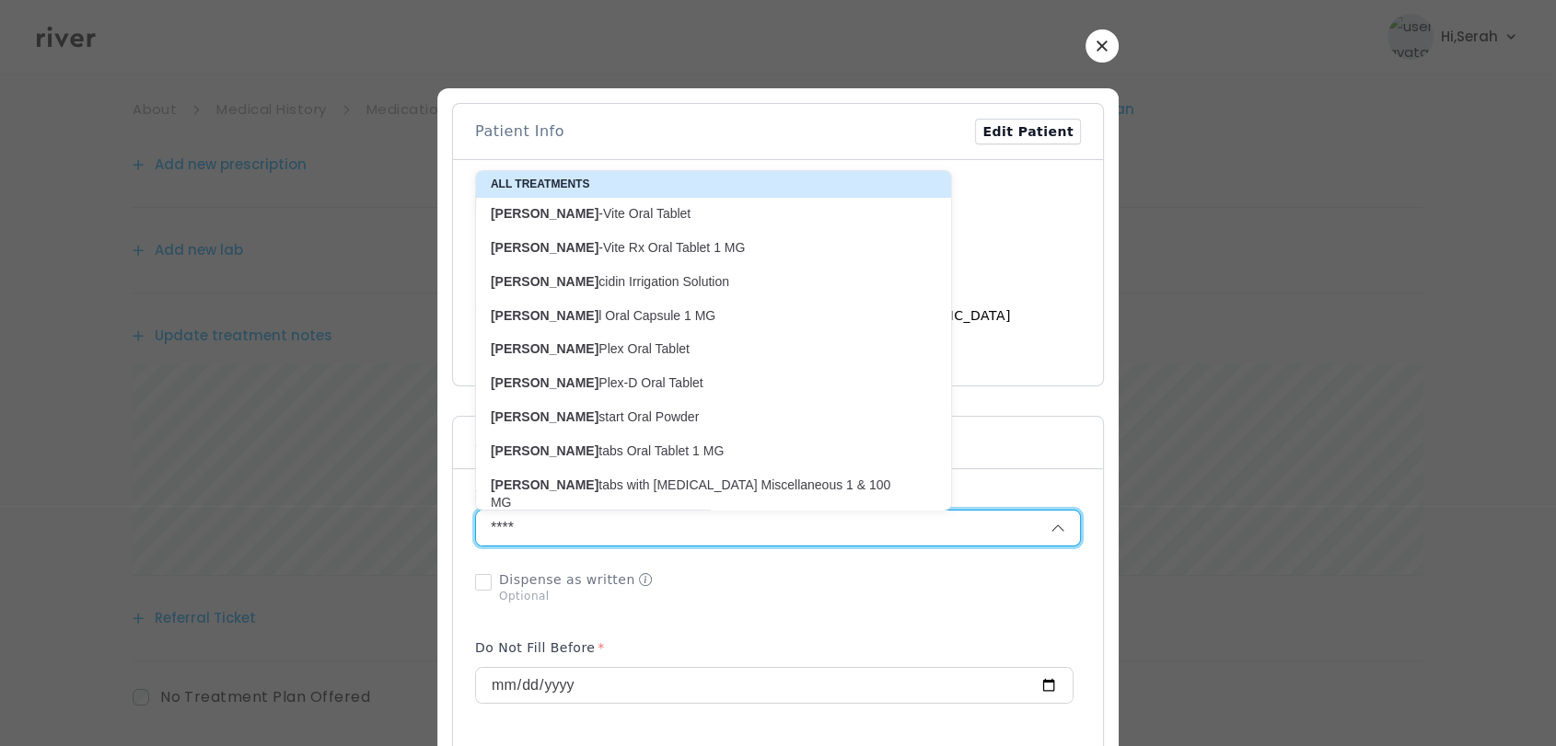
click at [559, 206] on p "Rena -Vite Oral Tablet" at bounding box center [702, 213] width 423 height 17
type input "**********"
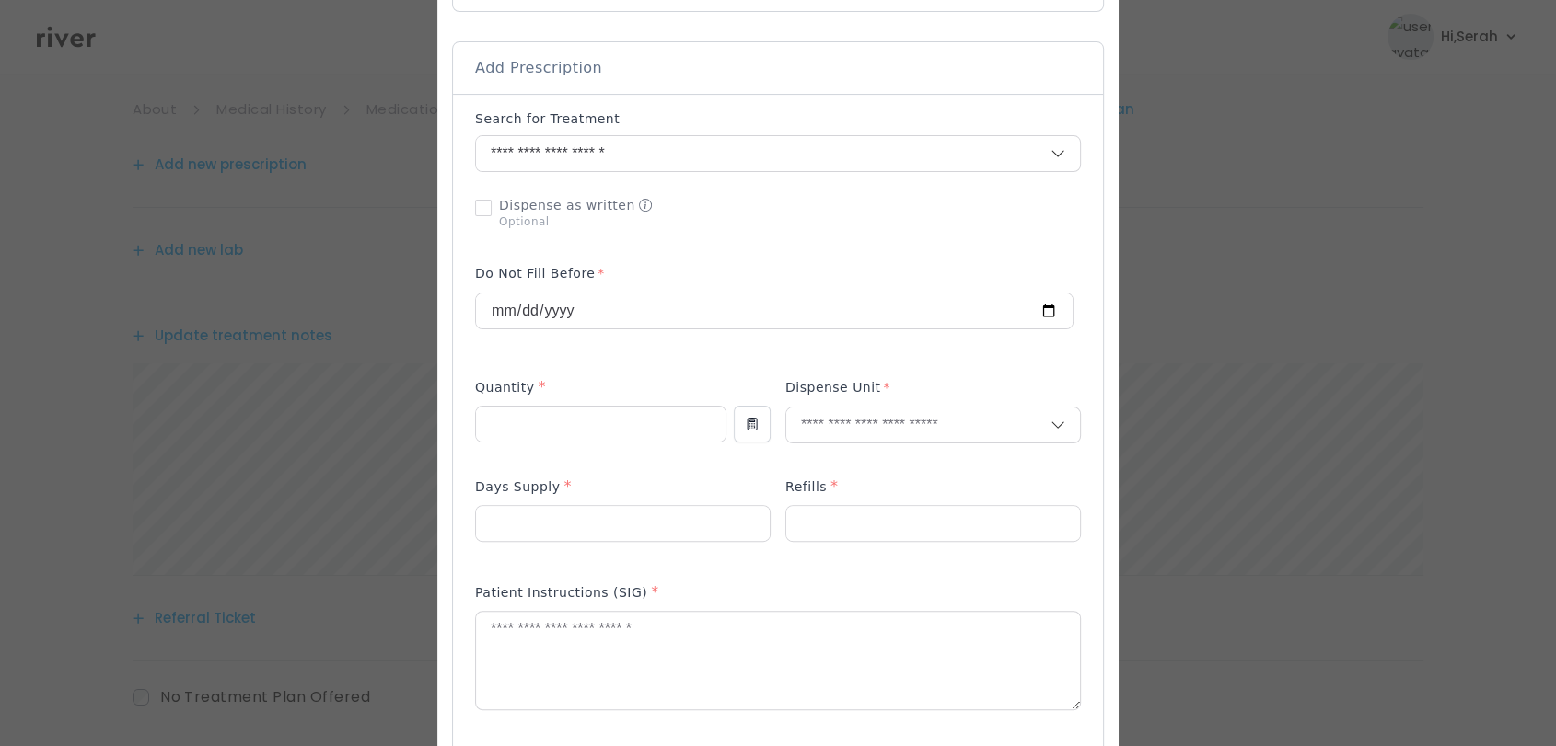
scroll to position [387, 0]
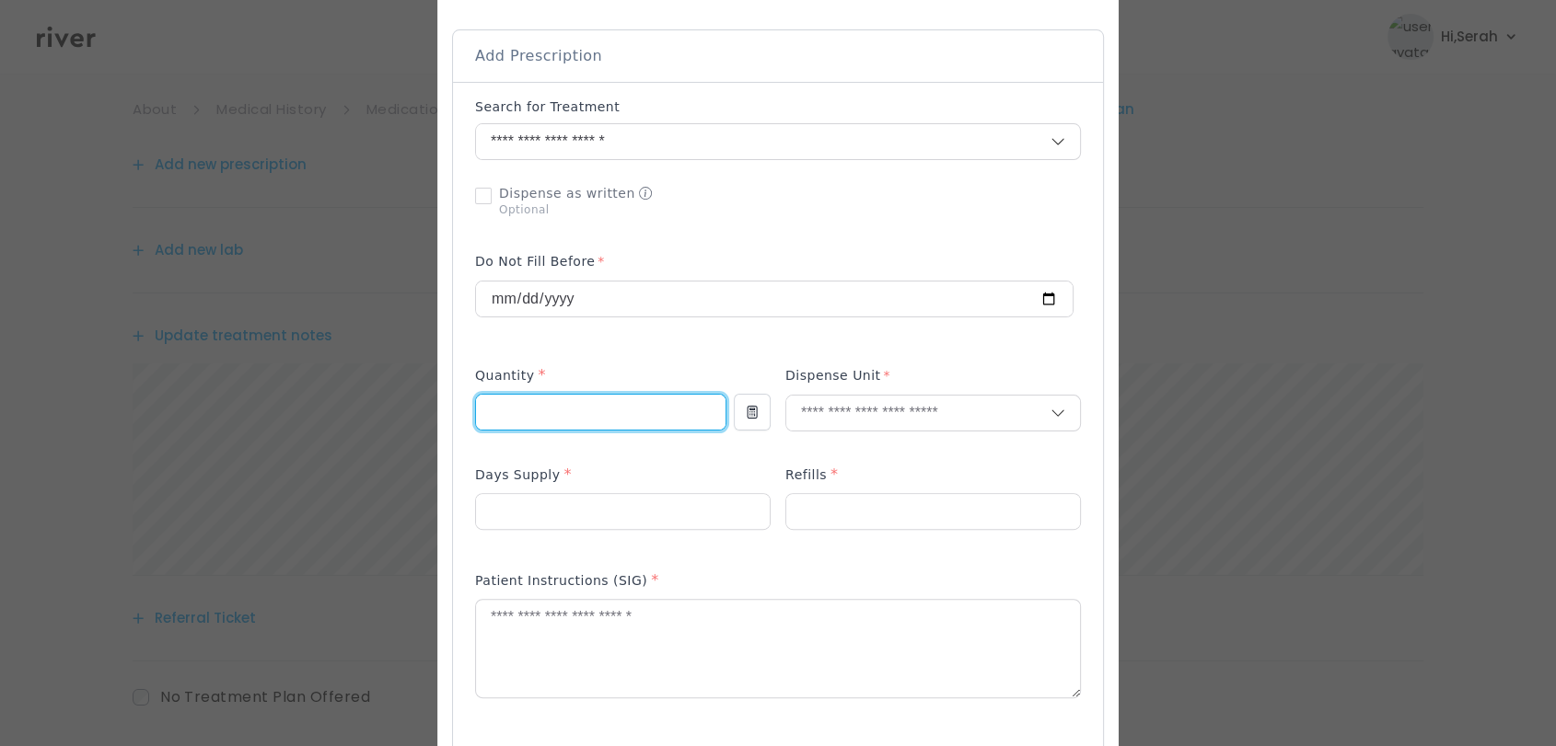
click at [599, 410] on input "number" at bounding box center [600, 412] width 249 height 35
type input "**"
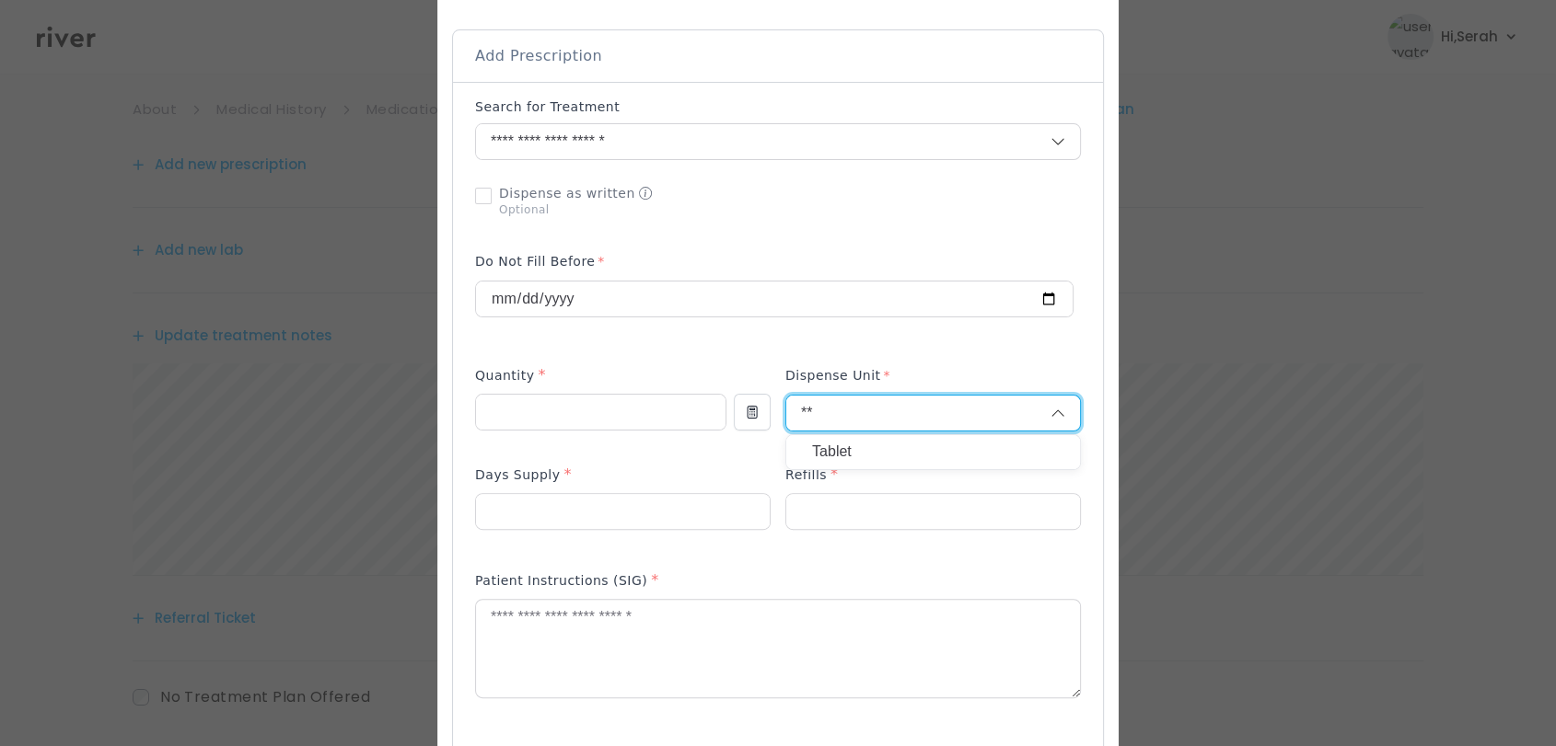
type input "**"
click at [824, 457] on p "Tablet" at bounding box center [933, 452] width 242 height 27
click at [619, 518] on input "number" at bounding box center [623, 511] width 294 height 35
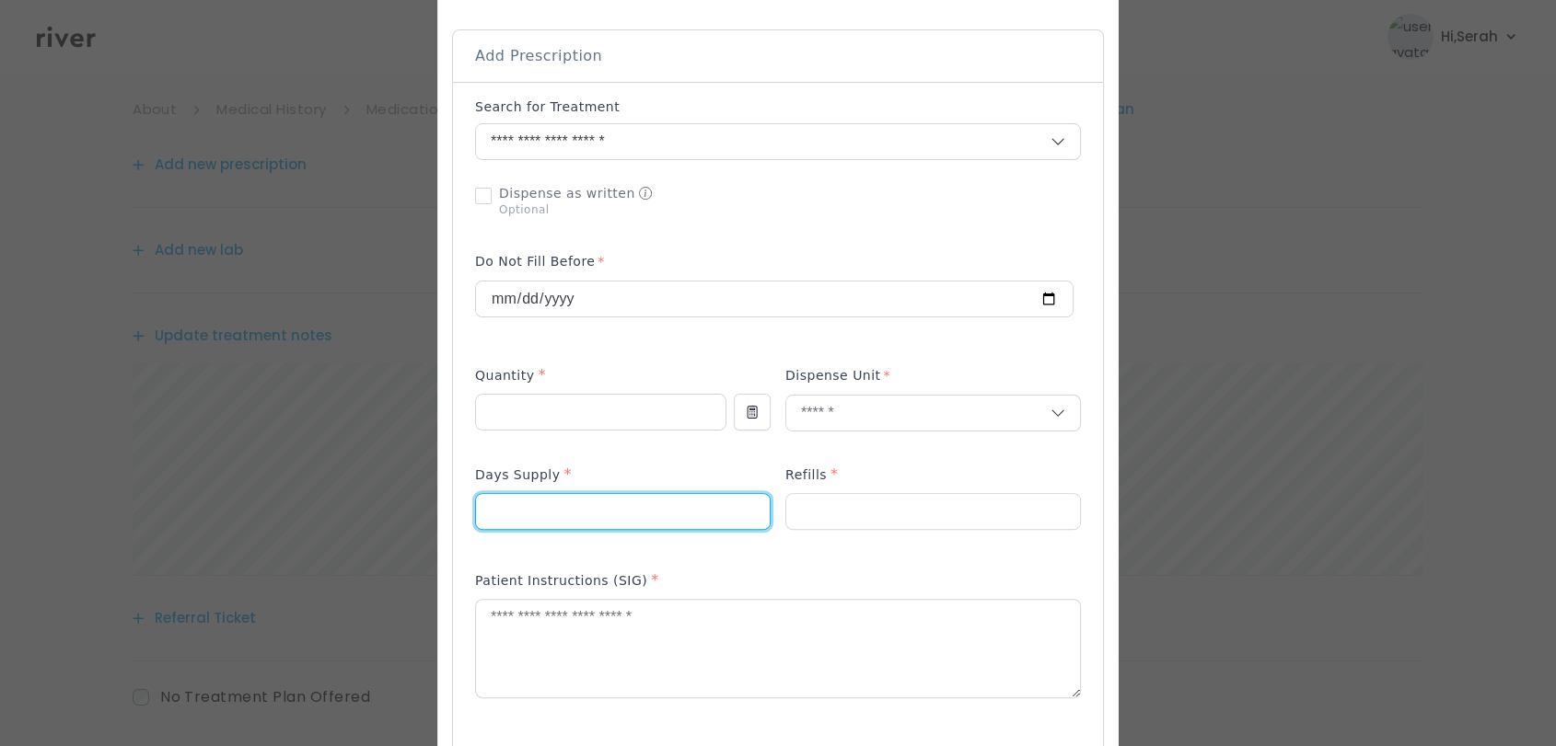
type input "**"
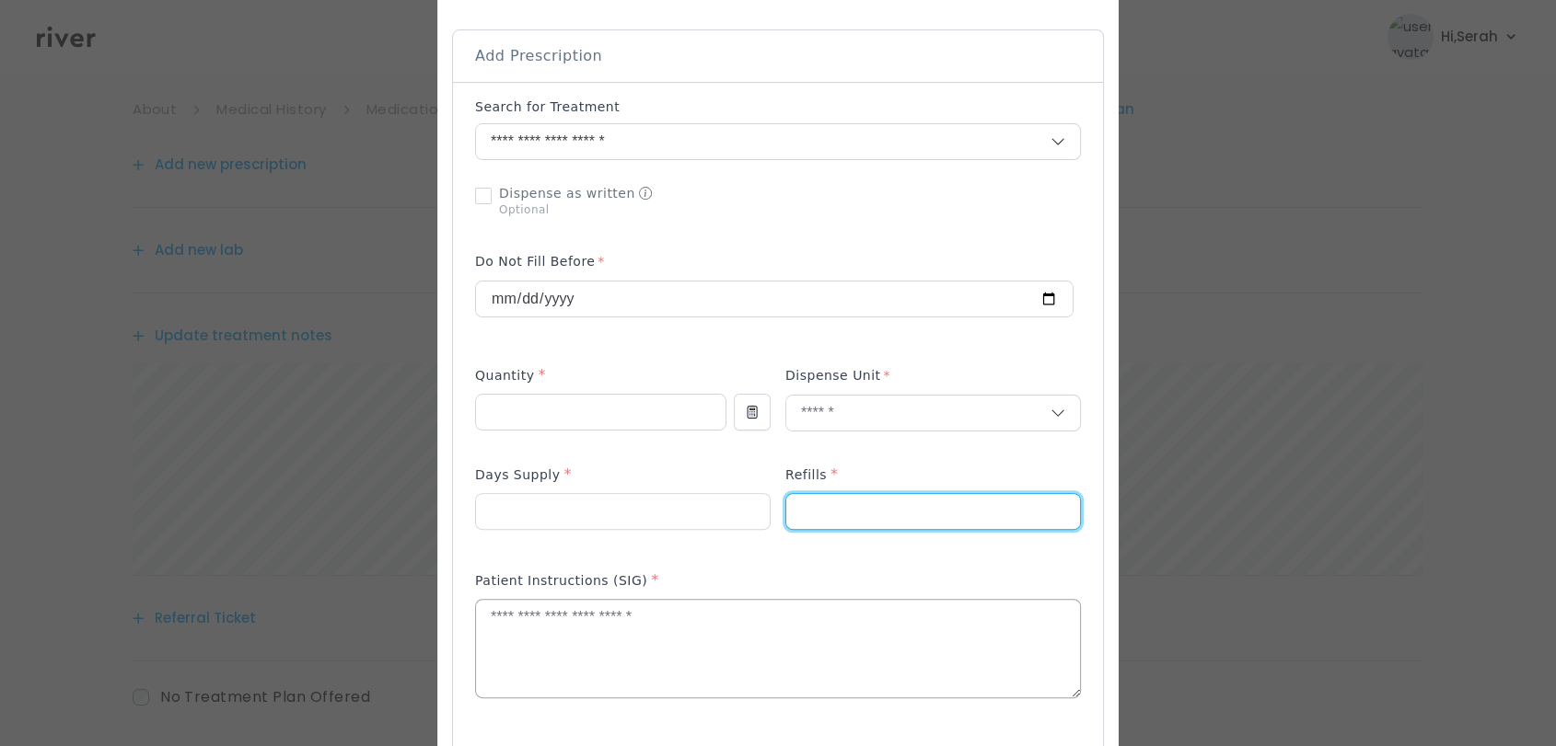
type input "*"
click at [585, 657] on textarea at bounding box center [778, 649] width 604 height 98
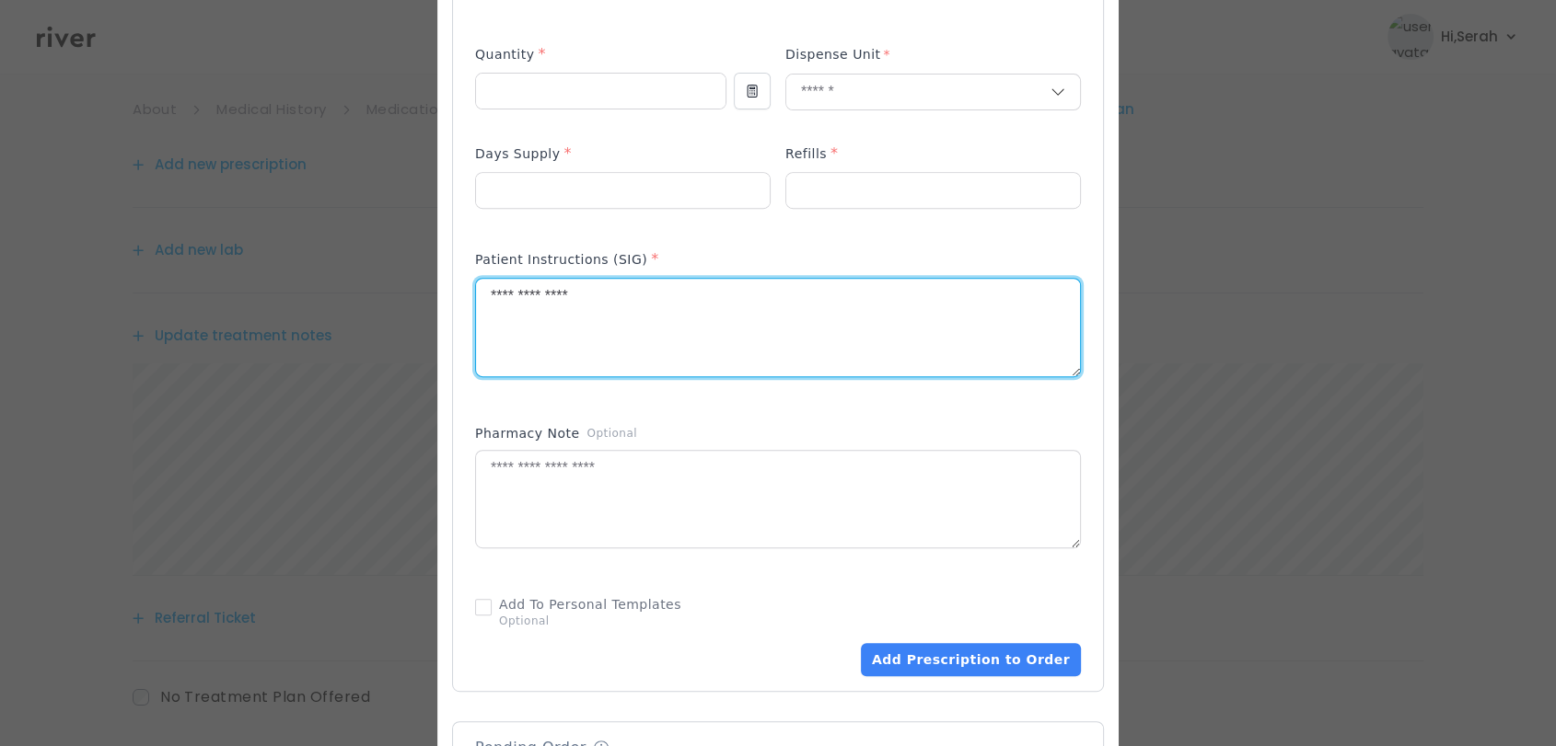
scroll to position [739, 0]
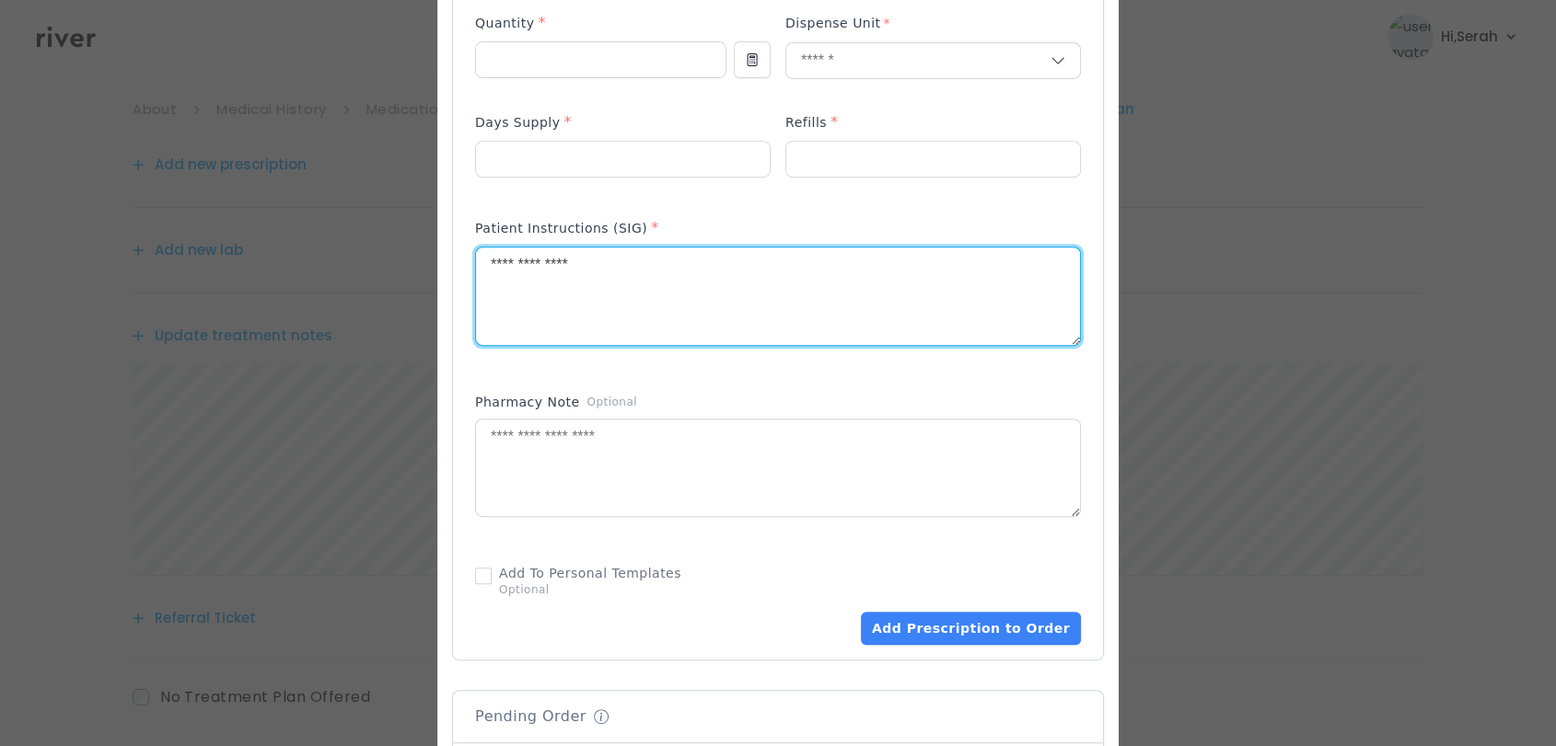
type textarea "**********"
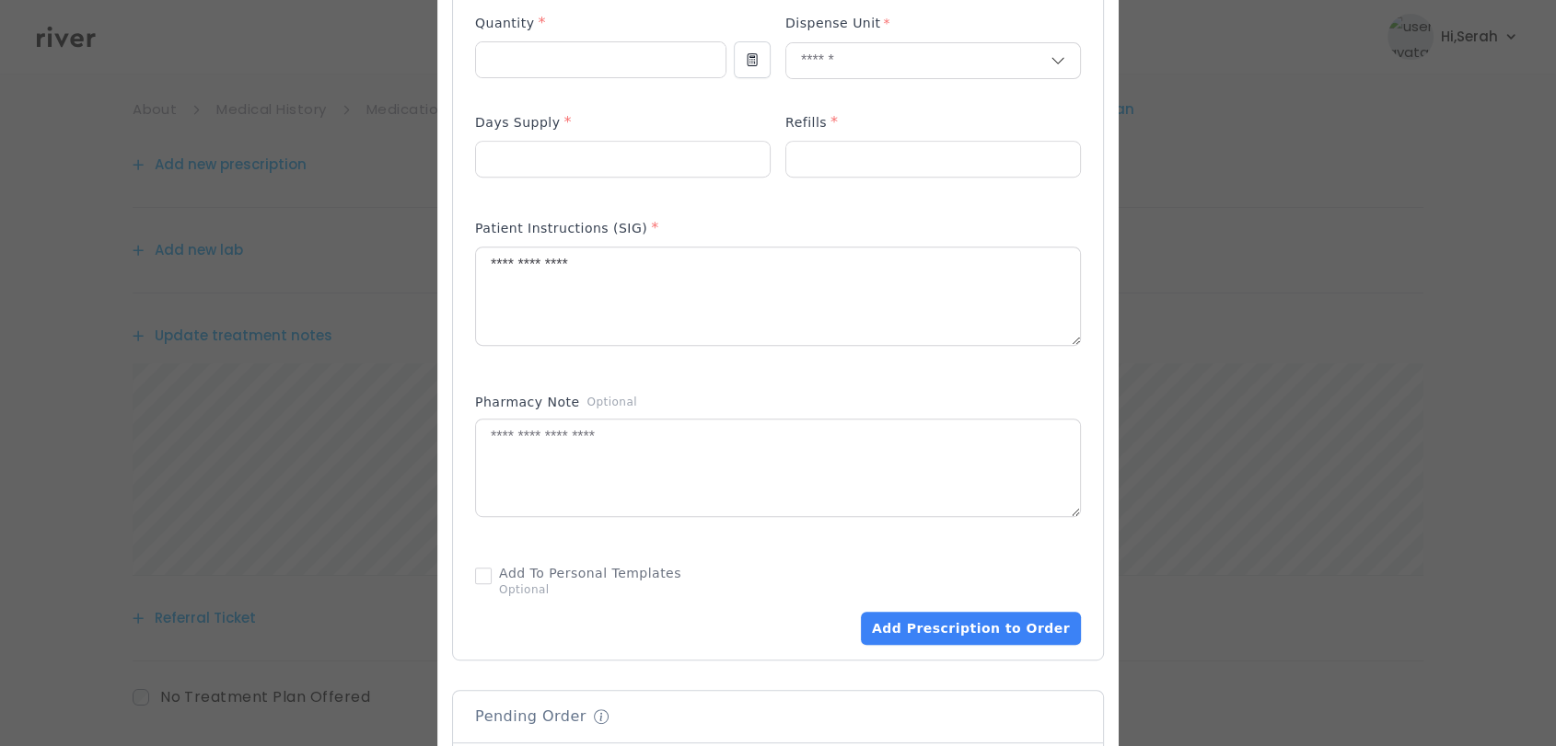
click at [972, 649] on div "Add Prescription to Order" at bounding box center [778, 194] width 650 height 931
click at [990, 636] on button "Add Prescription to Order" at bounding box center [971, 628] width 220 height 33
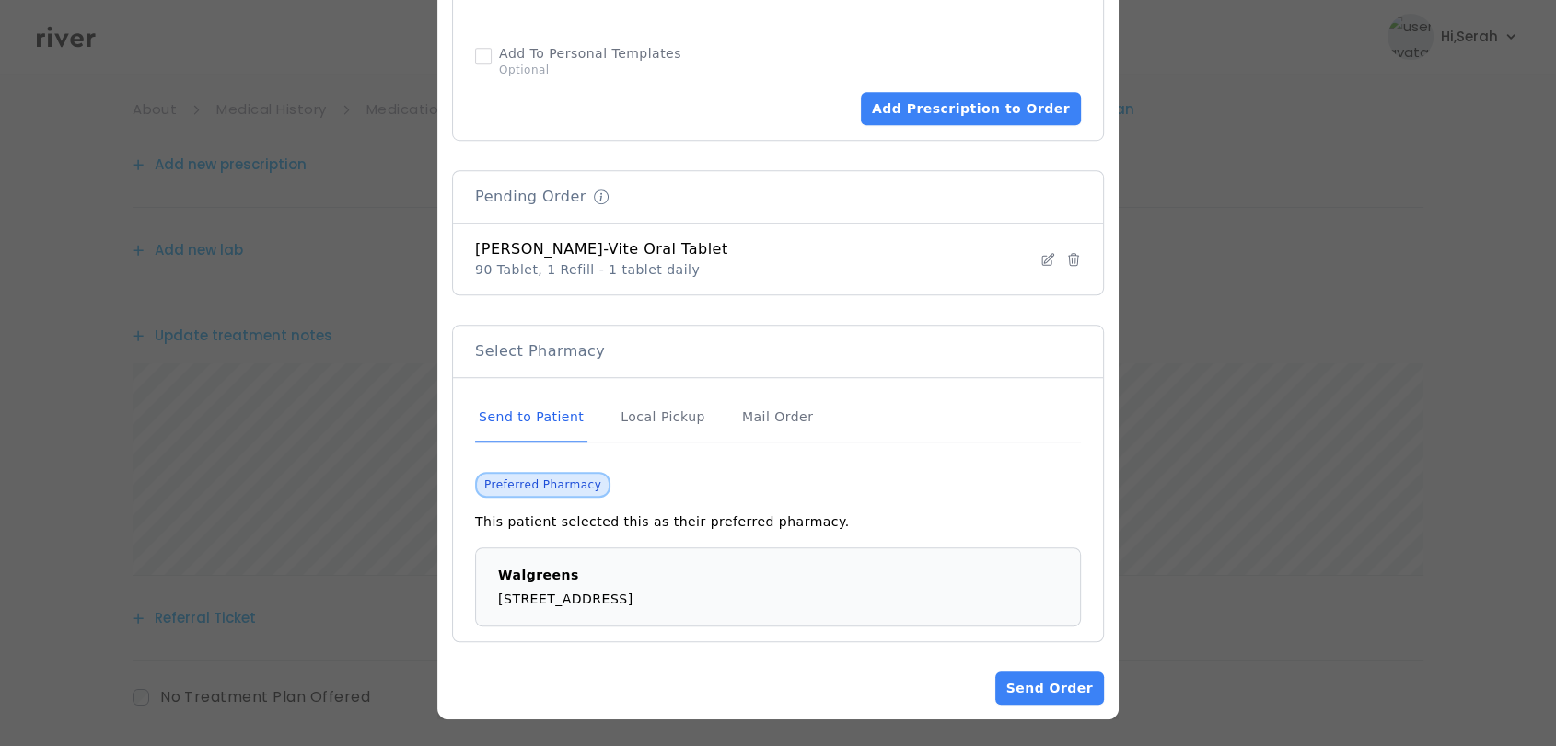
scroll to position [236, 0]
click at [1038, 693] on button "Send Order" at bounding box center [1049, 688] width 109 height 33
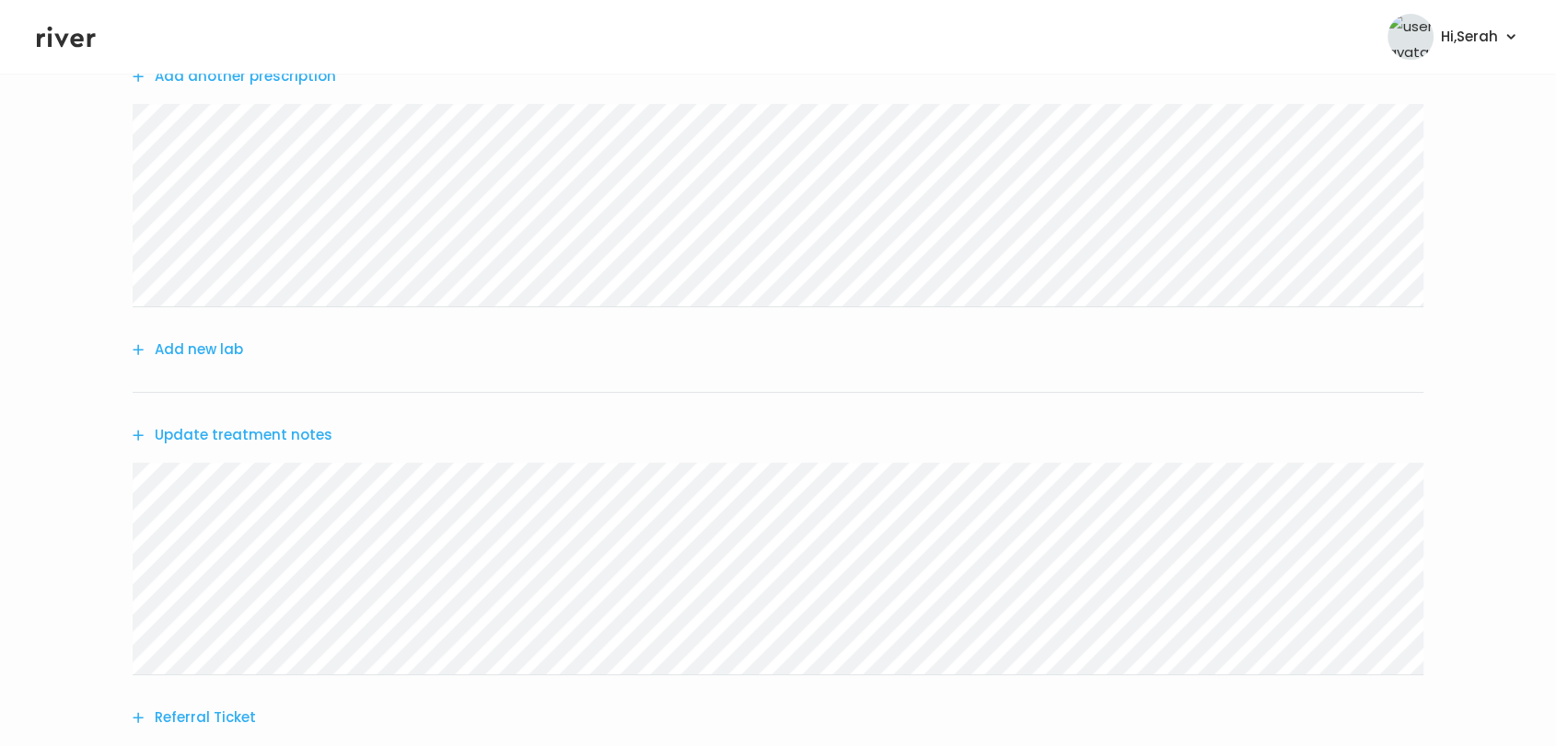
scroll to position [0, 0]
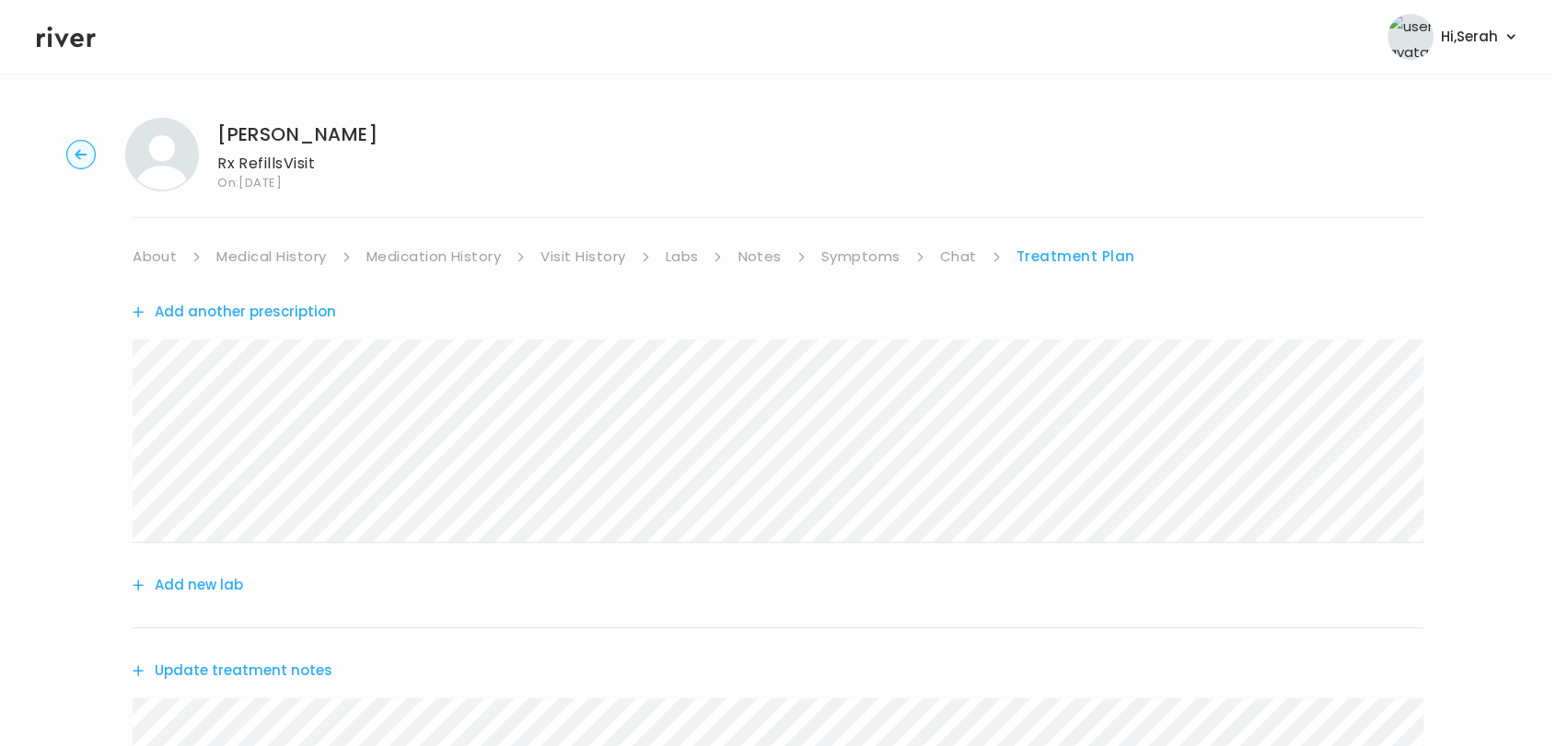
click at [366, 252] on link "Medication History" at bounding box center [433, 257] width 135 height 26
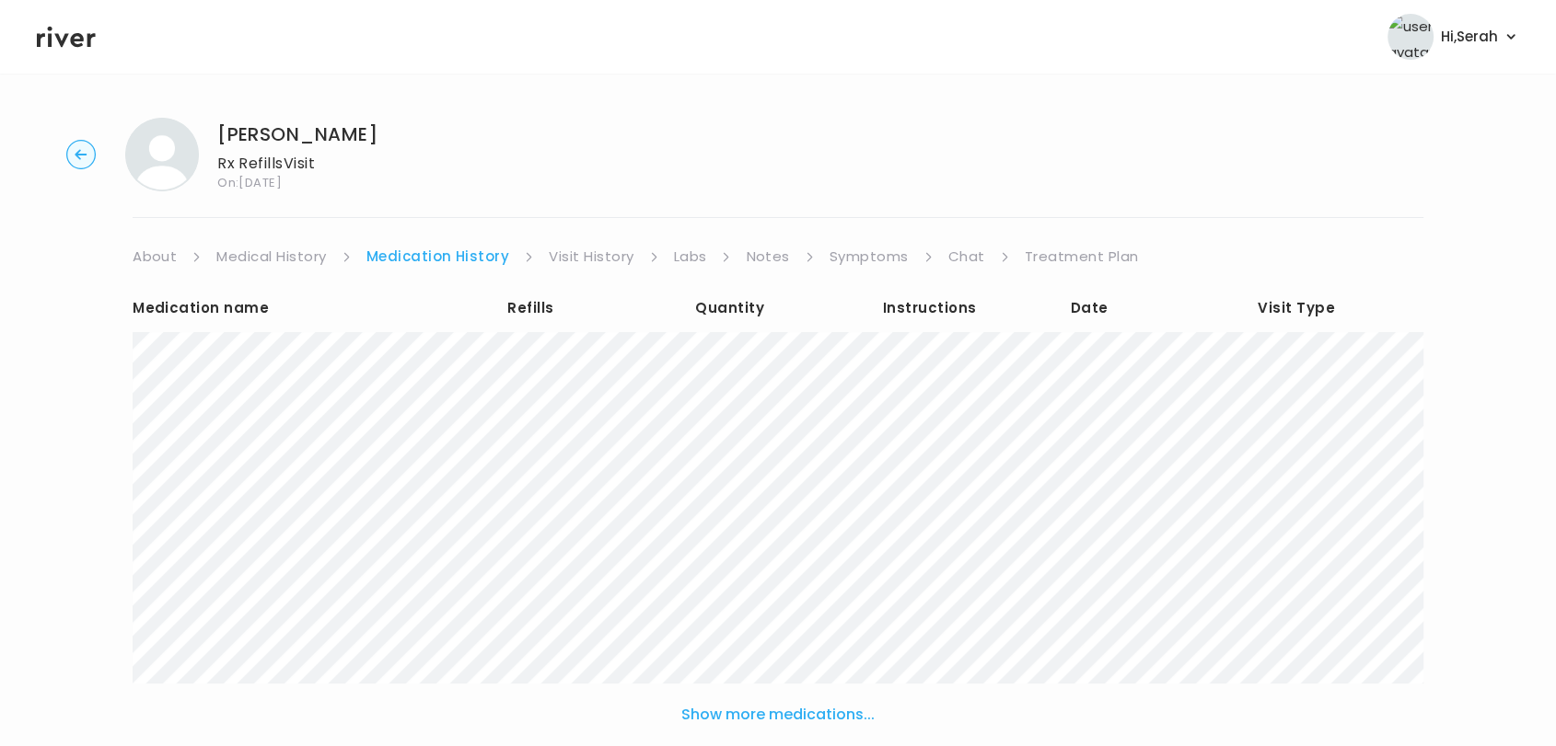
click at [846, 251] on link "Symptoms" at bounding box center [868, 257] width 79 height 26
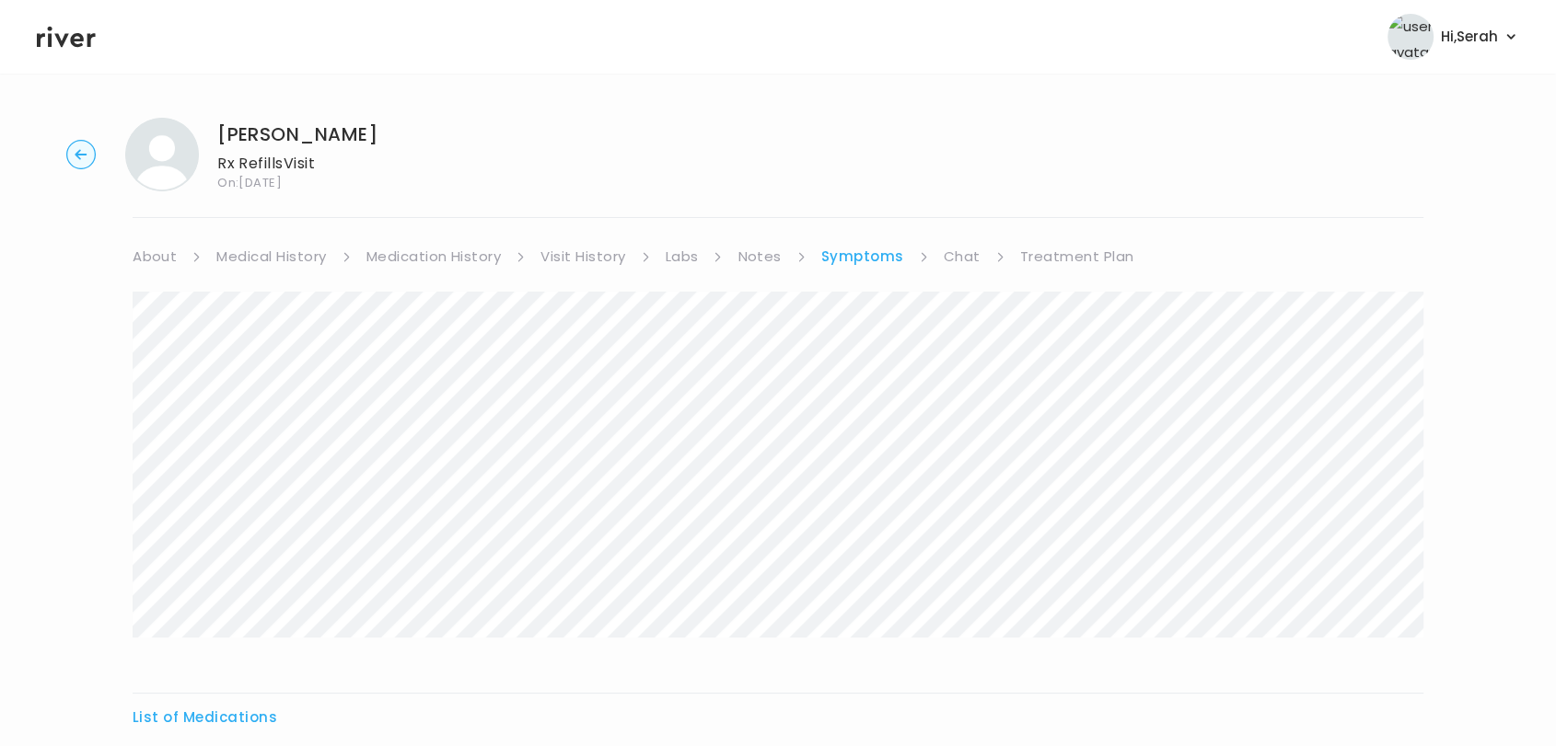
scroll to position [264, 0]
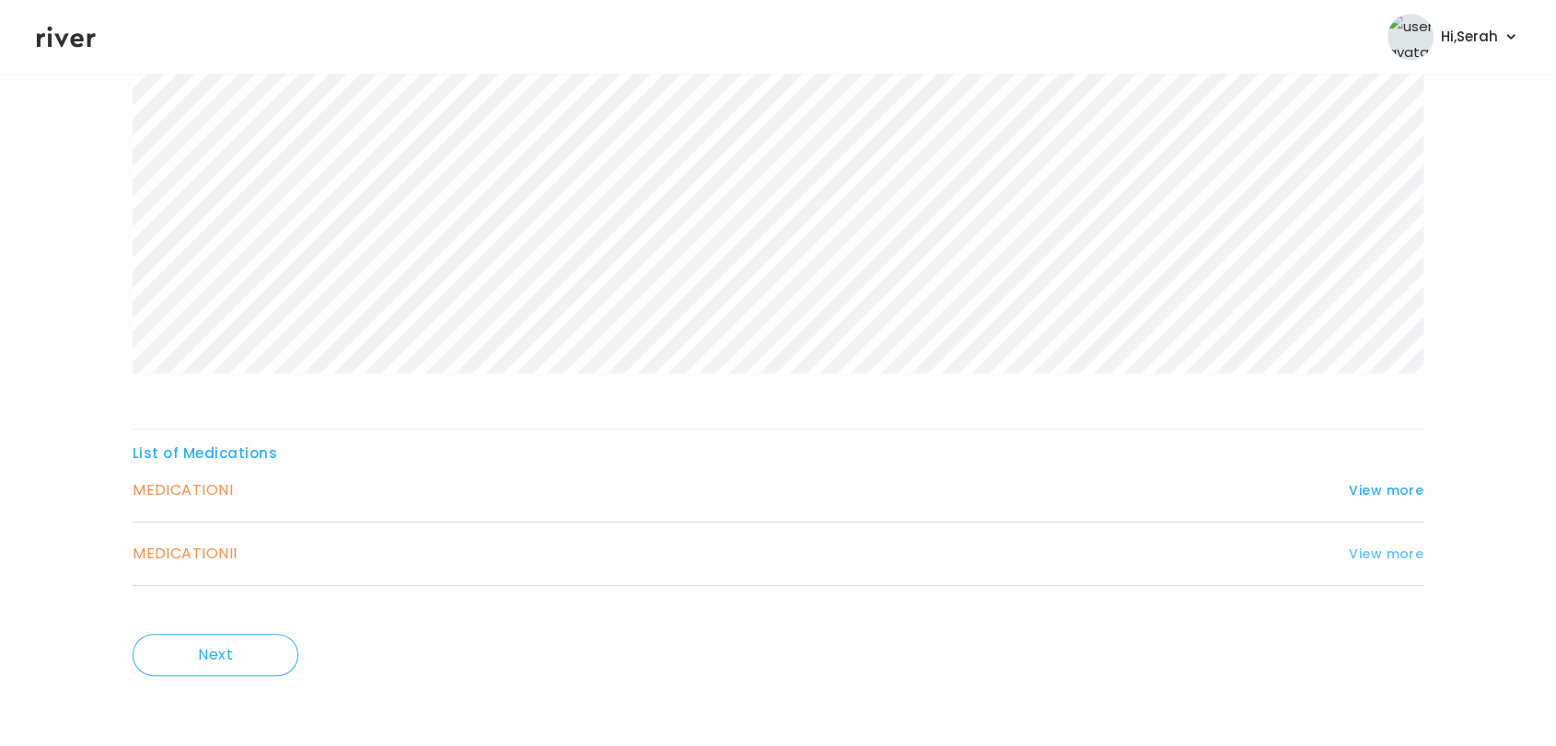
click at [1397, 562] on button "View more" at bounding box center [1385, 554] width 75 height 22
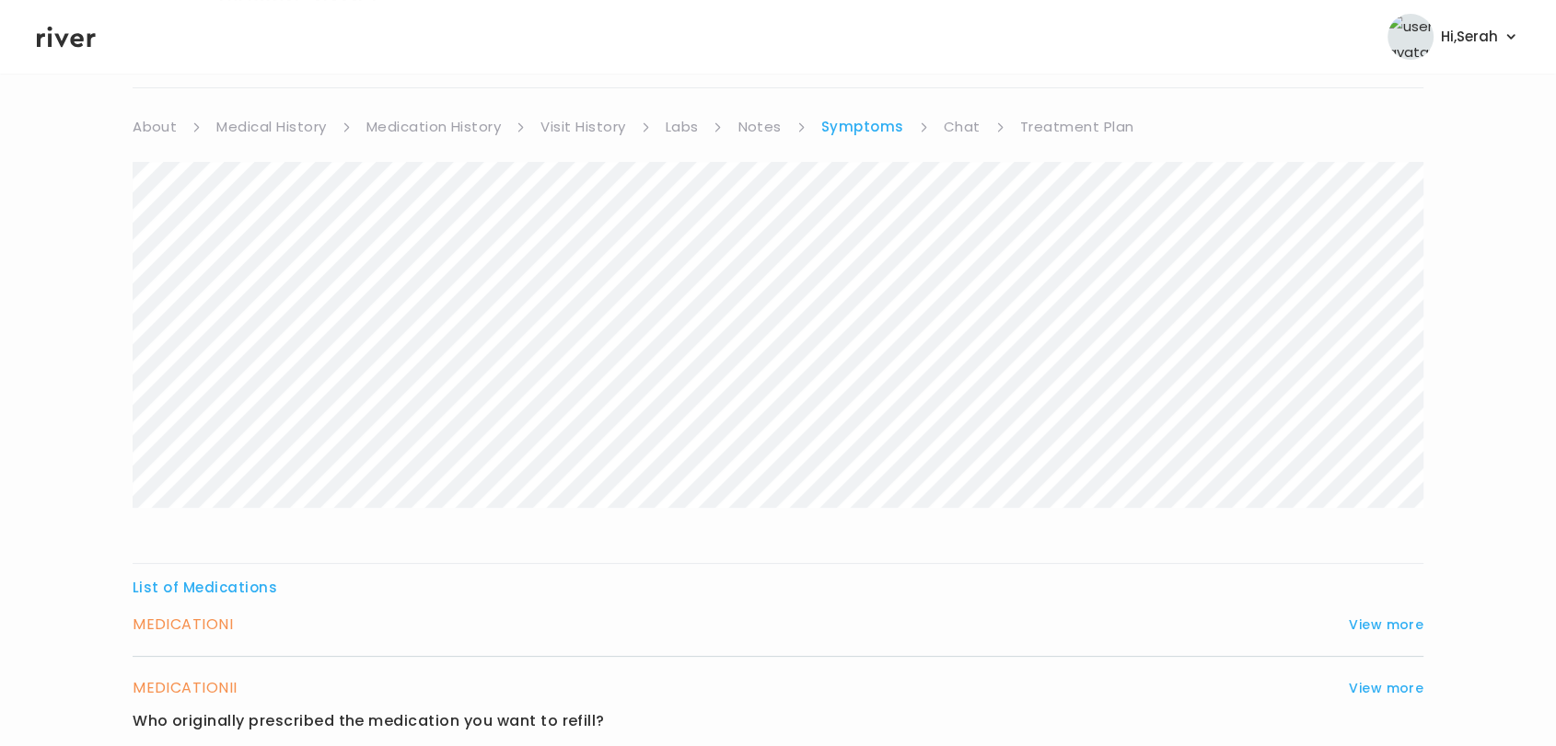
scroll to position [0, 0]
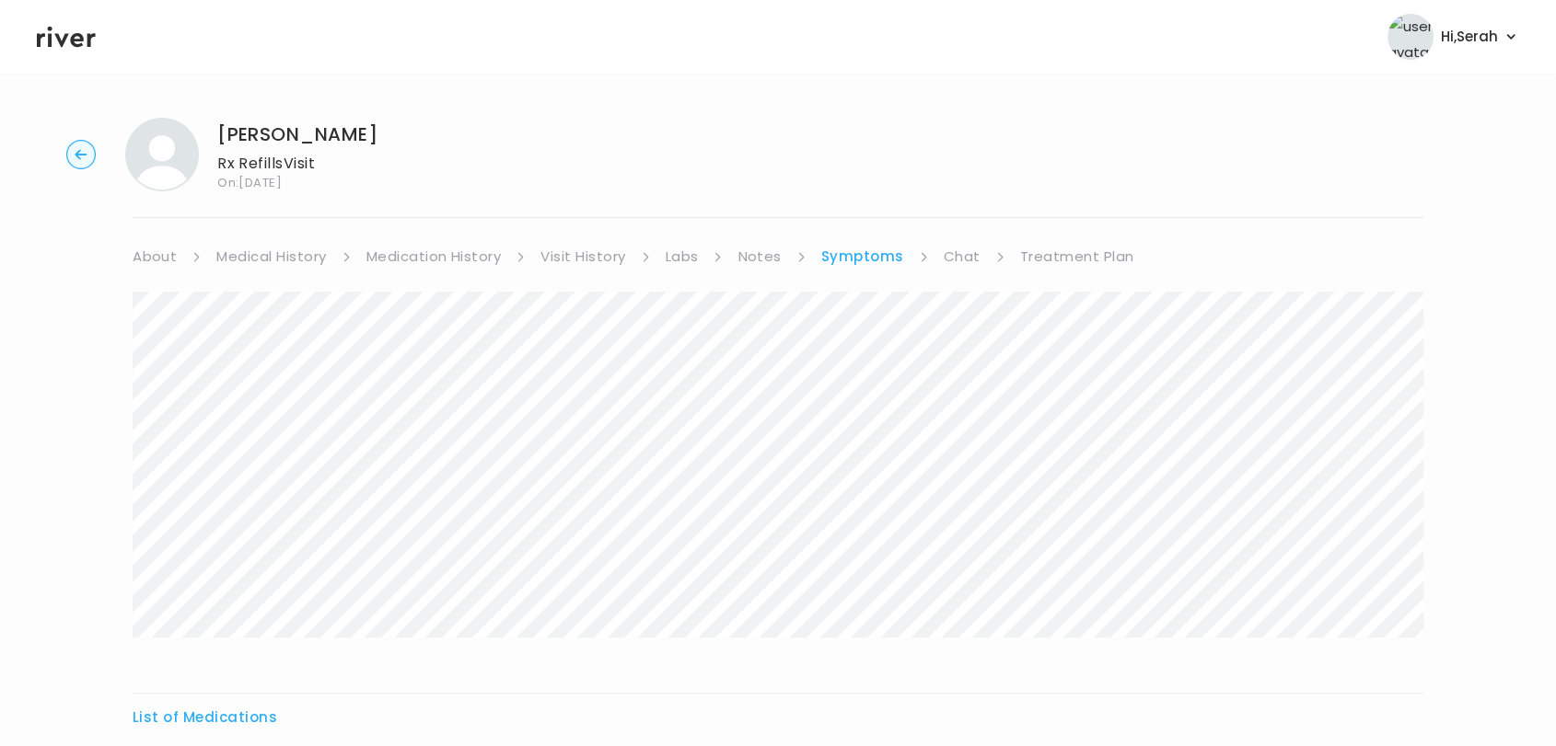
click at [1056, 258] on link "Treatment Plan" at bounding box center [1077, 257] width 114 height 26
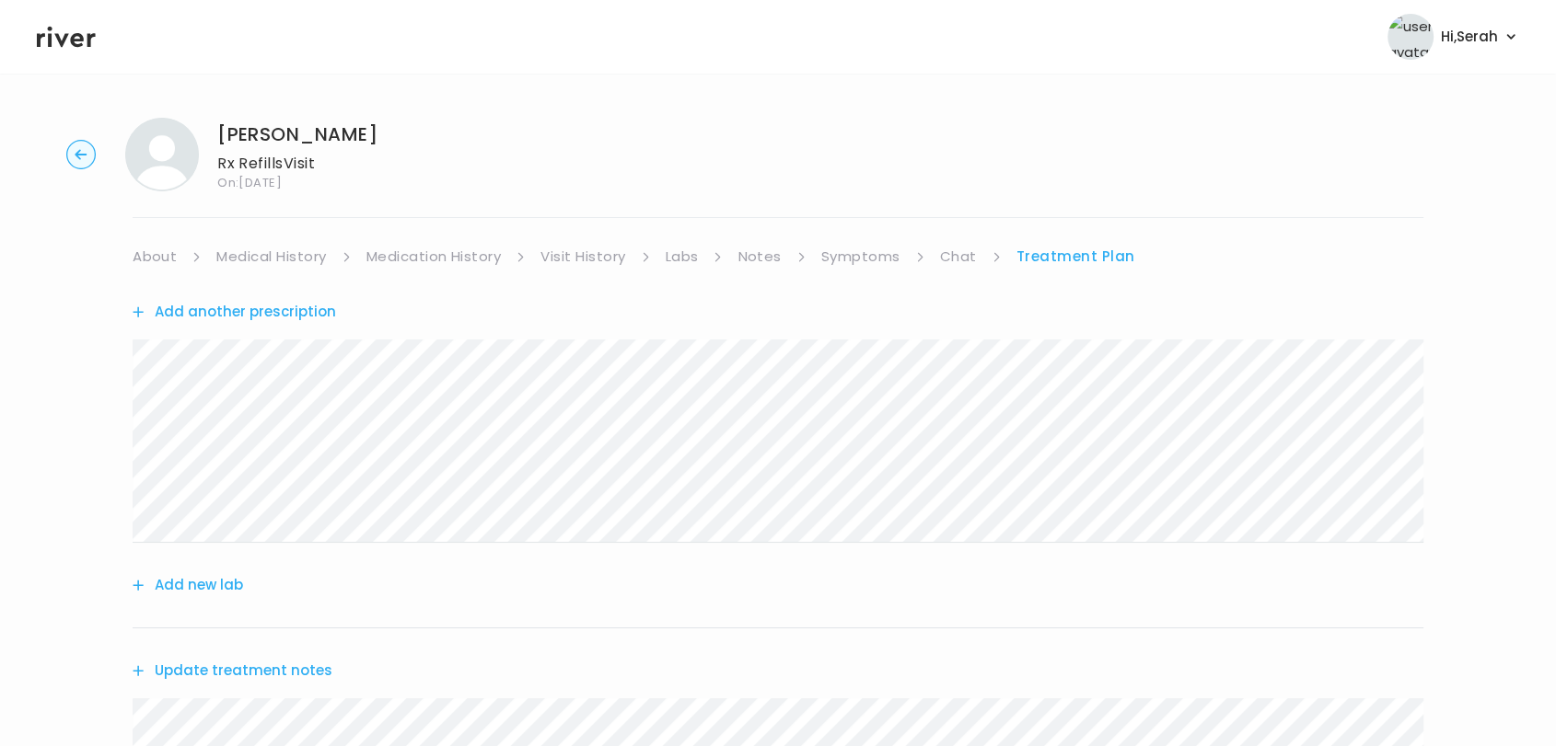
click at [291, 318] on button "Add another prescription" at bounding box center [234, 312] width 203 height 26
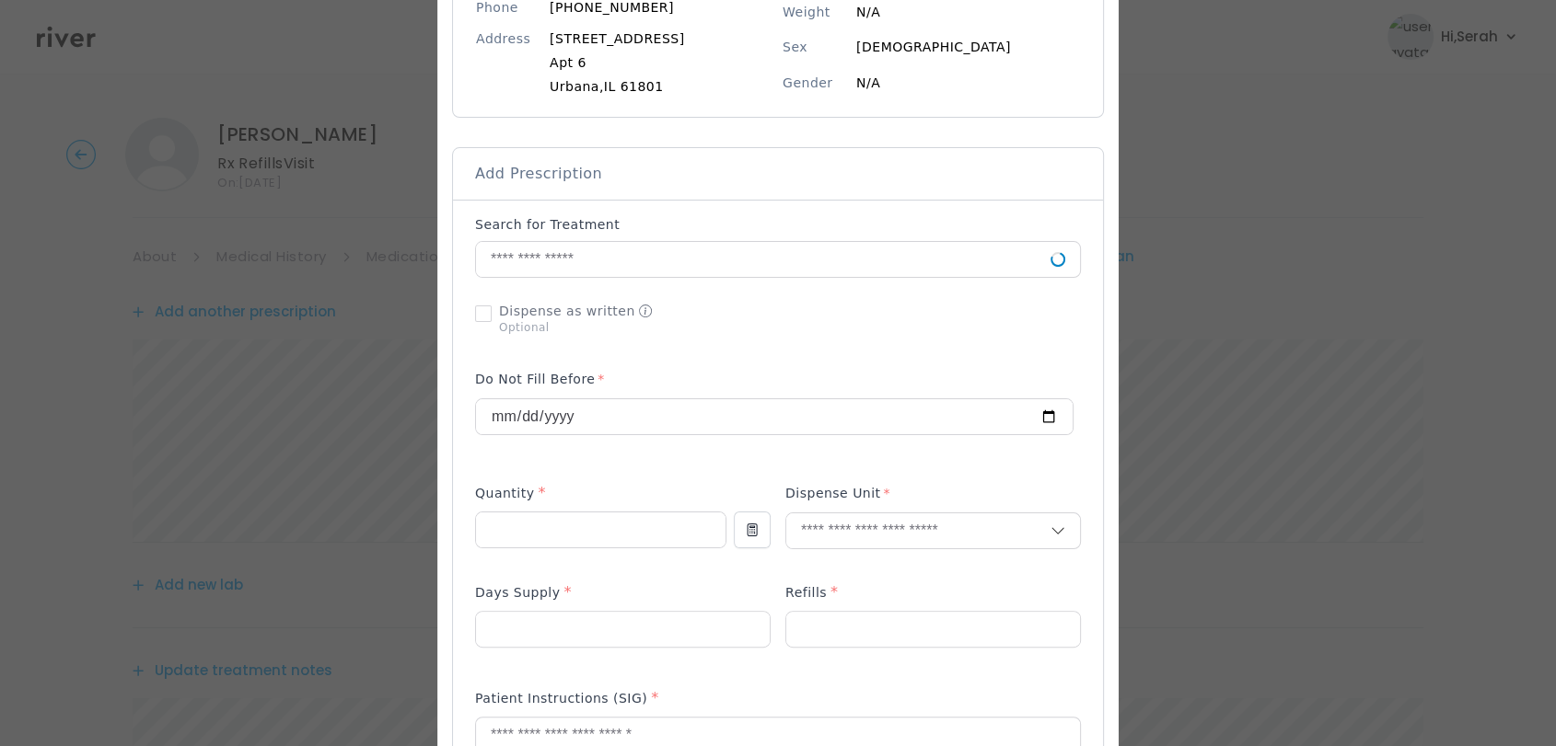
scroll to position [271, 0]
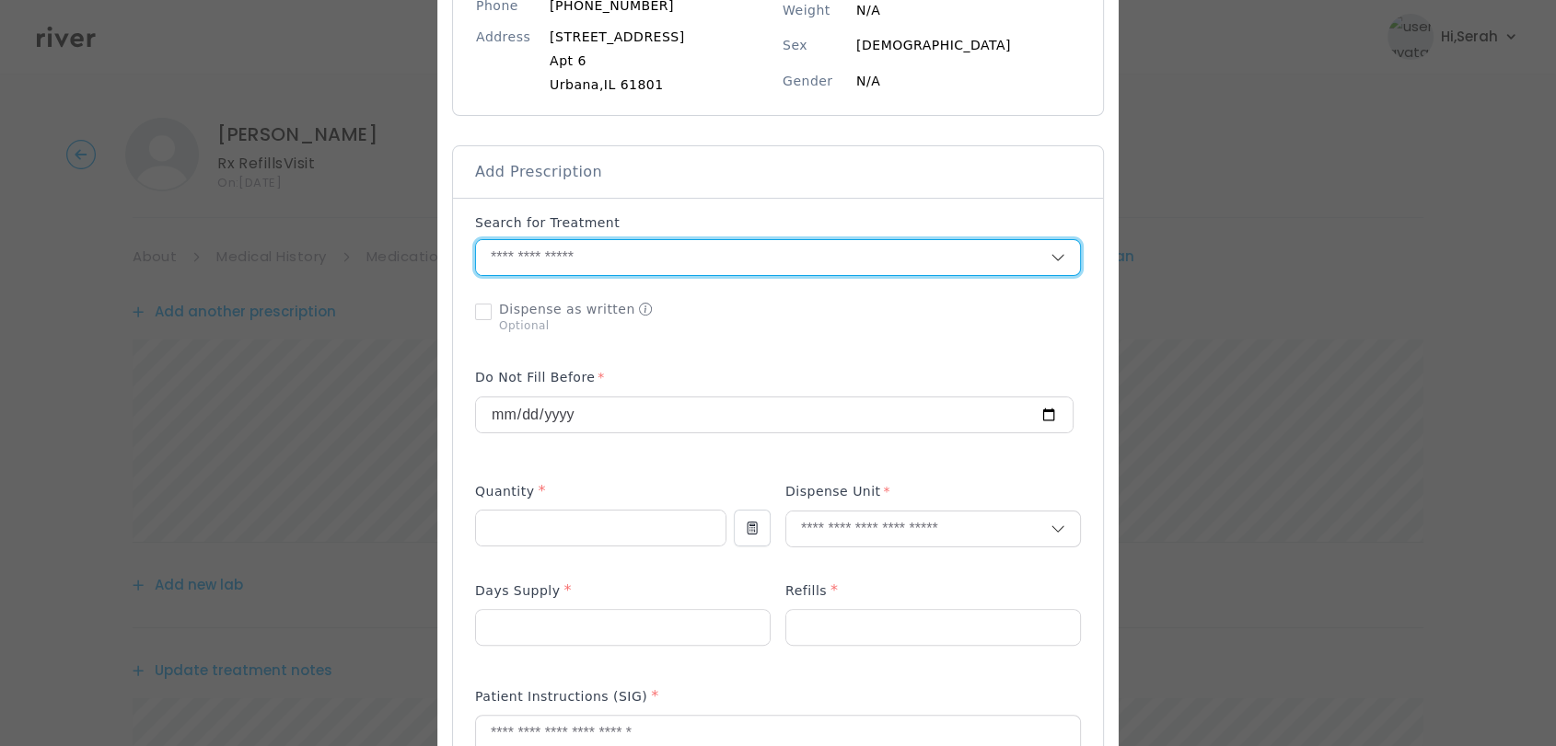
click at [589, 256] on input "text" at bounding box center [763, 257] width 574 height 35
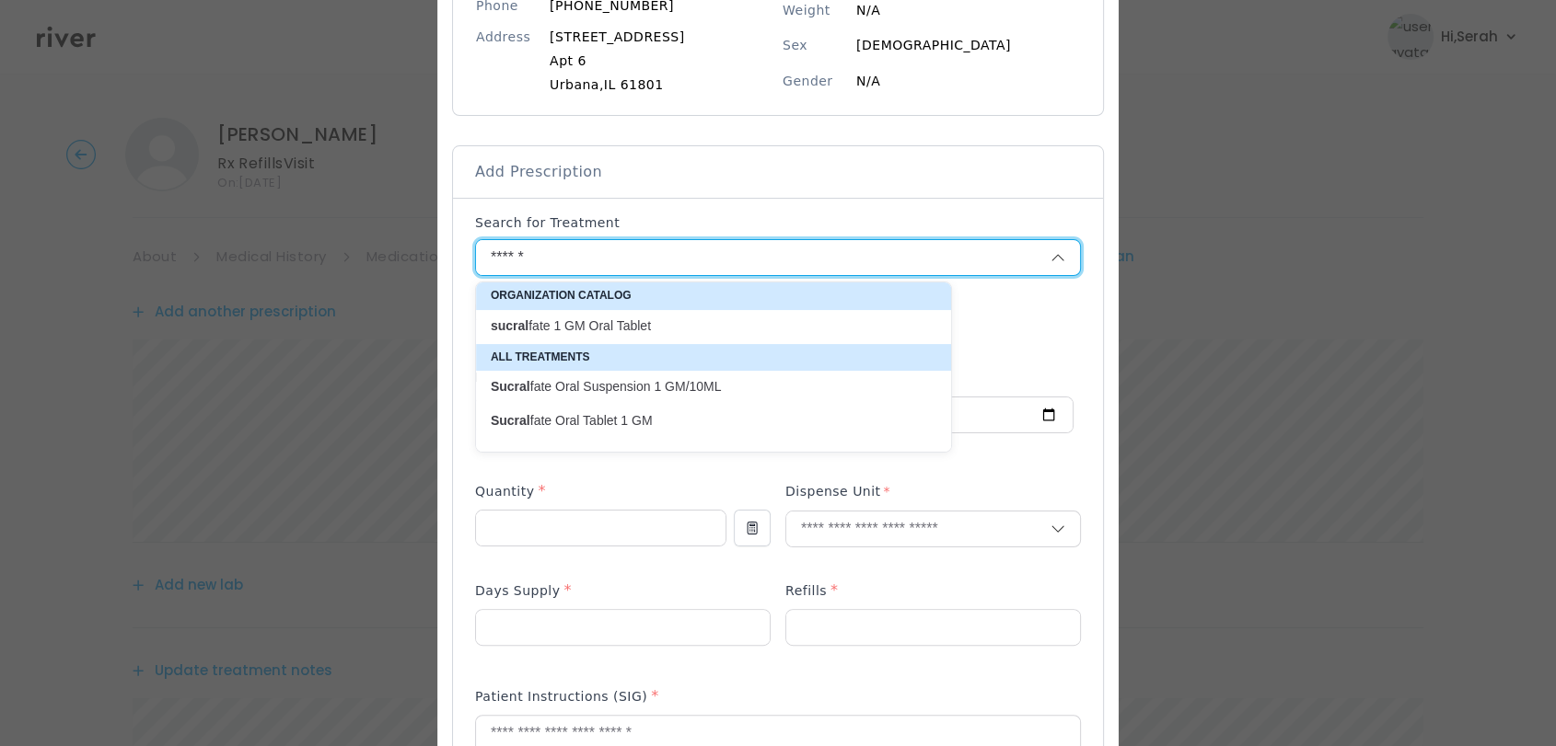
click at [596, 318] on p "sucral fate 1 GM Oral Tablet" at bounding box center [702, 326] width 423 height 17
type input "**********"
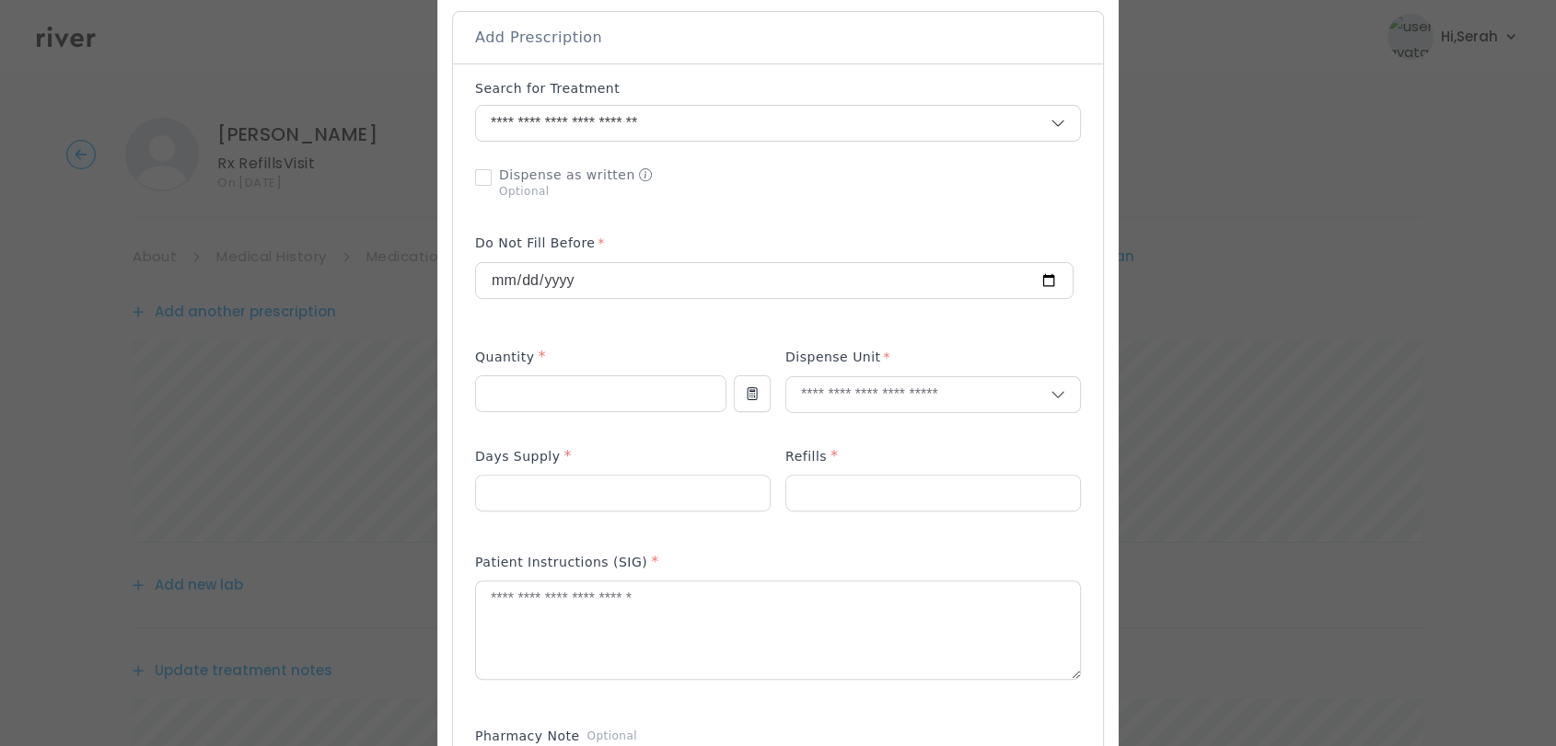
scroll to position [420, 0]
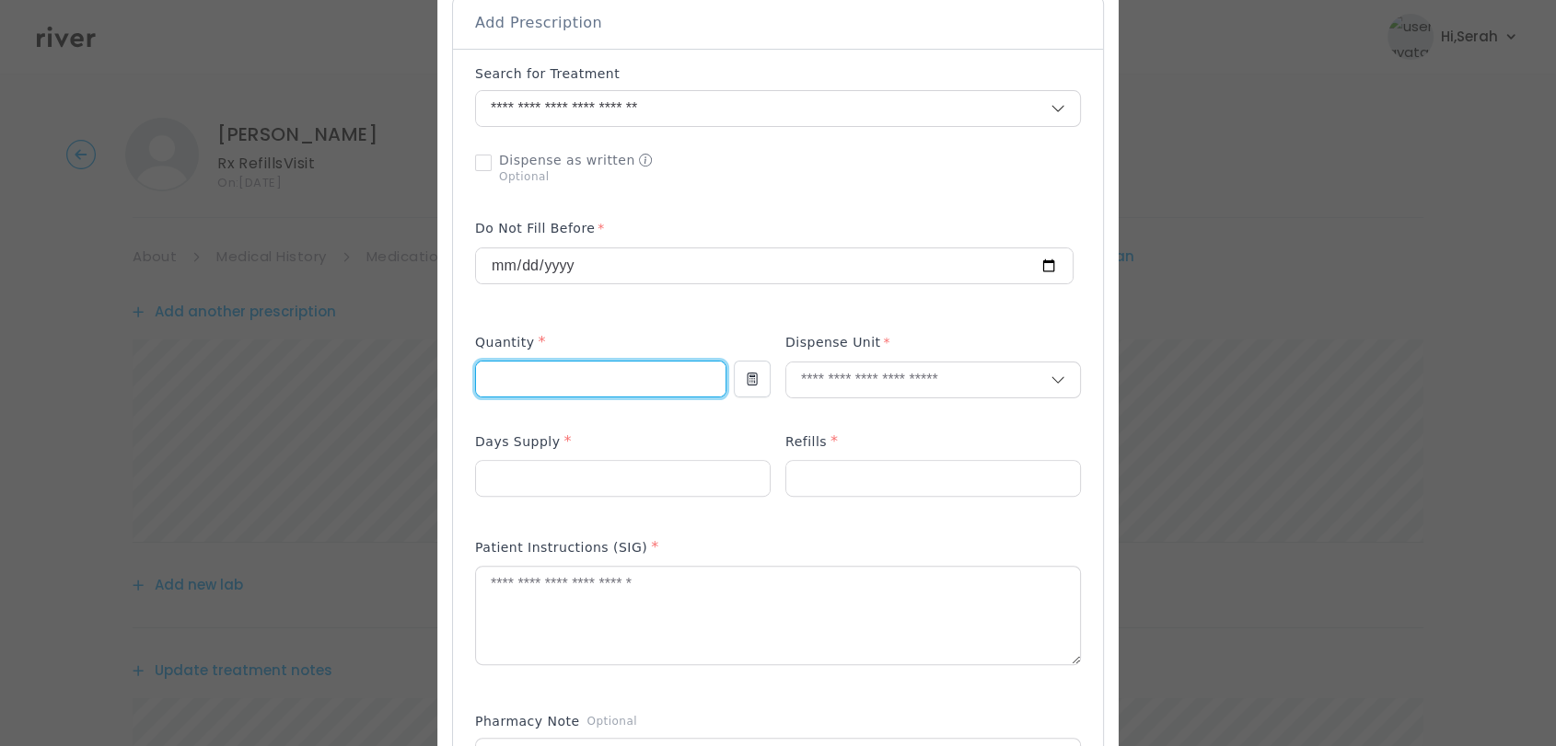
click at [573, 369] on input "number" at bounding box center [600, 379] width 249 height 35
type input "**"
click at [573, 369] on input "**" at bounding box center [600, 379] width 249 height 35
type input "***"
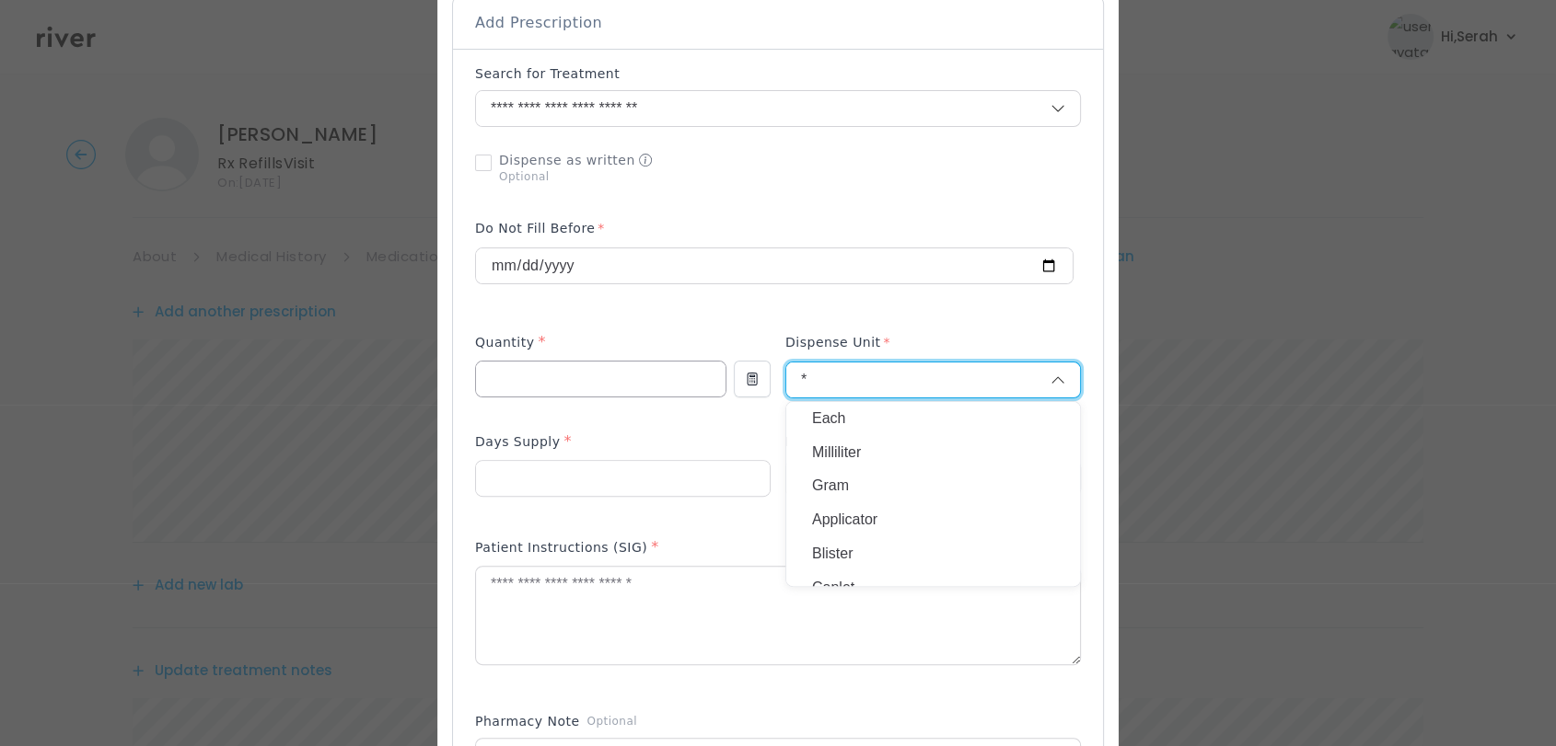
type input "**"
click at [658, 457] on div "Days Supply *" at bounding box center [622, 445] width 295 height 29
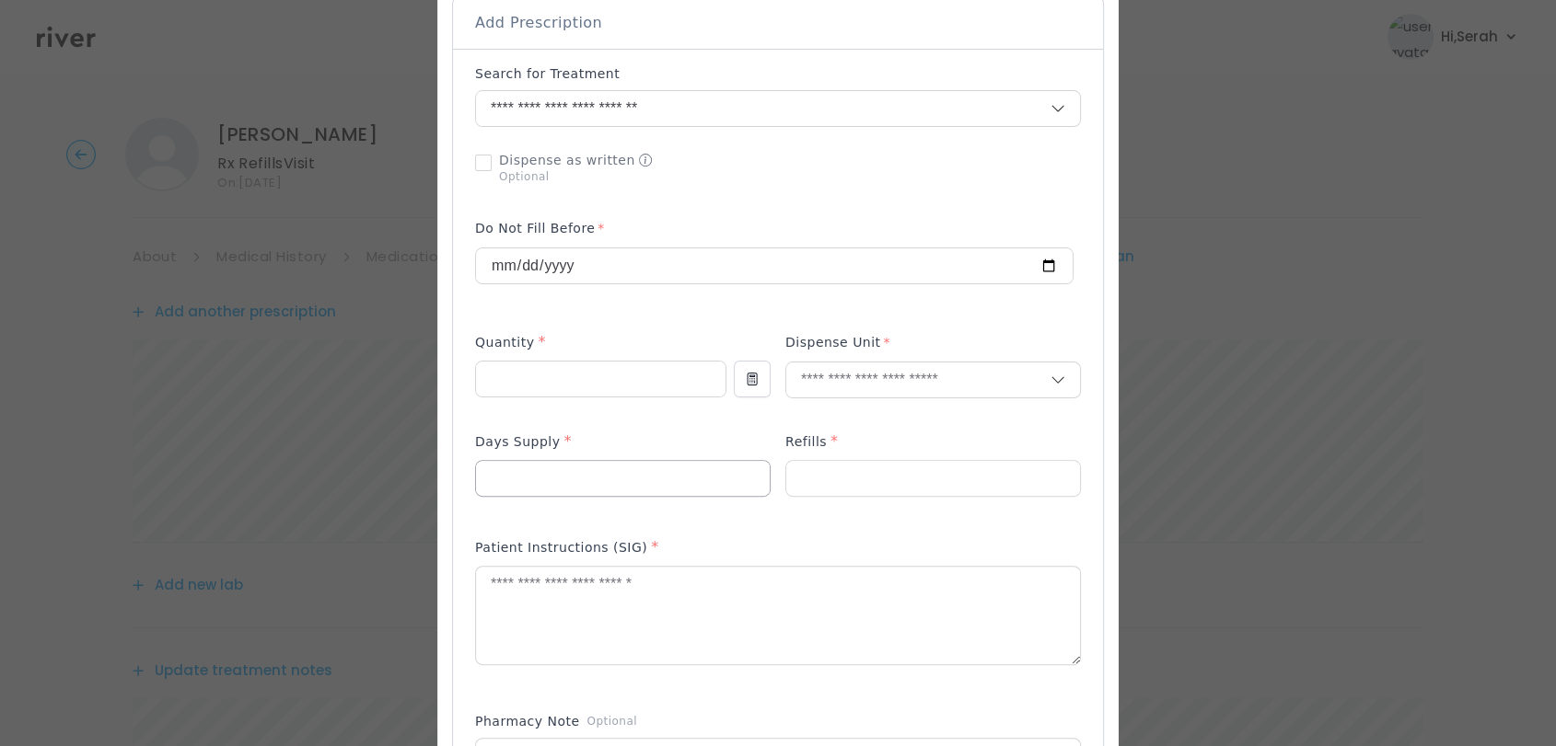
click at [648, 472] on input "number" at bounding box center [623, 478] width 294 height 35
type input "**"
type input "*"
click at [614, 611] on textarea at bounding box center [778, 616] width 604 height 98
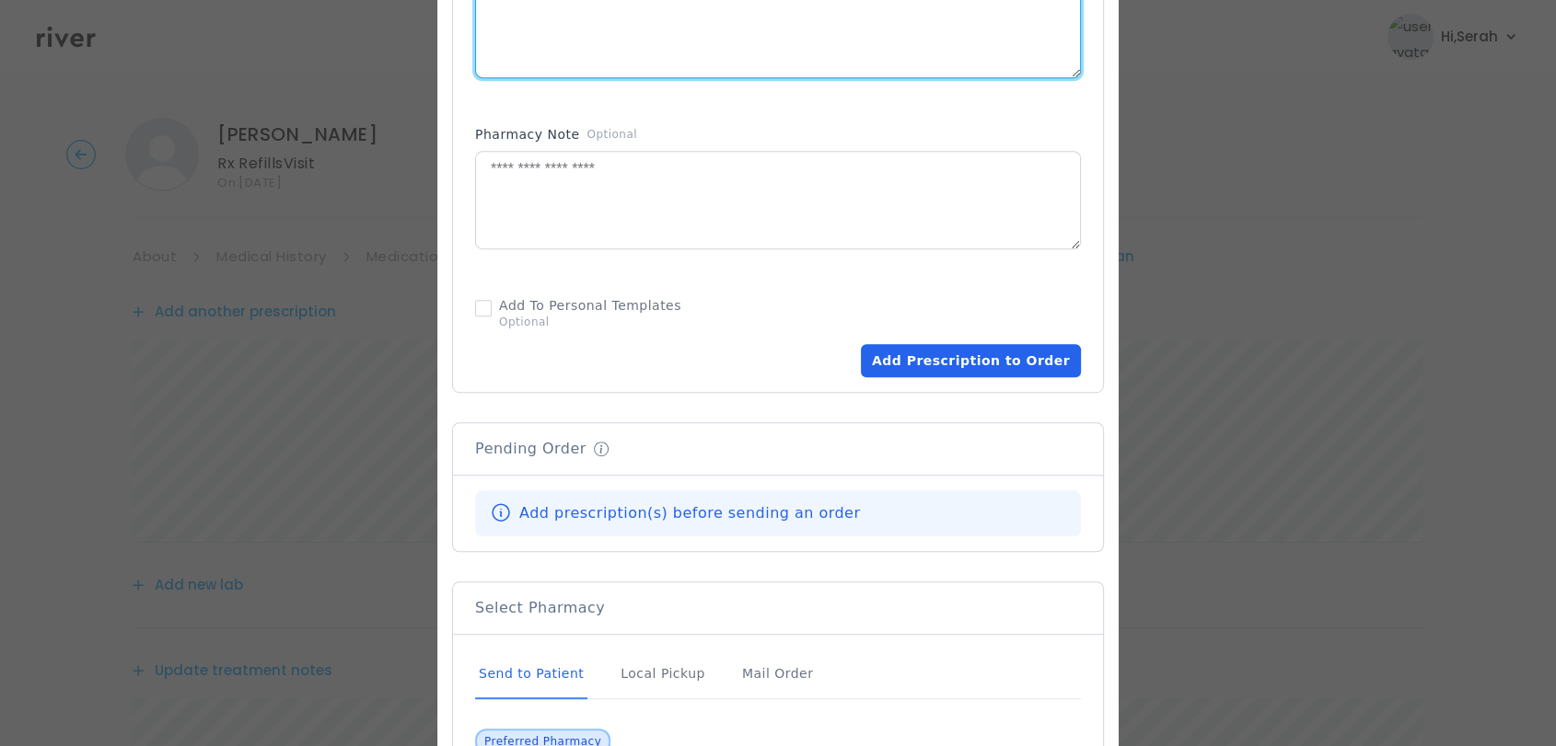
type textarea "**********"
click at [979, 367] on button "Add Prescription to Order" at bounding box center [971, 360] width 220 height 33
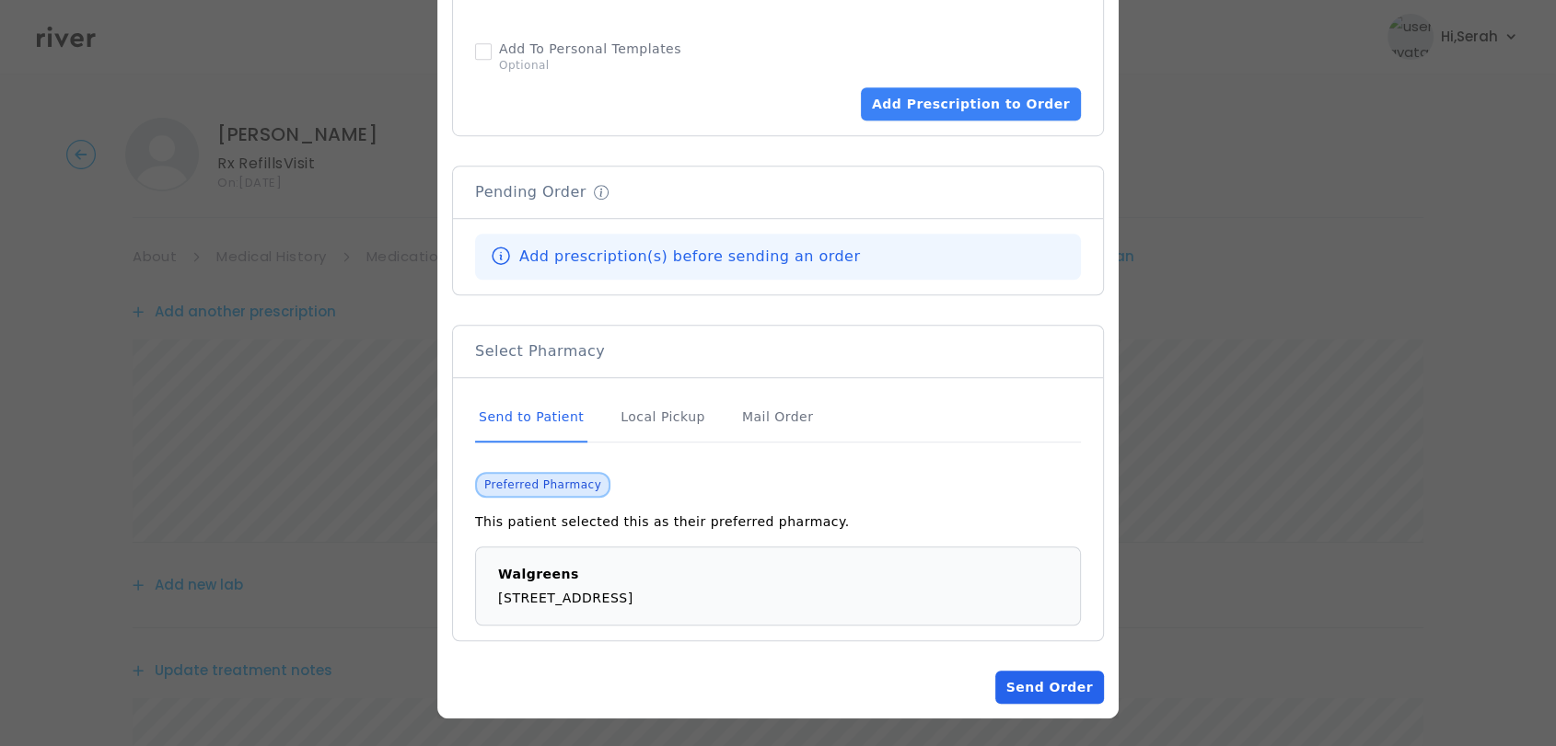
click at [1040, 682] on button "Send Order" at bounding box center [1049, 687] width 109 height 33
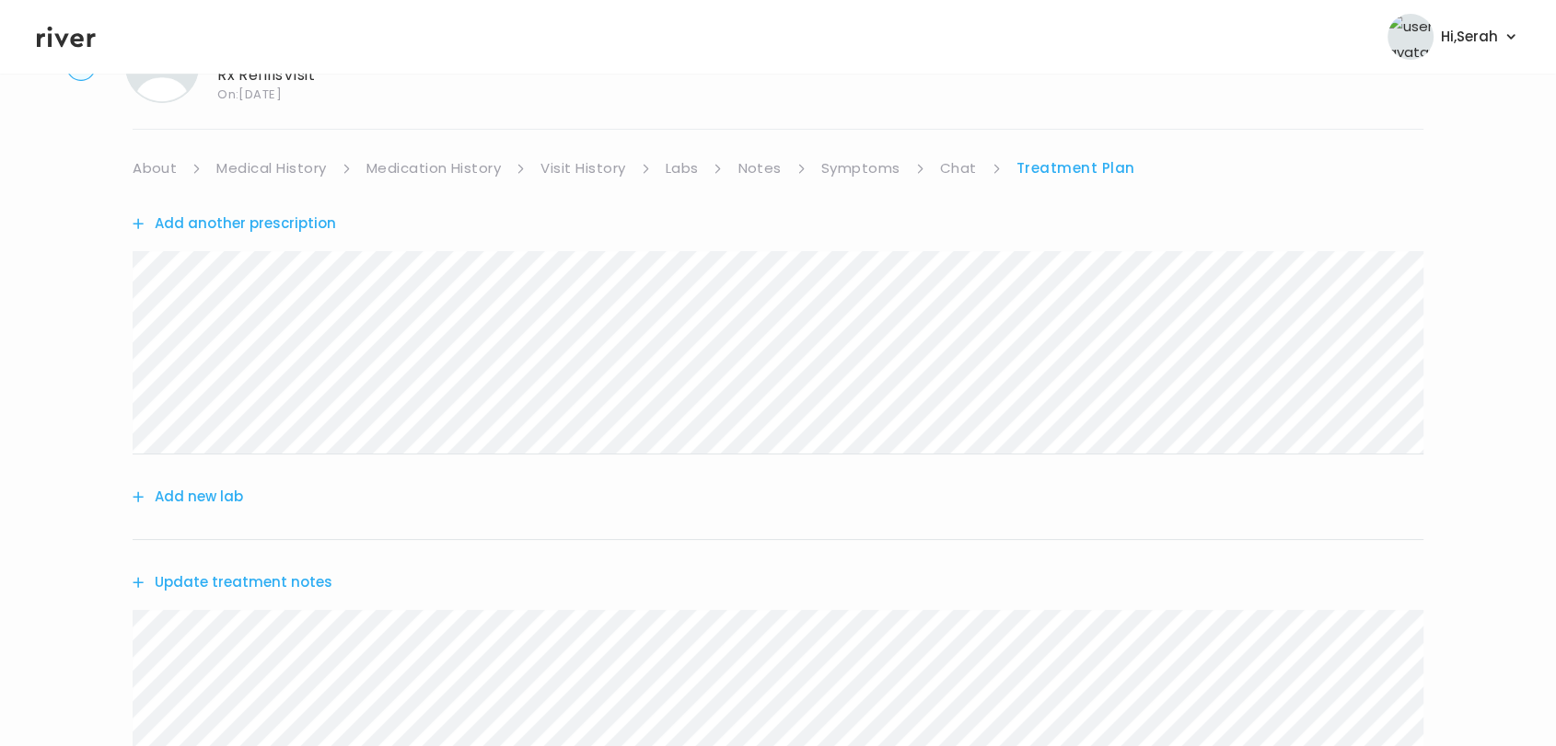
scroll to position [88, 0]
click at [290, 217] on button "Add another prescription" at bounding box center [234, 224] width 203 height 26
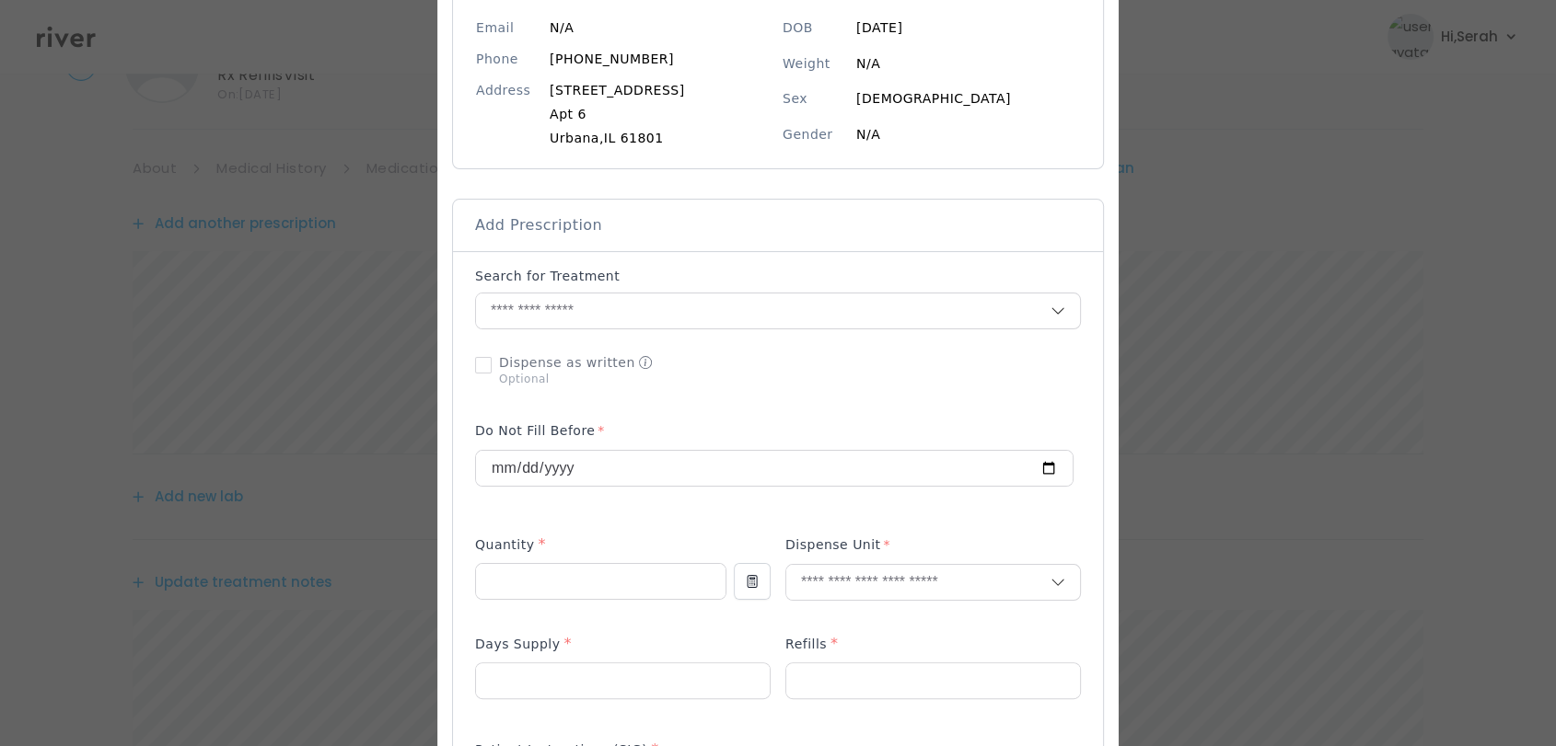
scroll to position [221, 0]
click at [694, 295] on input "text" at bounding box center [763, 307] width 574 height 35
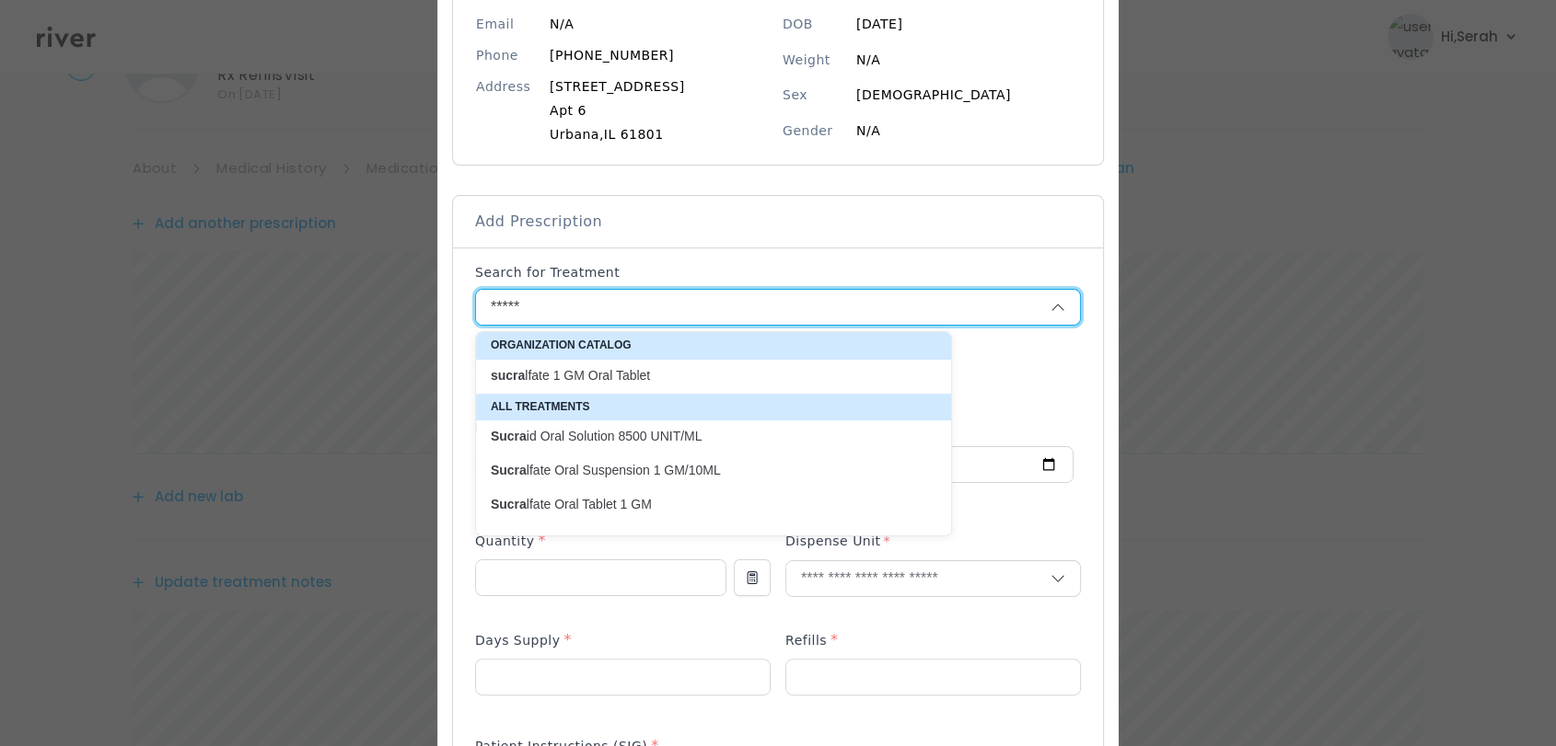
click at [634, 371] on p "sucra lfate 1 GM Oral Tablet" at bounding box center [702, 375] width 423 height 17
type input "**********"
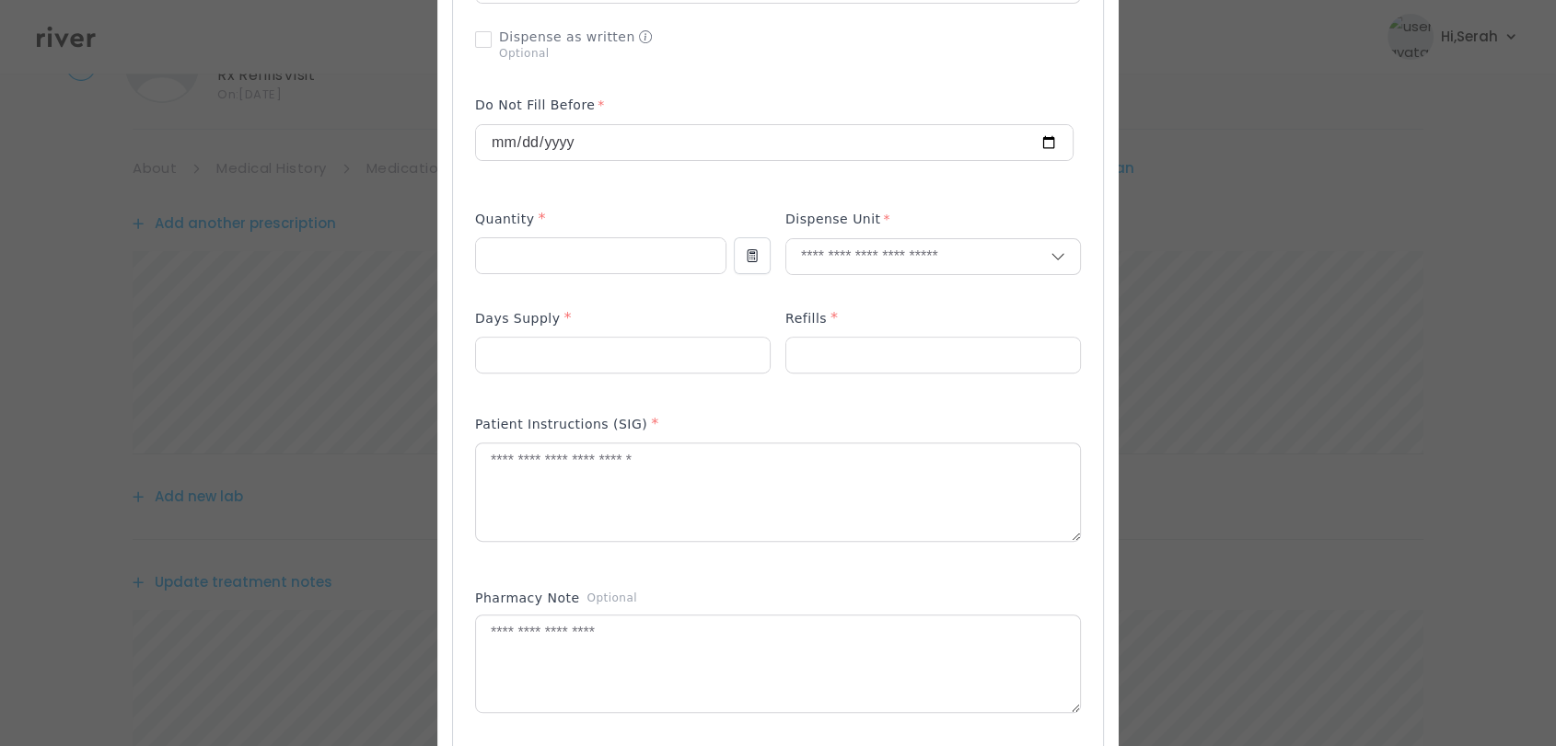
scroll to position [556, 0]
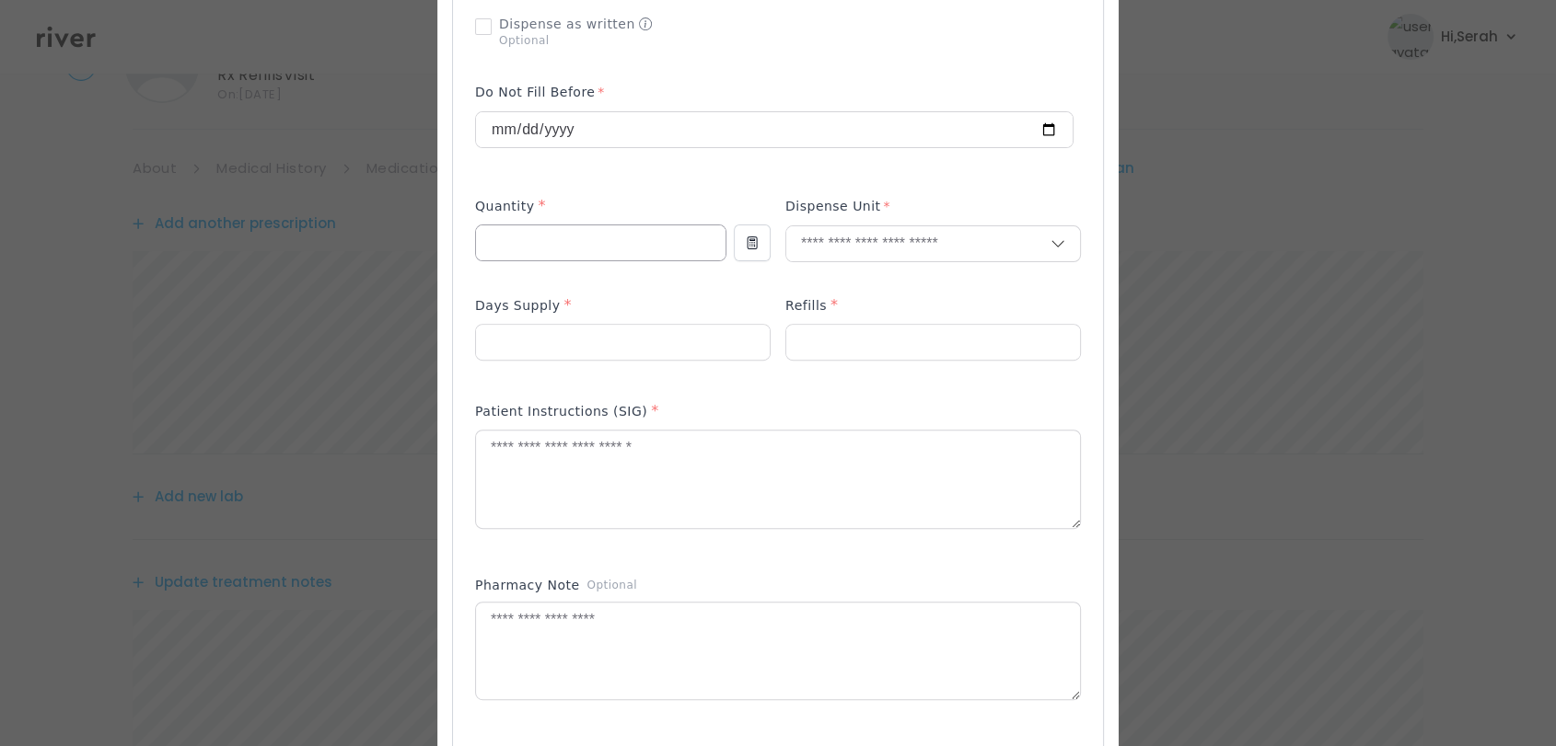
click at [554, 238] on input "number" at bounding box center [600, 243] width 249 height 35
type input "*"
type input "***"
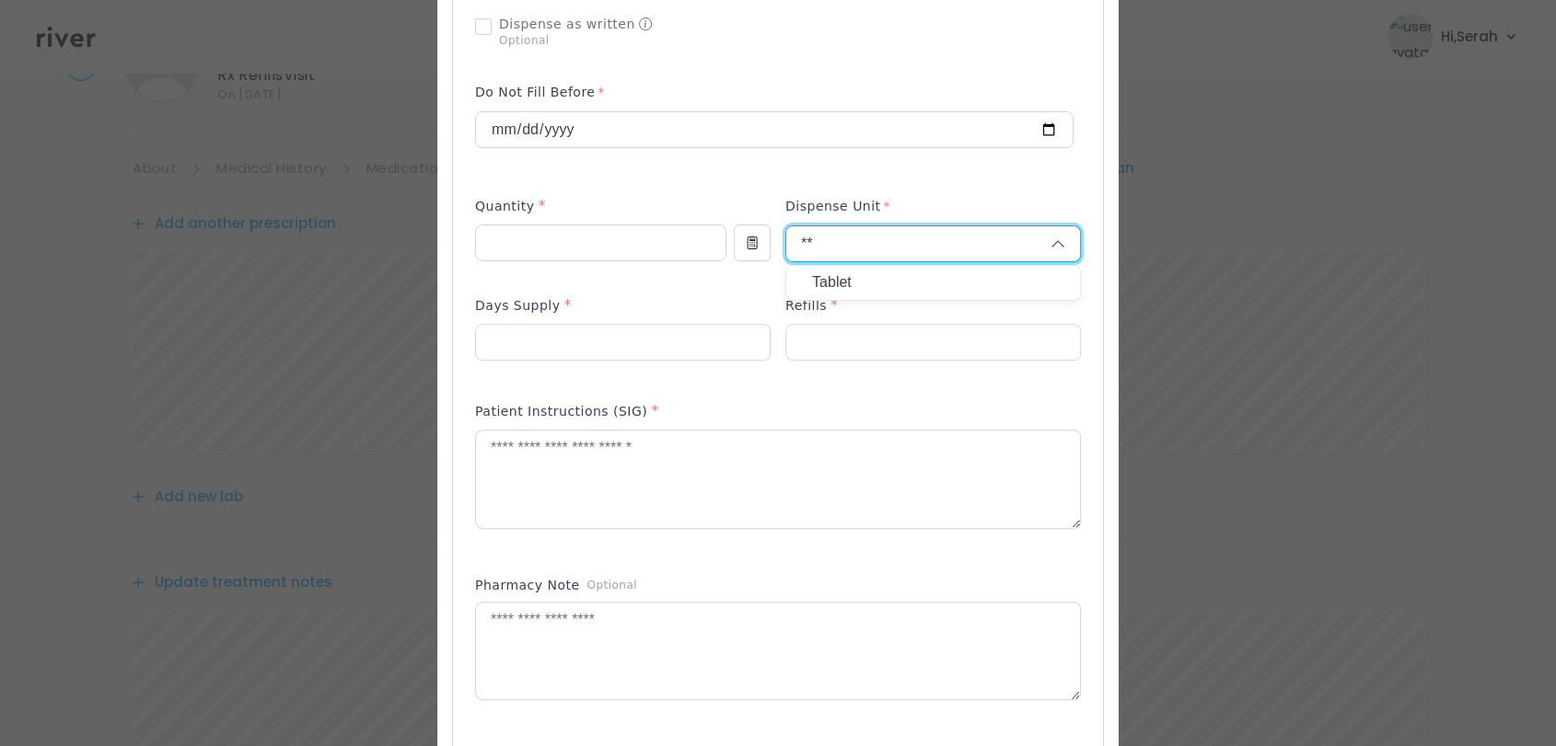
type input "**"
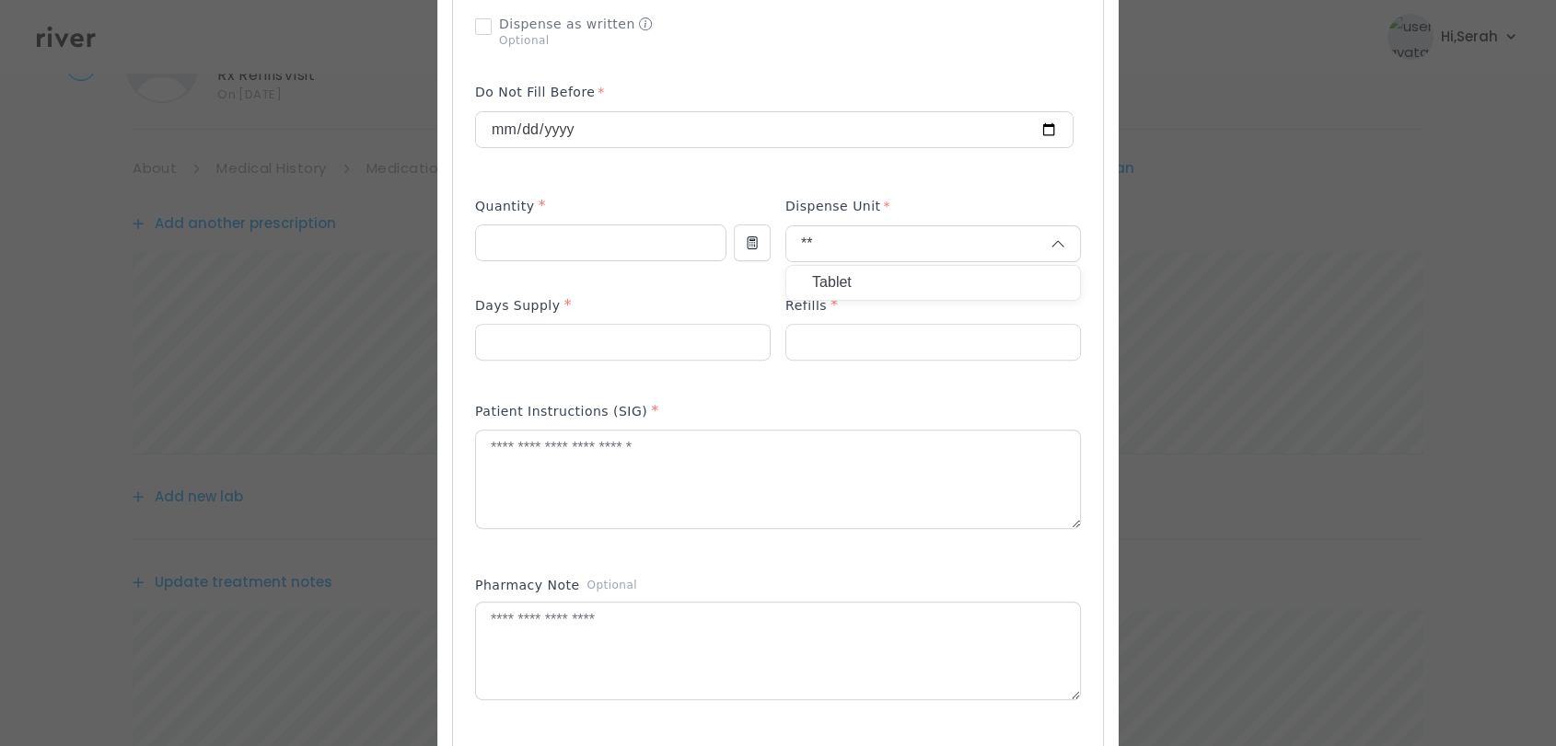
click at [834, 283] on p "Tablet" at bounding box center [933, 283] width 242 height 27
click at [694, 329] on input "number" at bounding box center [623, 342] width 294 height 35
type input "**"
type input "*"
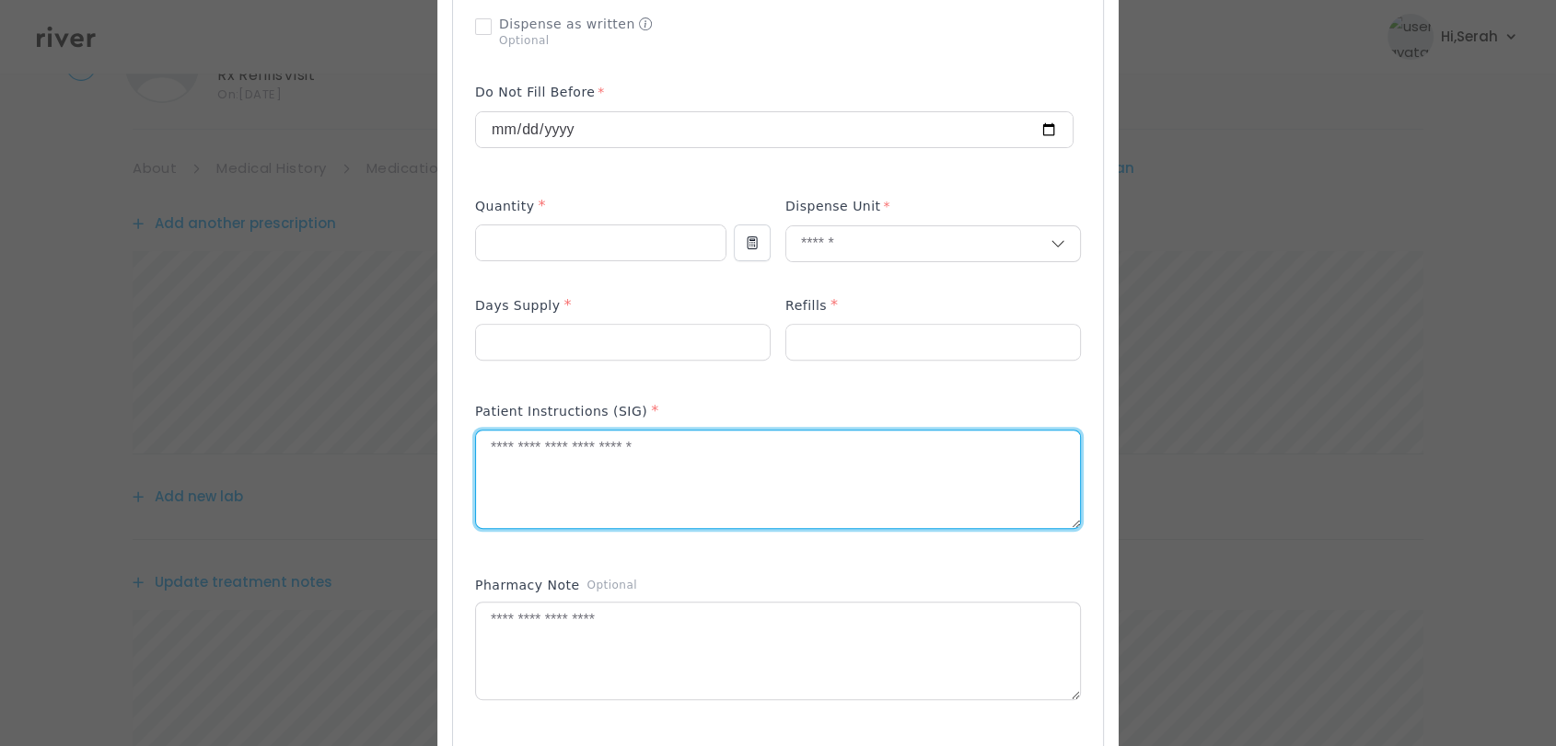
click at [669, 476] on textarea at bounding box center [778, 480] width 604 height 98
type textarea "**********"
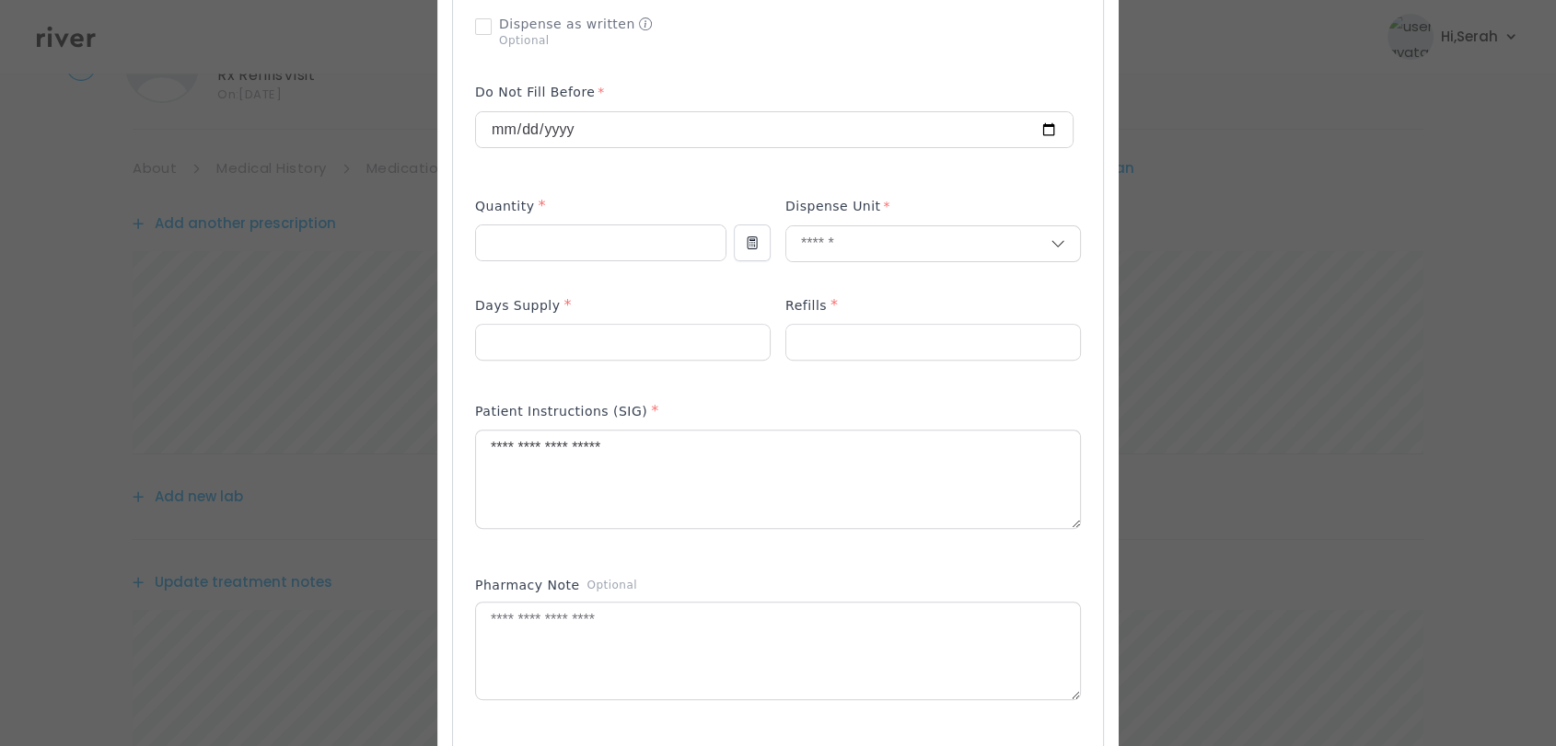
click at [671, 553] on div "Patient Instructions (SIG) *" at bounding box center [778, 475] width 606 height 165
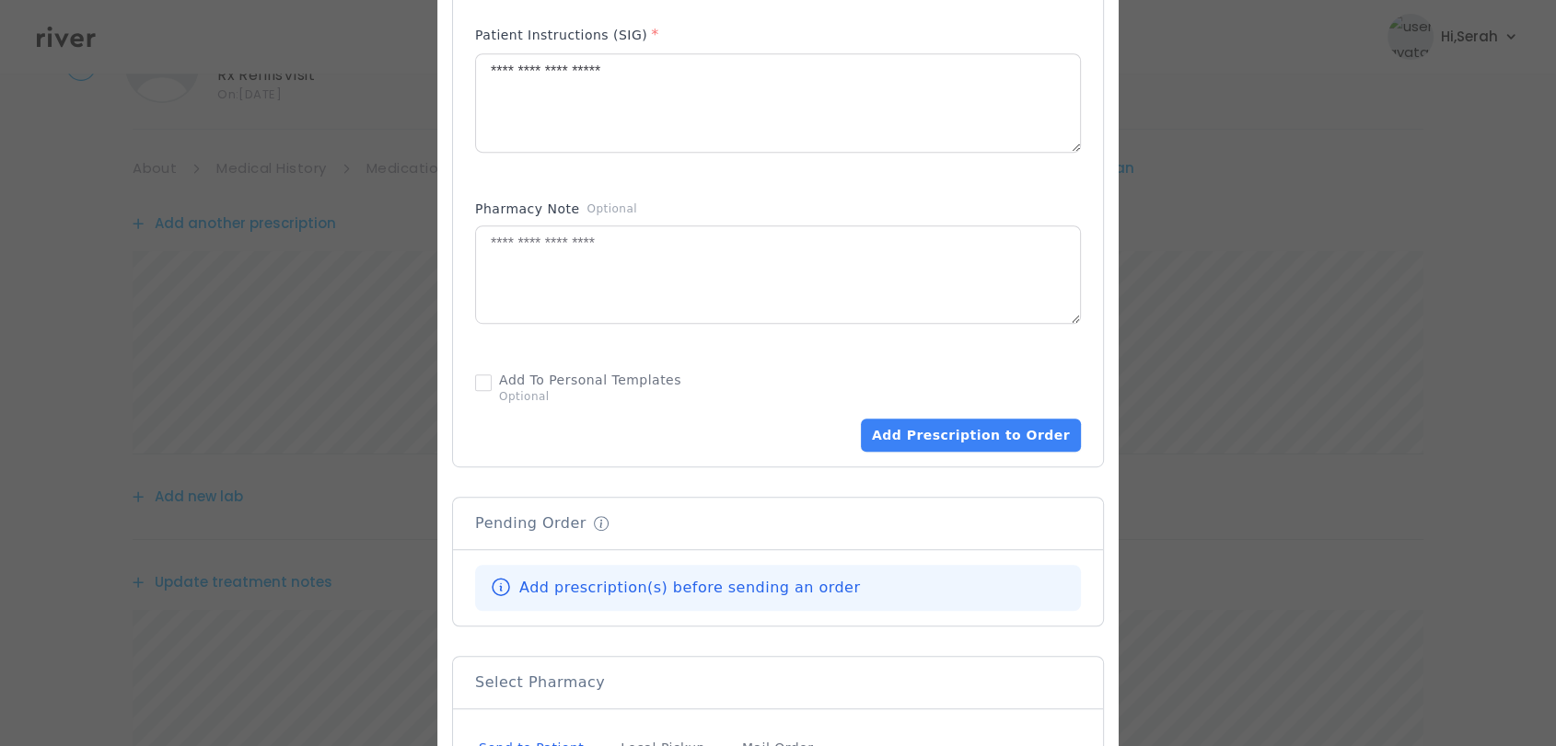
scroll to position [962, 0]
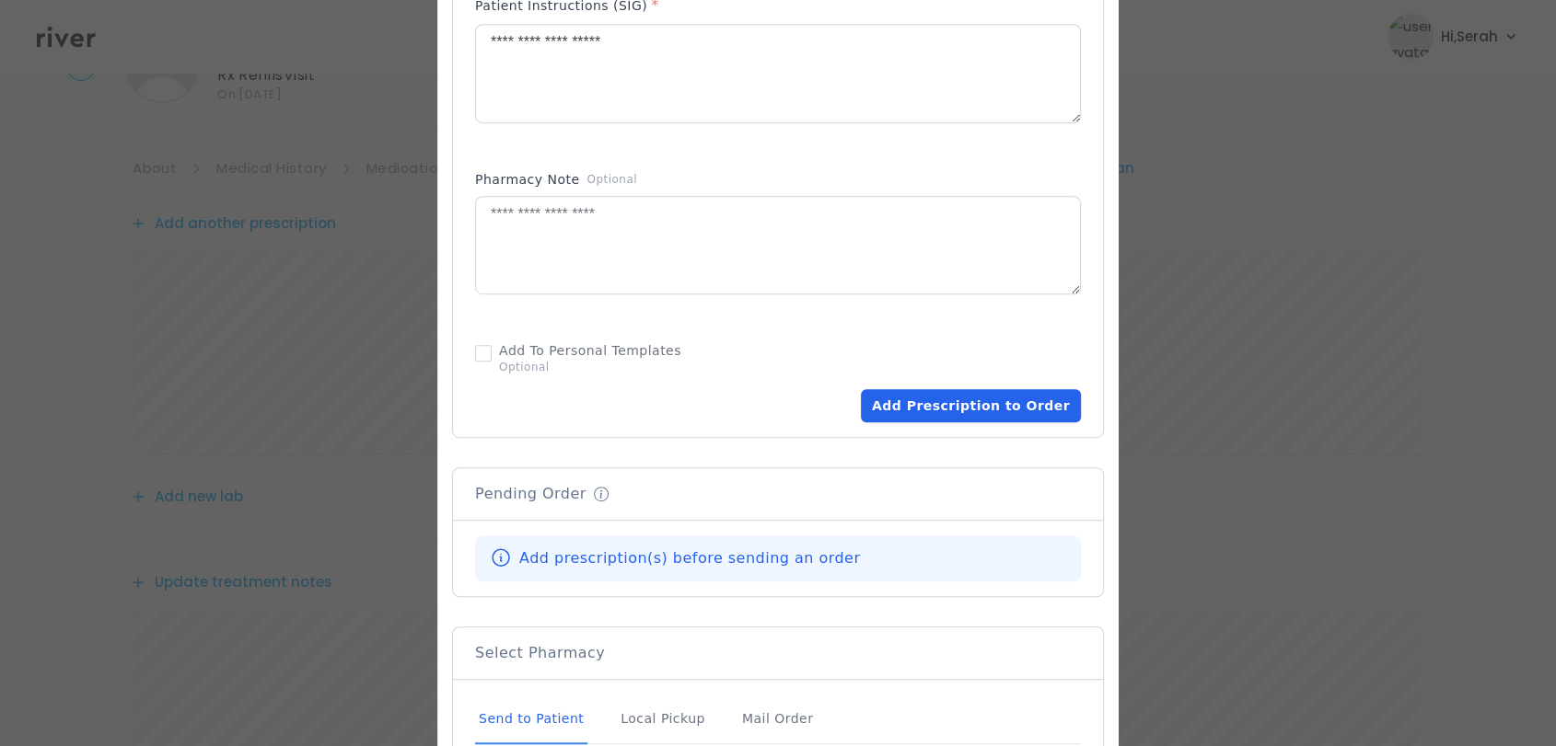
click at [927, 416] on button "Add Prescription to Order" at bounding box center [971, 405] width 220 height 33
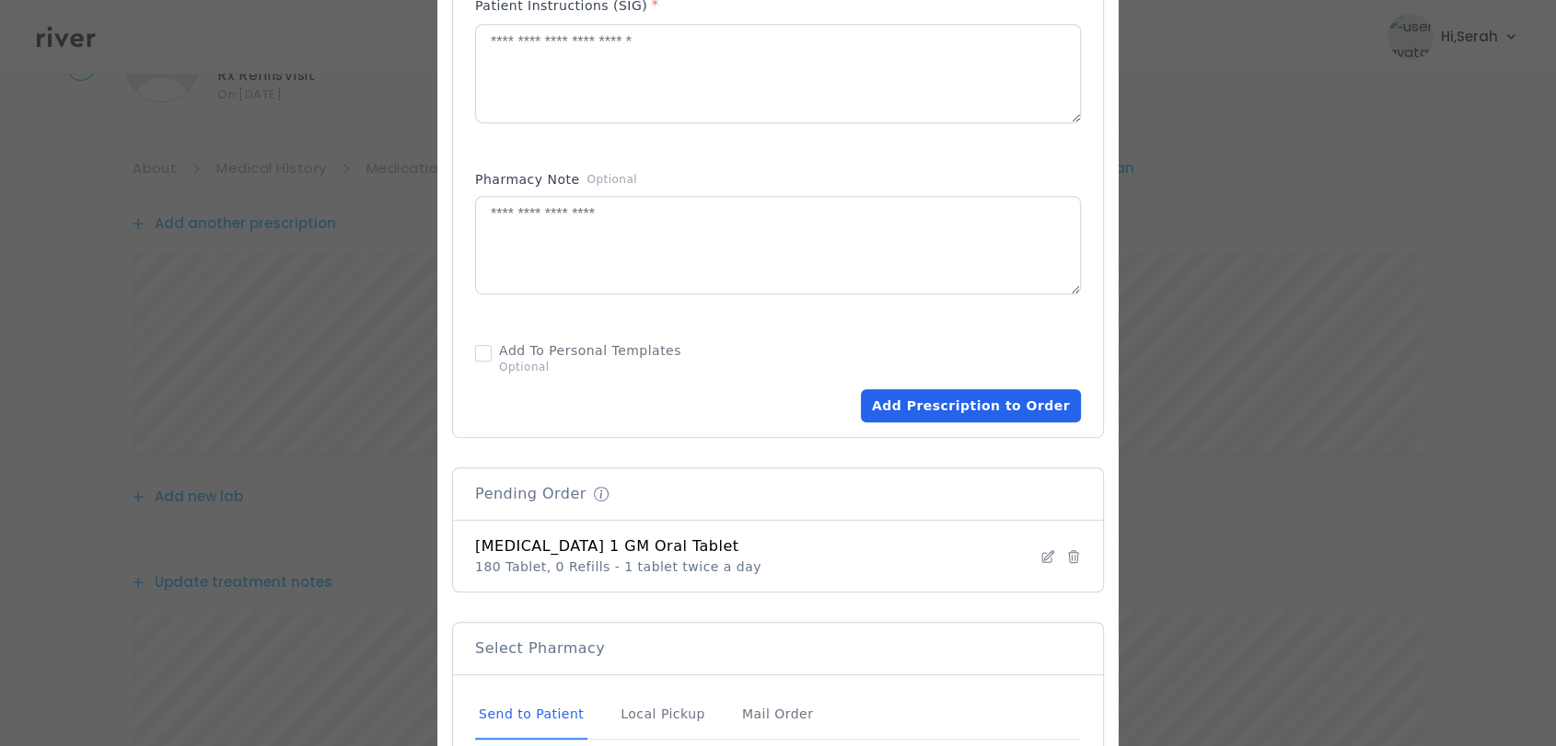
scroll to position [1259, 0]
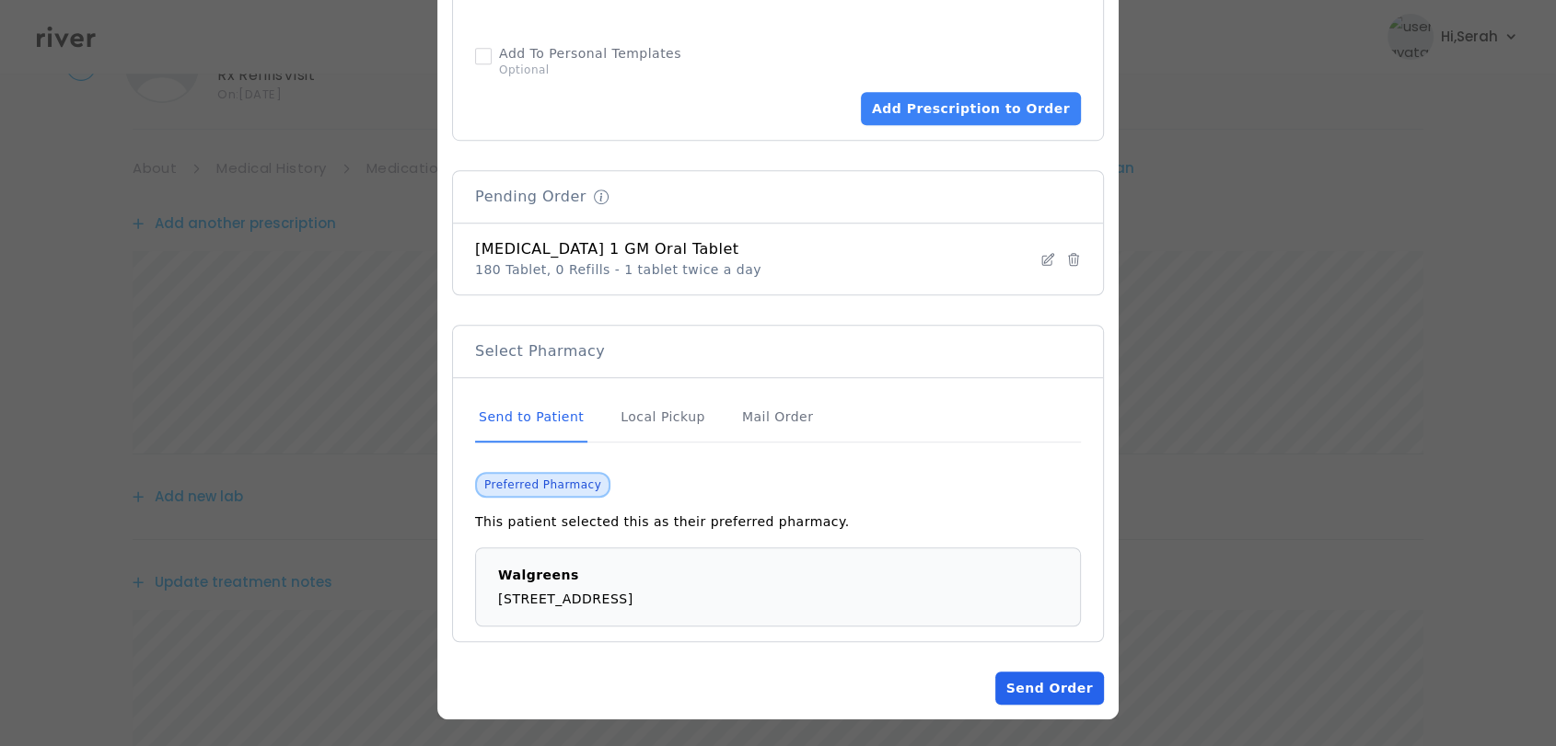
click at [1047, 672] on button "Send Order" at bounding box center [1049, 688] width 109 height 33
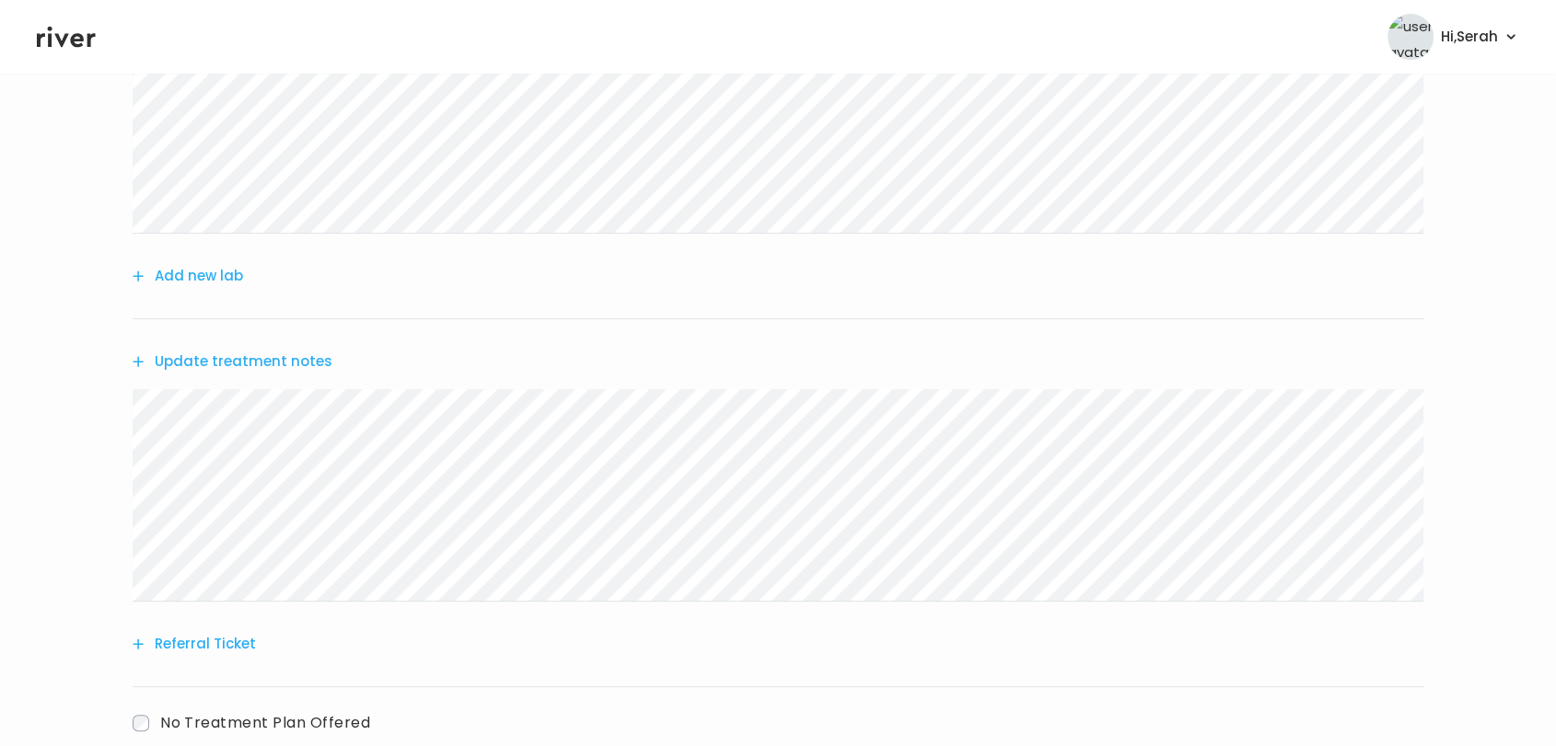
scroll to position [608, 0]
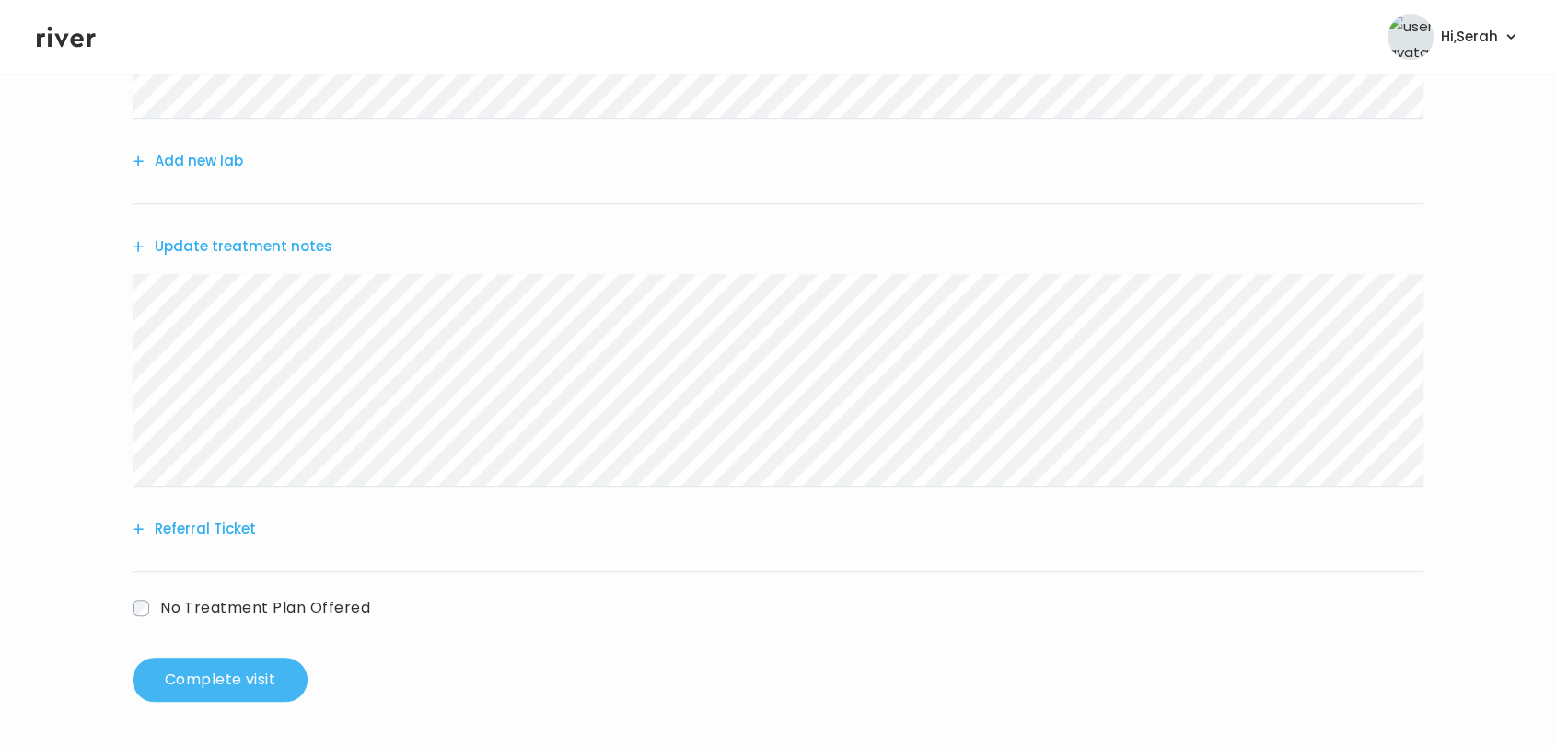
click at [226, 692] on button "Complete visit" at bounding box center [220, 680] width 175 height 44
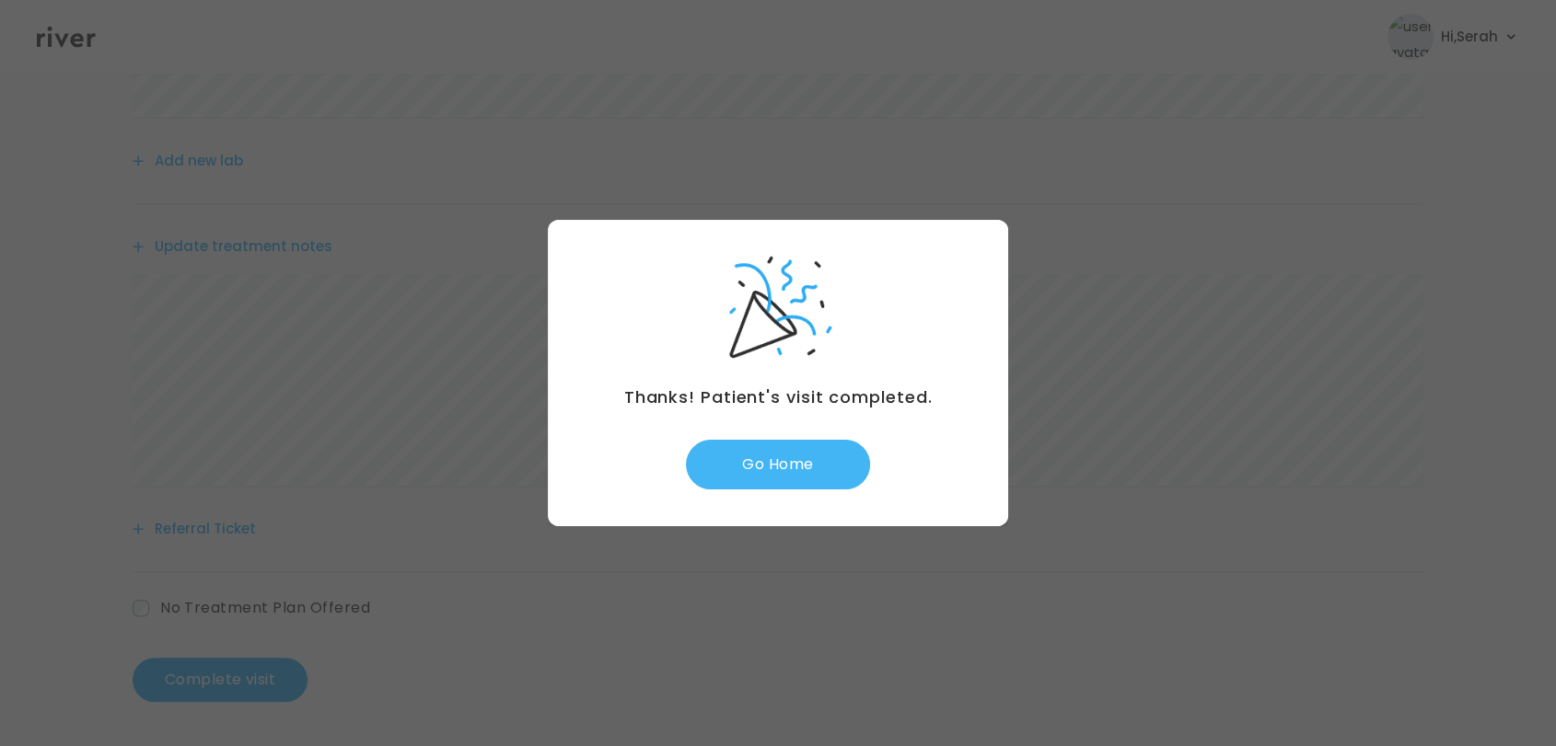
click at [779, 459] on button "Go Home" at bounding box center [778, 465] width 184 height 50
